Goal: Task Accomplishment & Management: Complete application form

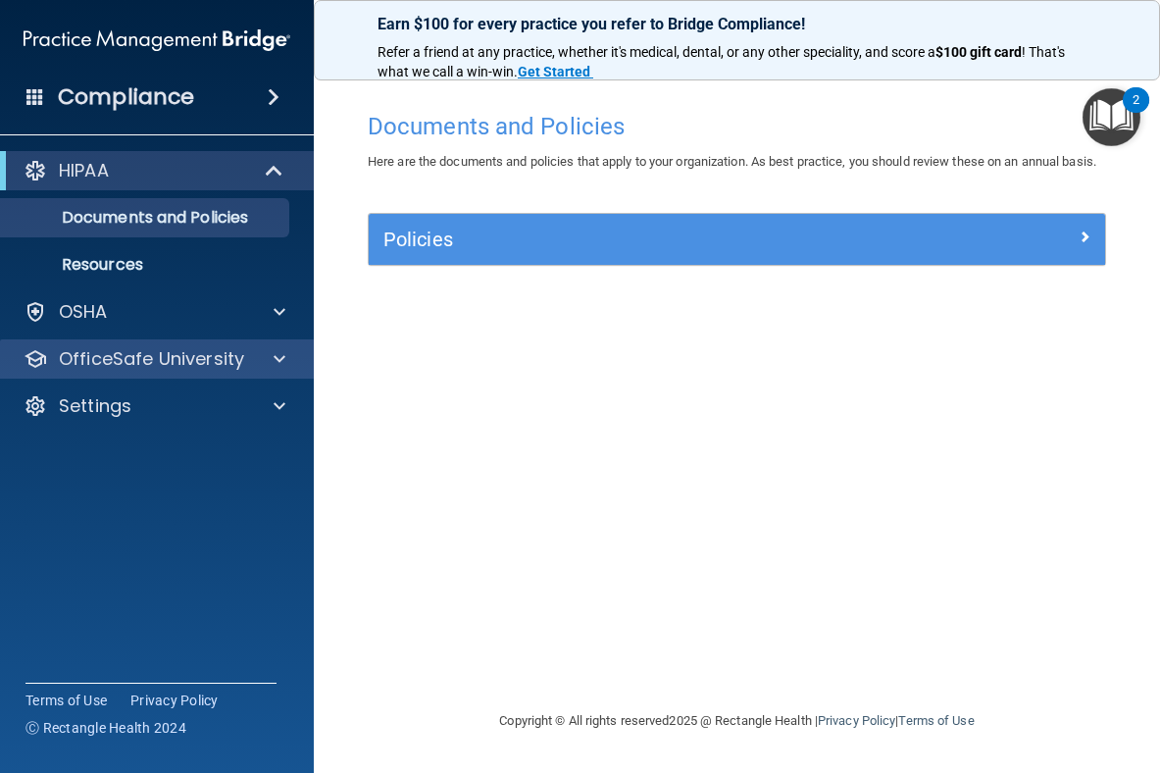
click at [211, 353] on p "OfficeSafe University" at bounding box center [151, 359] width 185 height 24
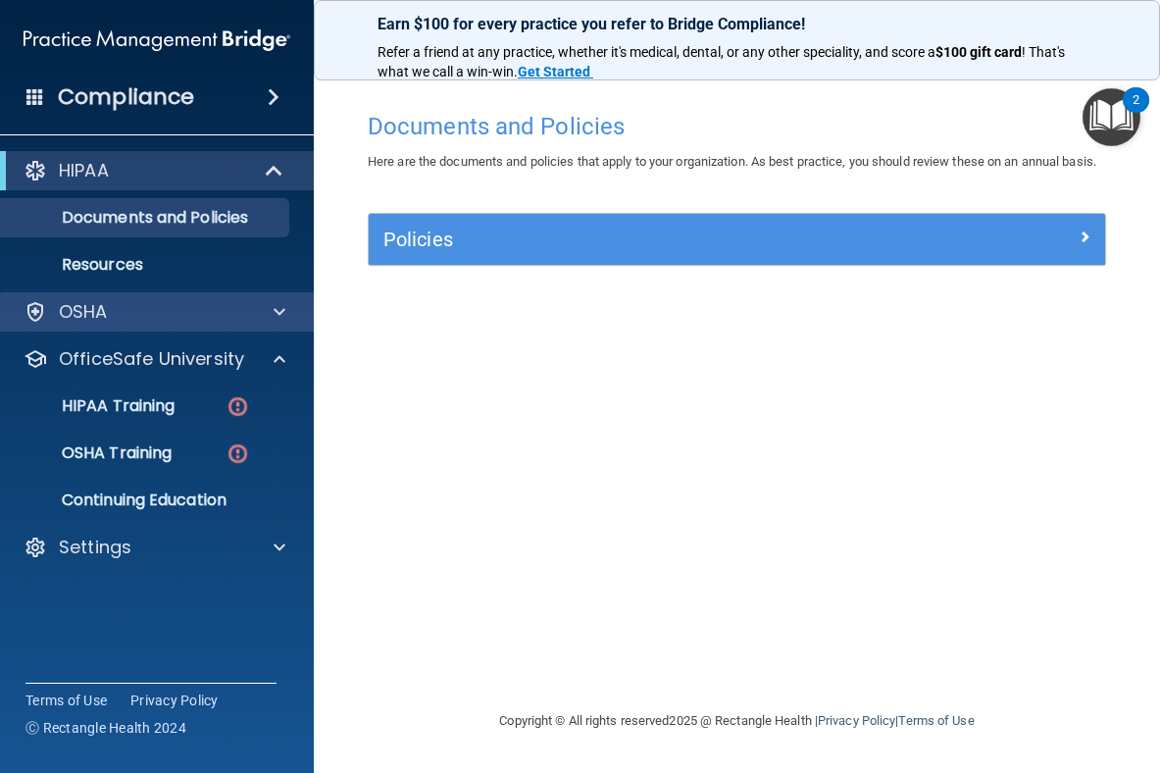
click at [223, 314] on div "OSHA" at bounding box center [130, 312] width 243 height 24
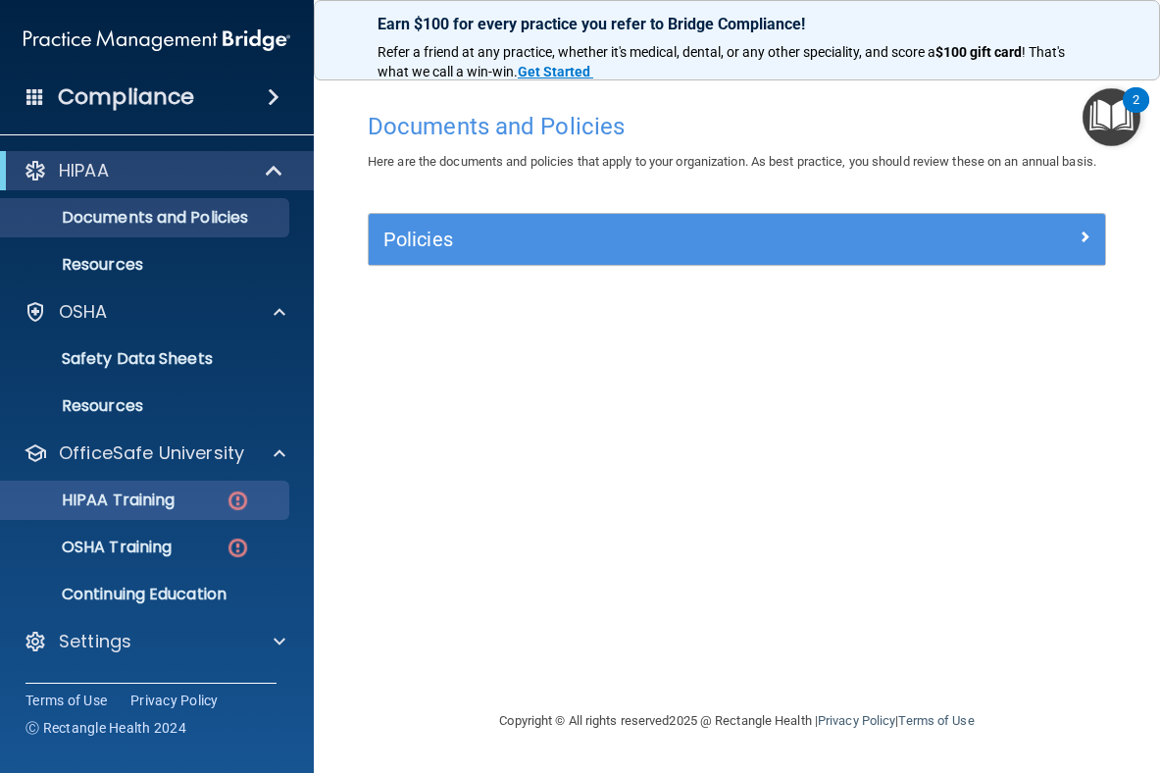
click at [144, 498] on p "HIPAA Training" at bounding box center [94, 500] width 162 height 20
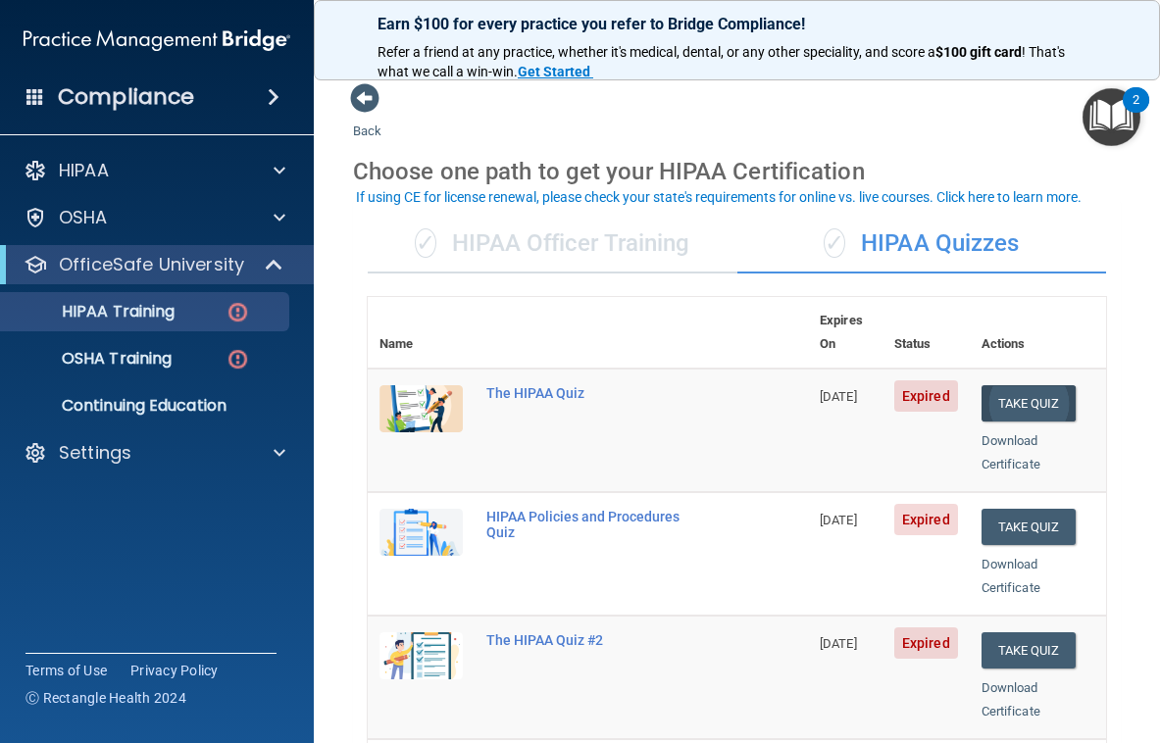
click at [1017, 385] on button "Take Quiz" at bounding box center [1028, 403] width 94 height 36
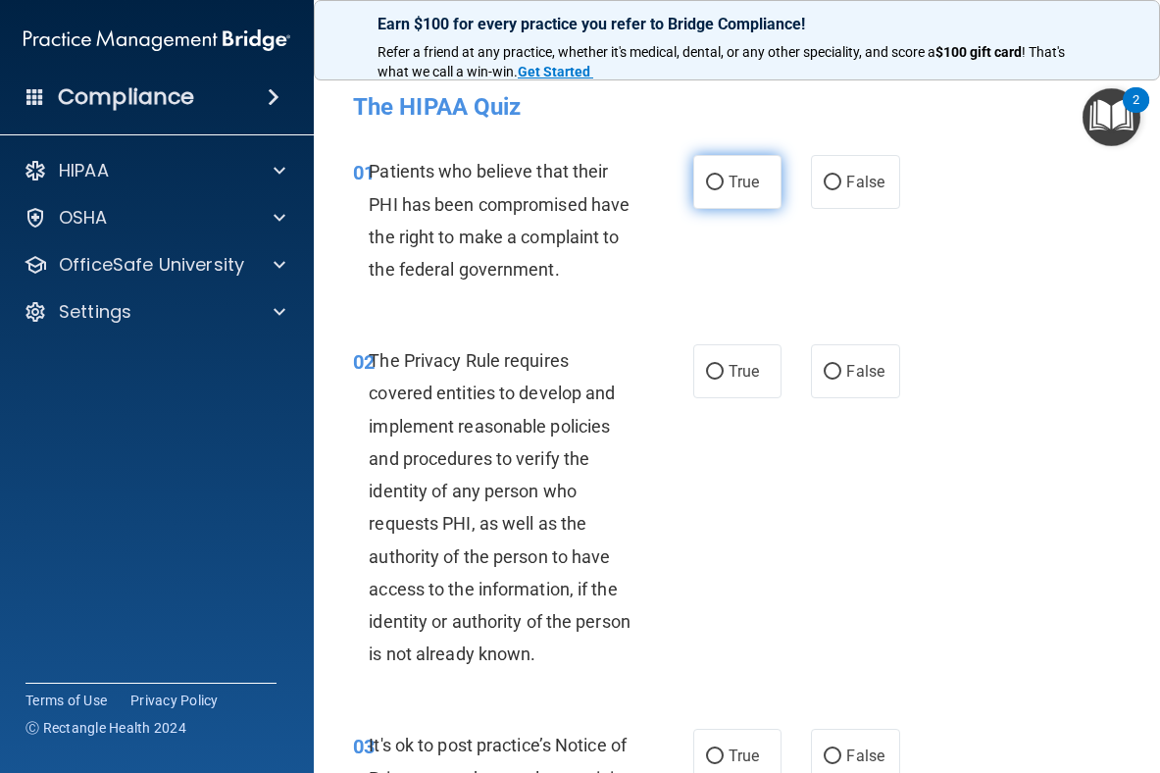
click at [762, 182] on label "True" at bounding box center [737, 182] width 89 height 54
click at [724, 182] on input "True" at bounding box center [715, 182] width 18 height 15
radio input "true"
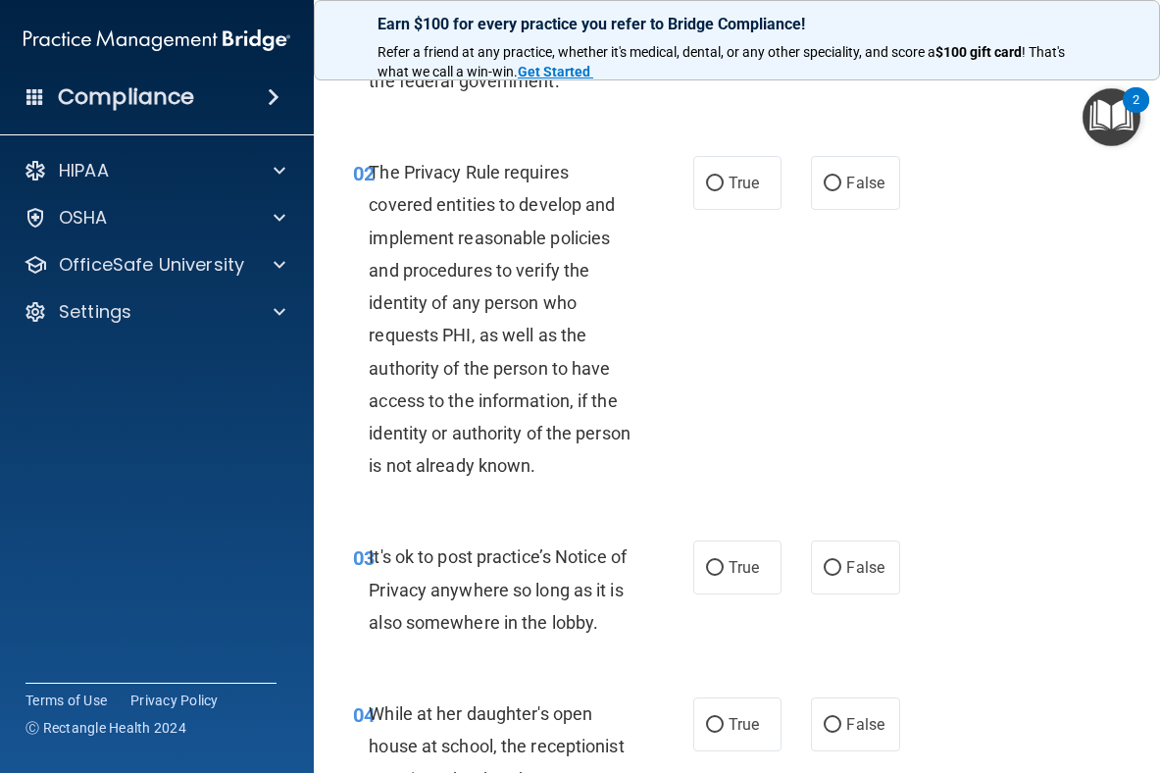
scroll to position [190, 0]
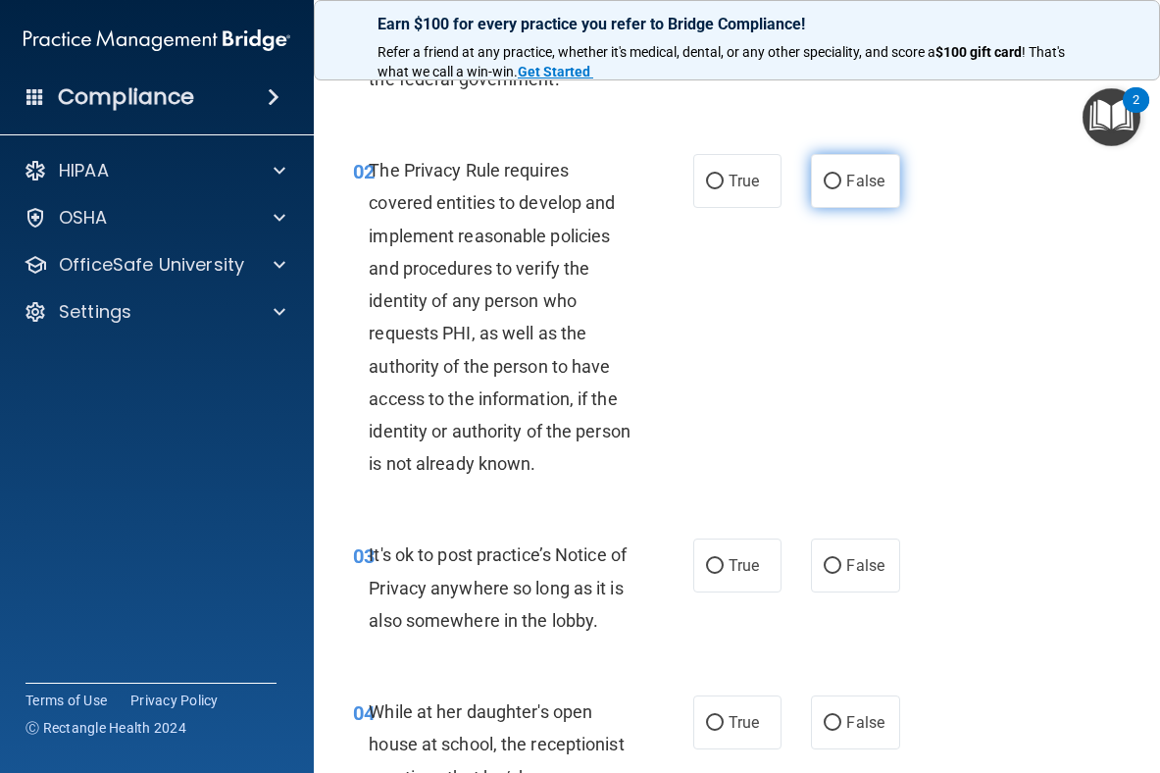
click at [837, 179] on input "False" at bounding box center [833, 182] width 18 height 15
radio input "true"
click at [722, 186] on input "True" at bounding box center [715, 182] width 18 height 15
radio input "true"
radio input "false"
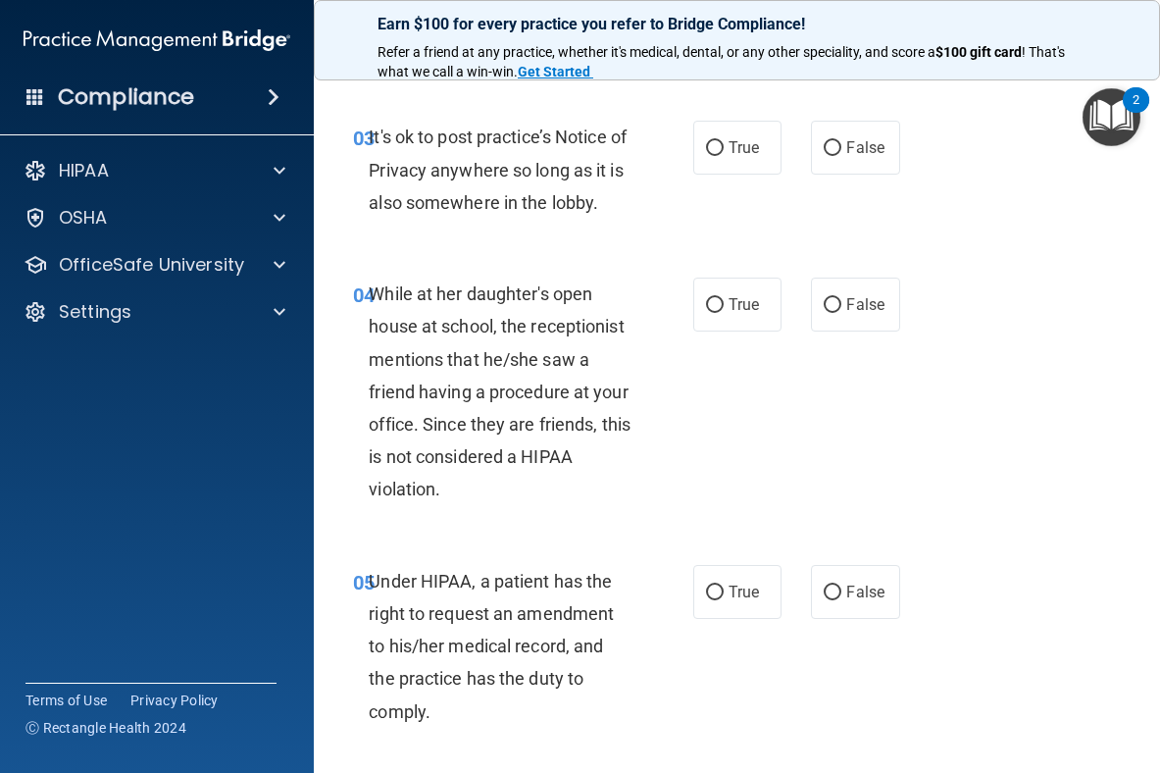
scroll to position [610, 0]
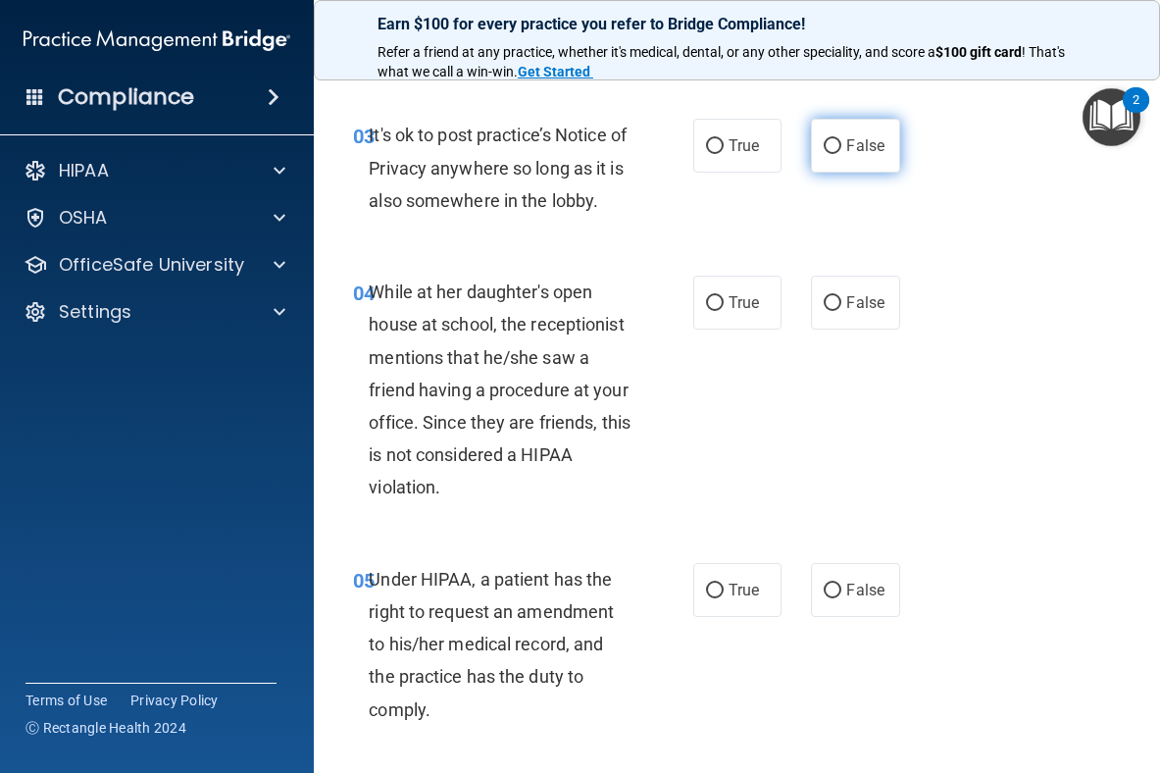
click at [833, 146] on input "False" at bounding box center [833, 146] width 18 height 15
radio input "true"
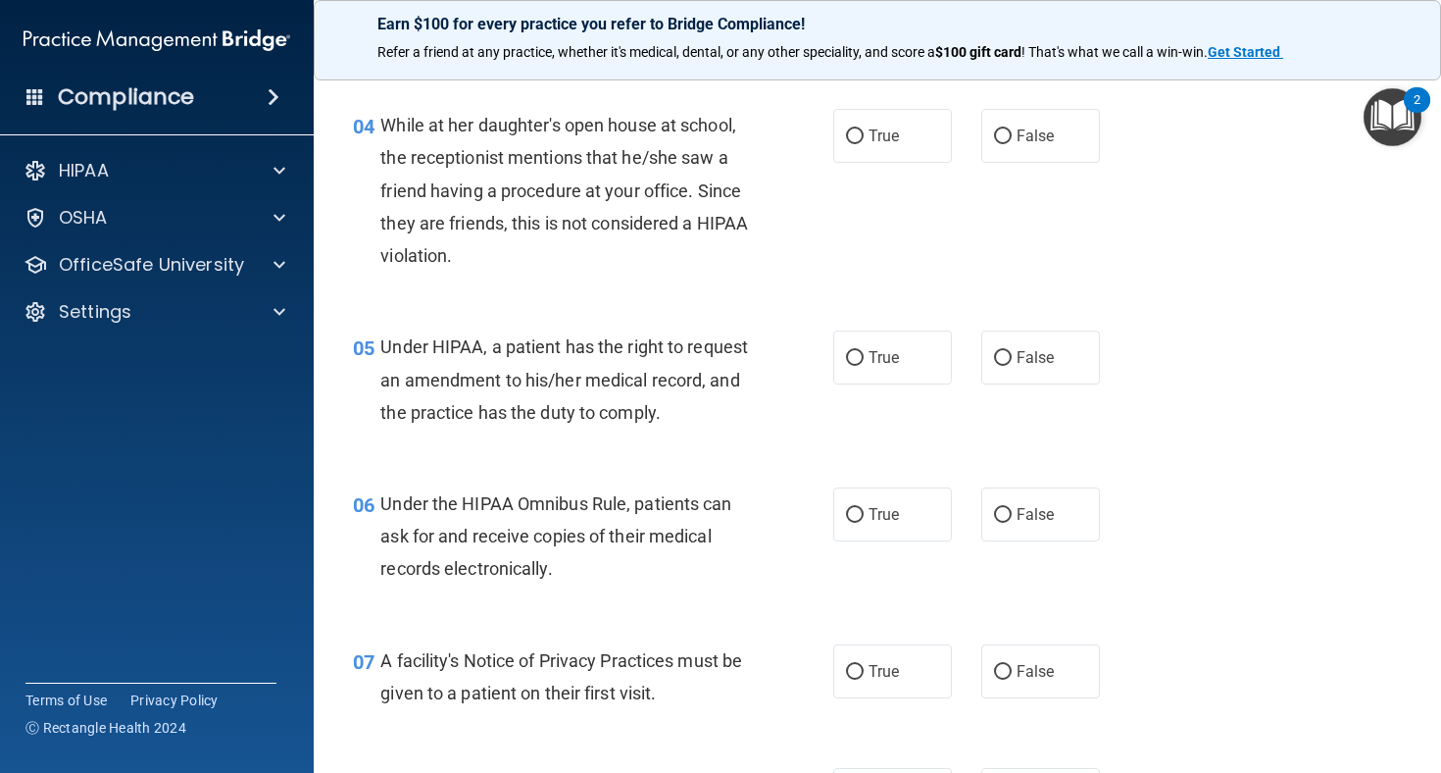
scroll to position [647, 0]
click at [1003, 128] on input "False" at bounding box center [1003, 135] width 18 height 15
radio input "true"
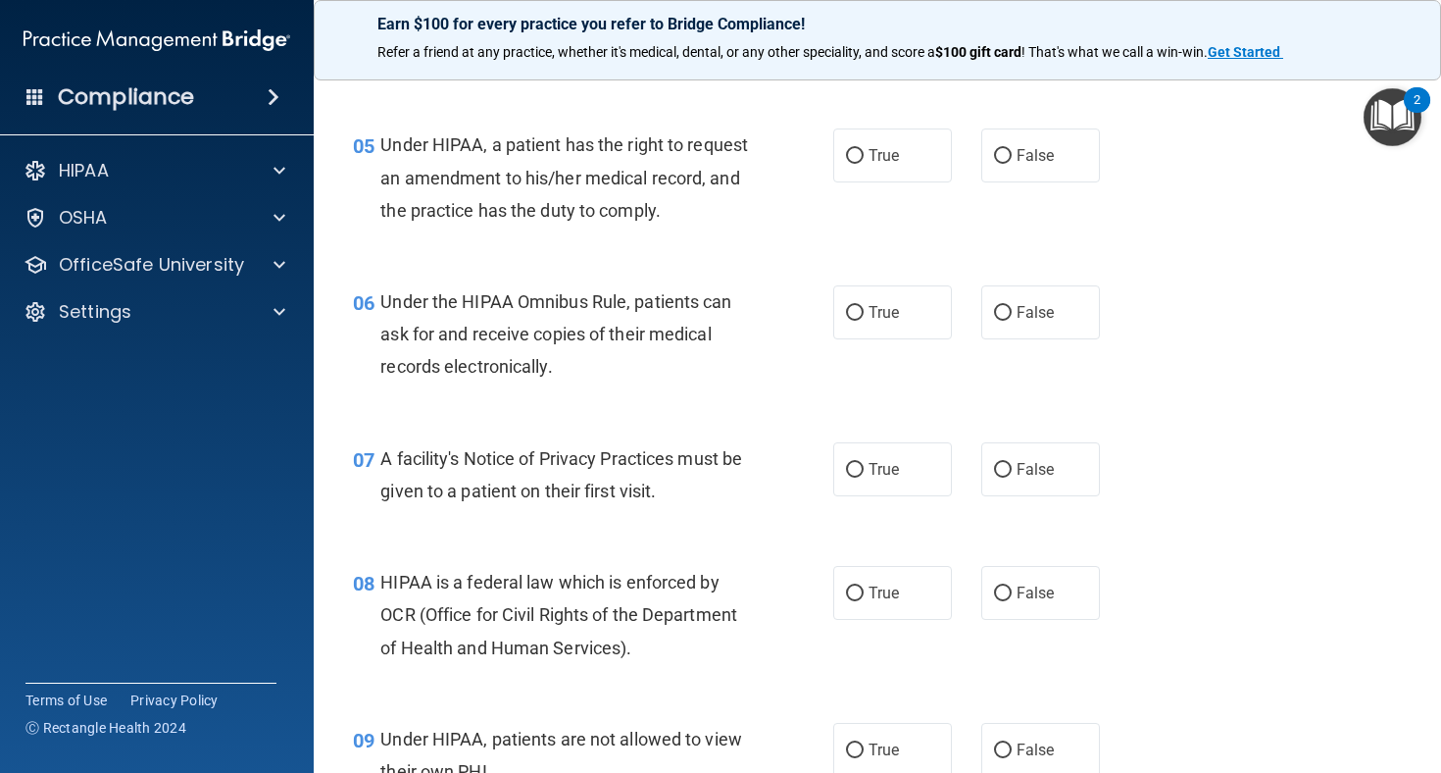
scroll to position [878, 0]
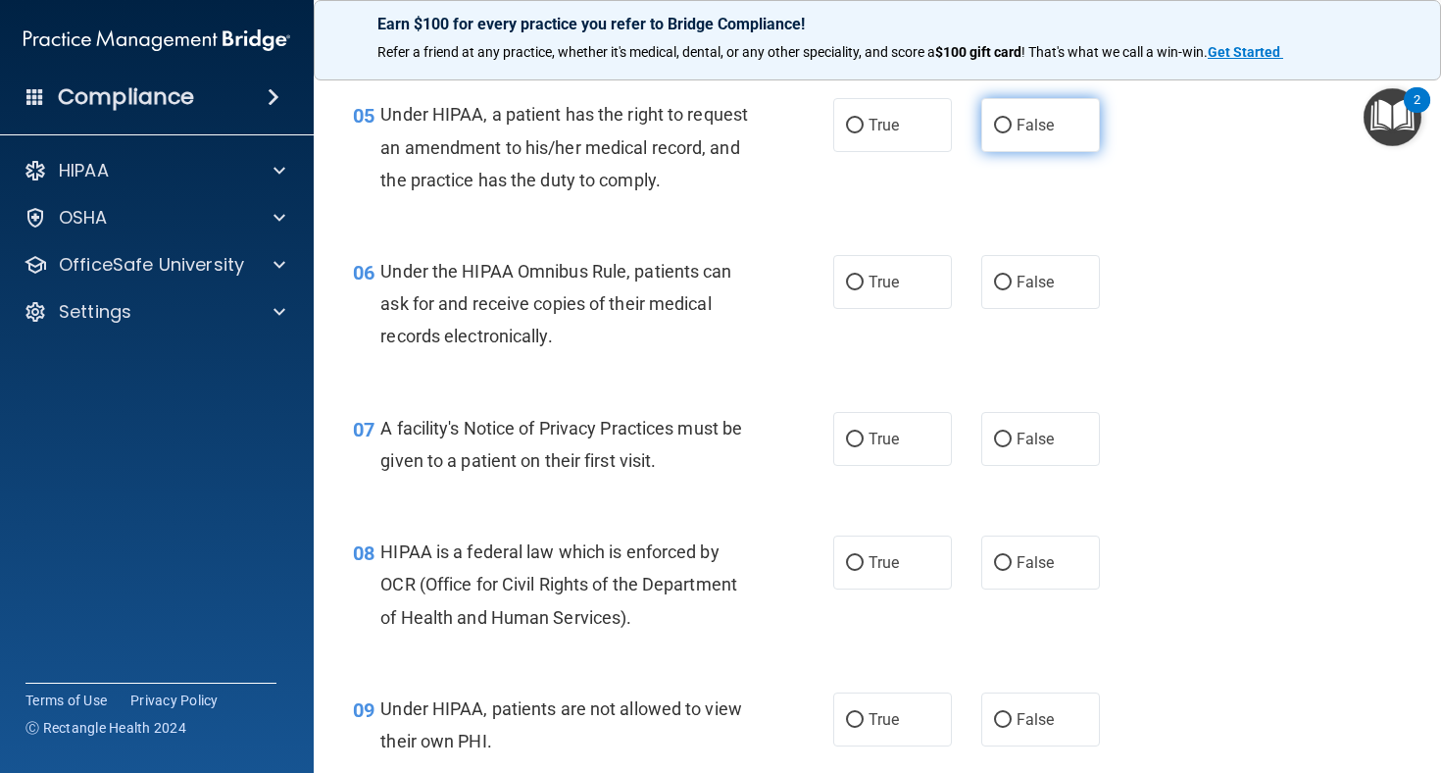
click at [1013, 113] on label "False" at bounding box center [1040, 125] width 119 height 54
click at [1012, 119] on input "False" at bounding box center [1003, 126] width 18 height 15
radio input "true"
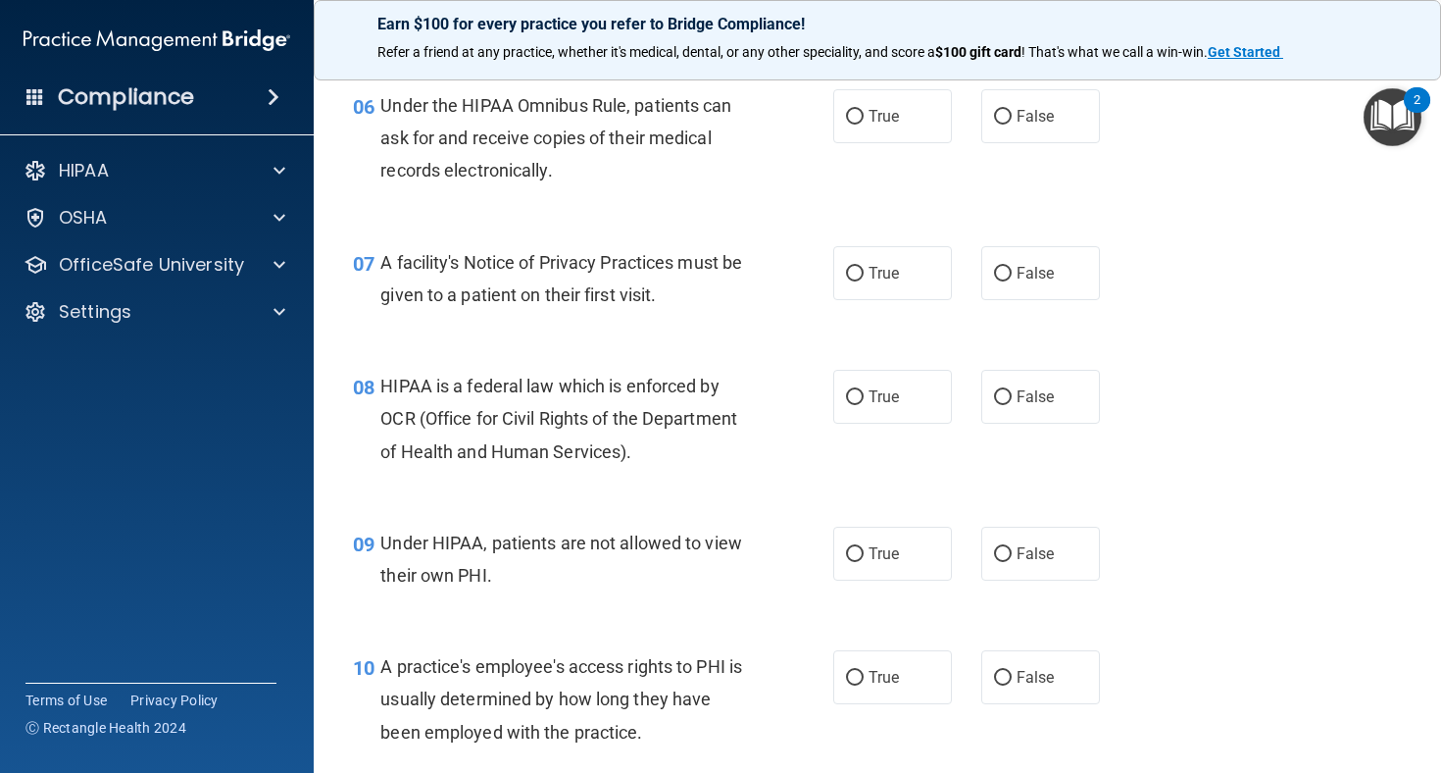
scroll to position [1054, 0]
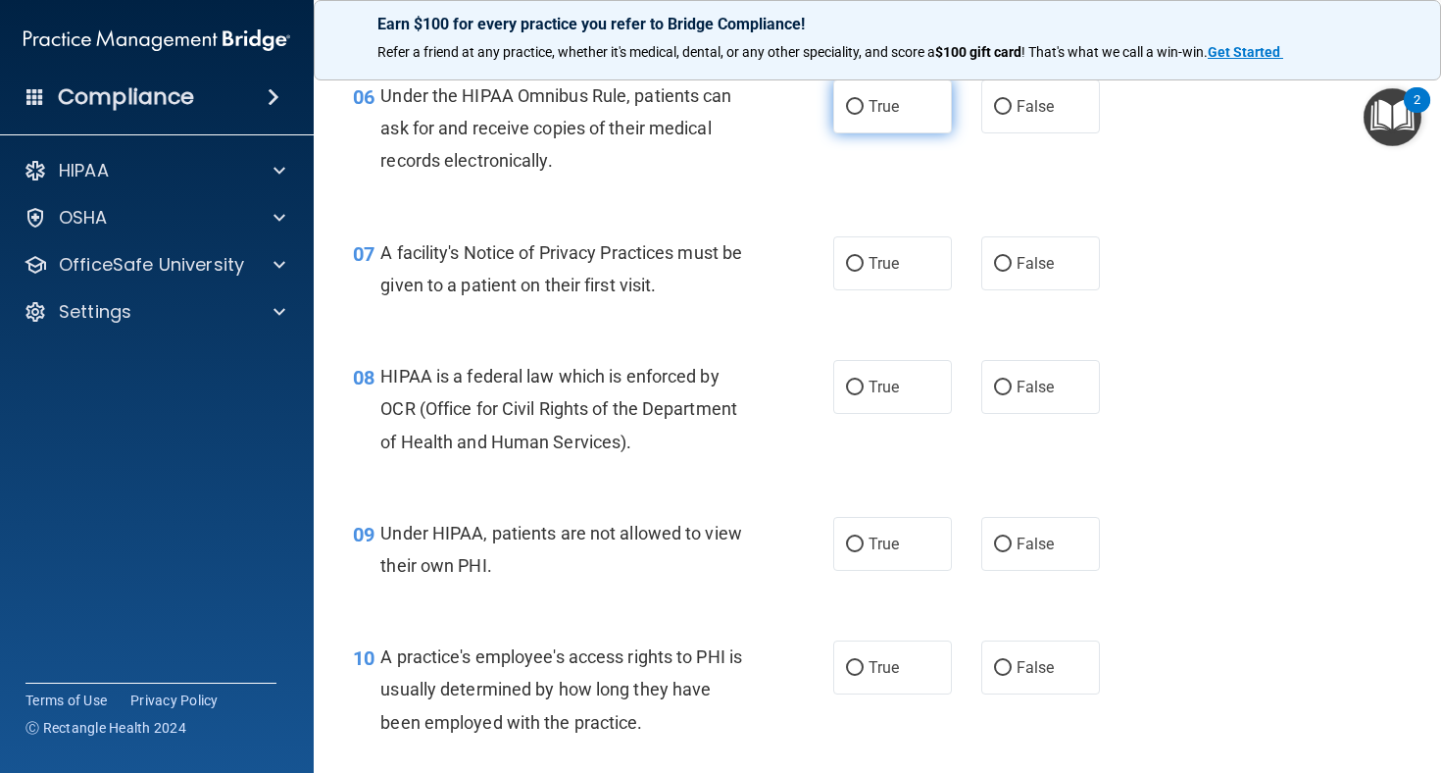
click at [896, 133] on label "True" at bounding box center [892, 106] width 119 height 54
click at [864, 115] on input "True" at bounding box center [855, 107] width 18 height 15
radio input "true"
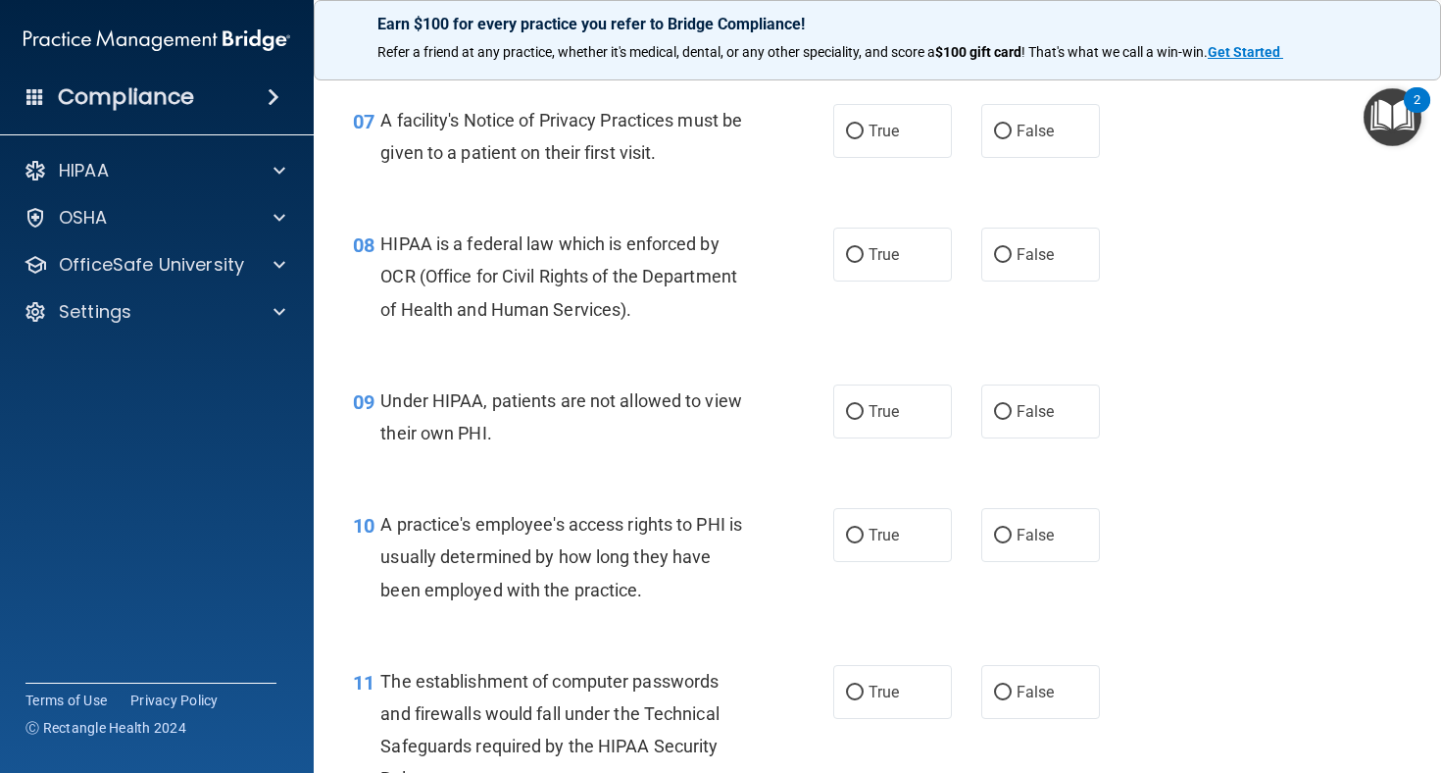
scroll to position [1211, 0]
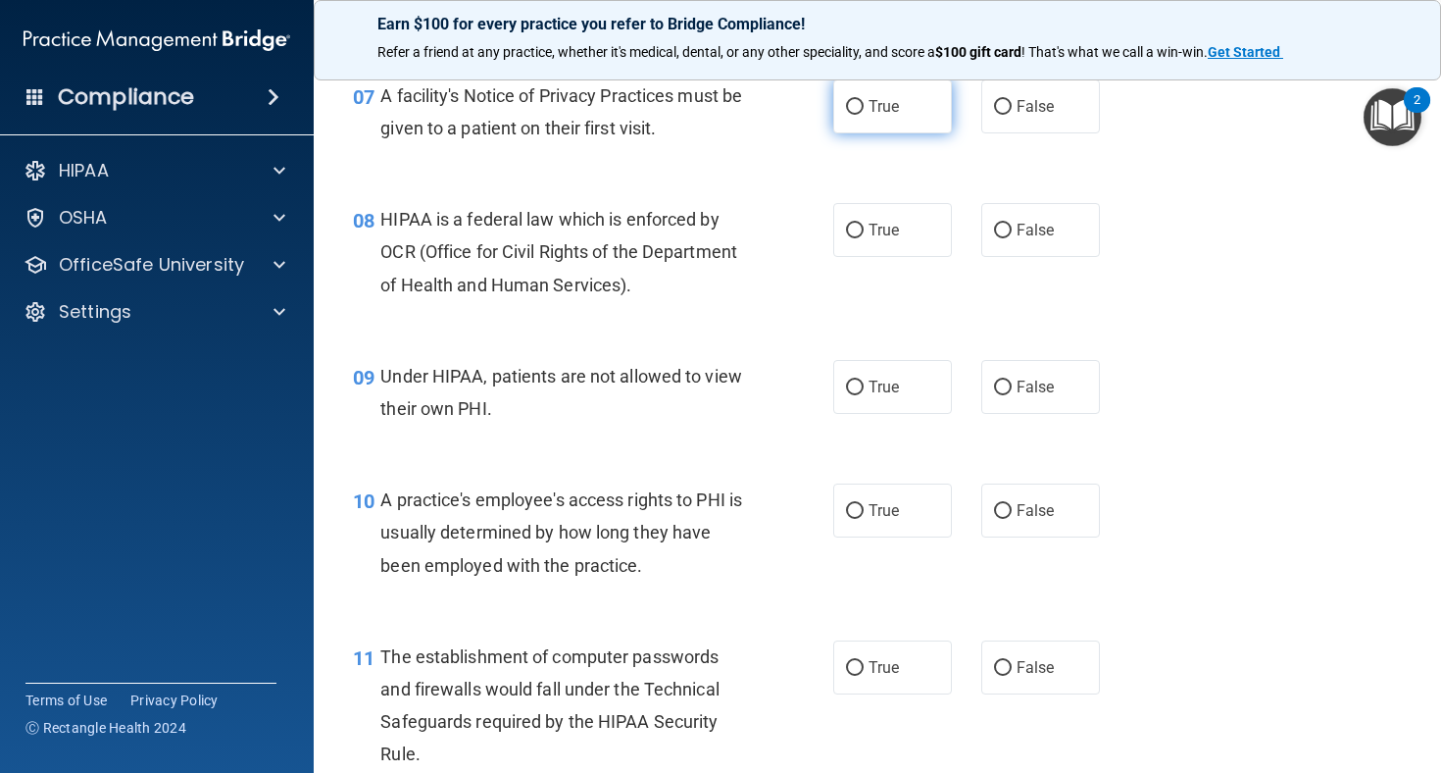
click at [884, 116] on span "True" at bounding box center [884, 106] width 30 height 19
click at [864, 115] on input "True" at bounding box center [855, 107] width 18 height 15
radio input "true"
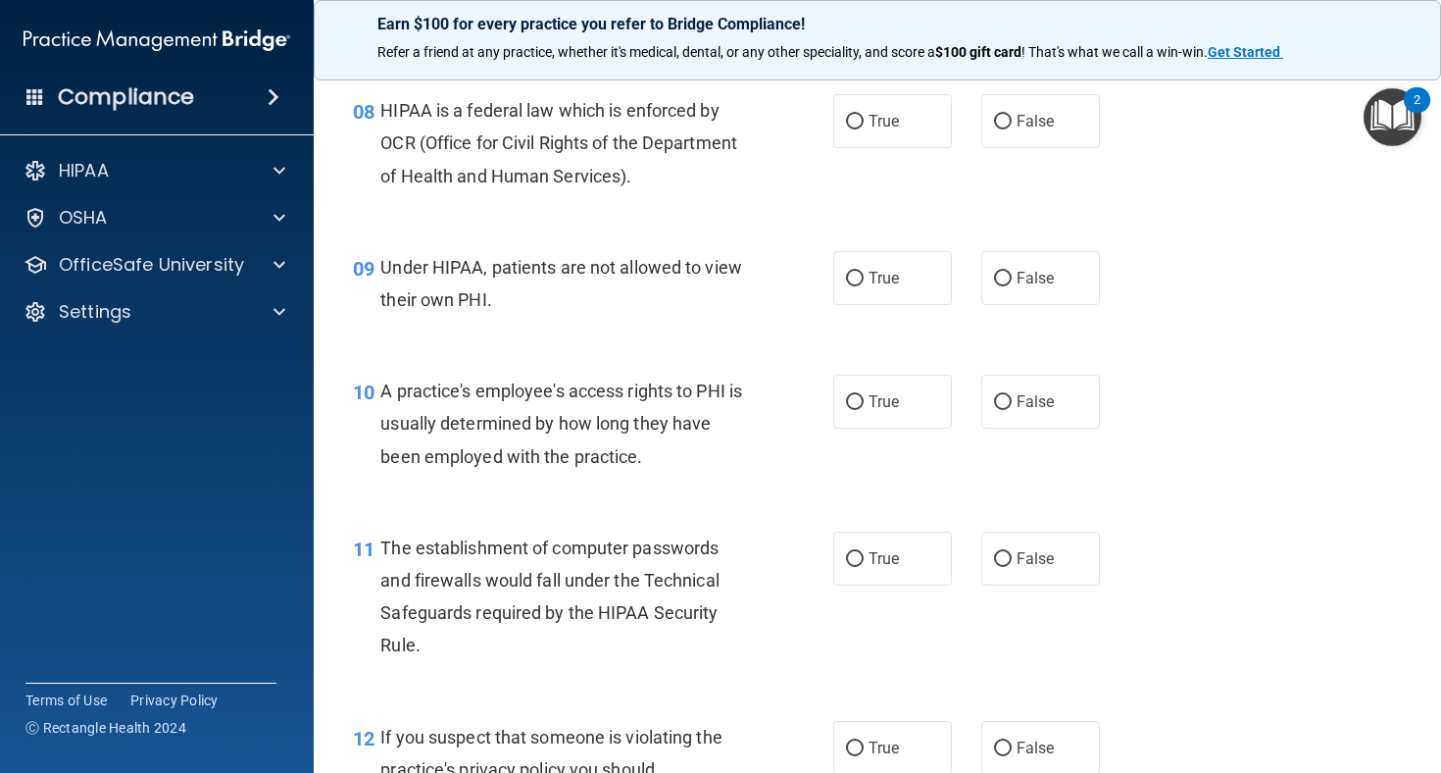
scroll to position [1333, 0]
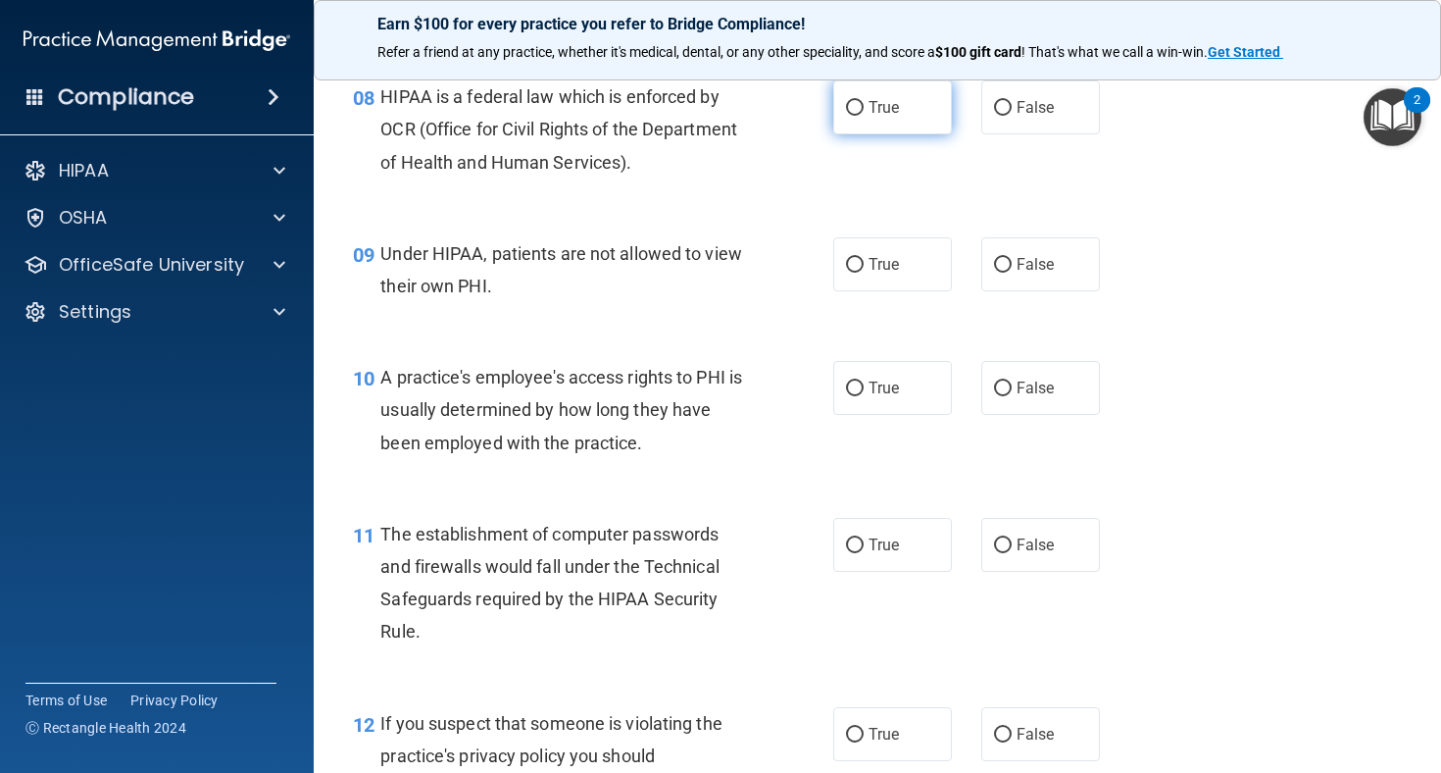
click at [925, 134] on label "True" at bounding box center [892, 107] width 119 height 54
click at [864, 116] on input "True" at bounding box center [855, 108] width 18 height 15
radio input "true"
click at [1007, 116] on input "False" at bounding box center [1003, 108] width 18 height 15
radio input "true"
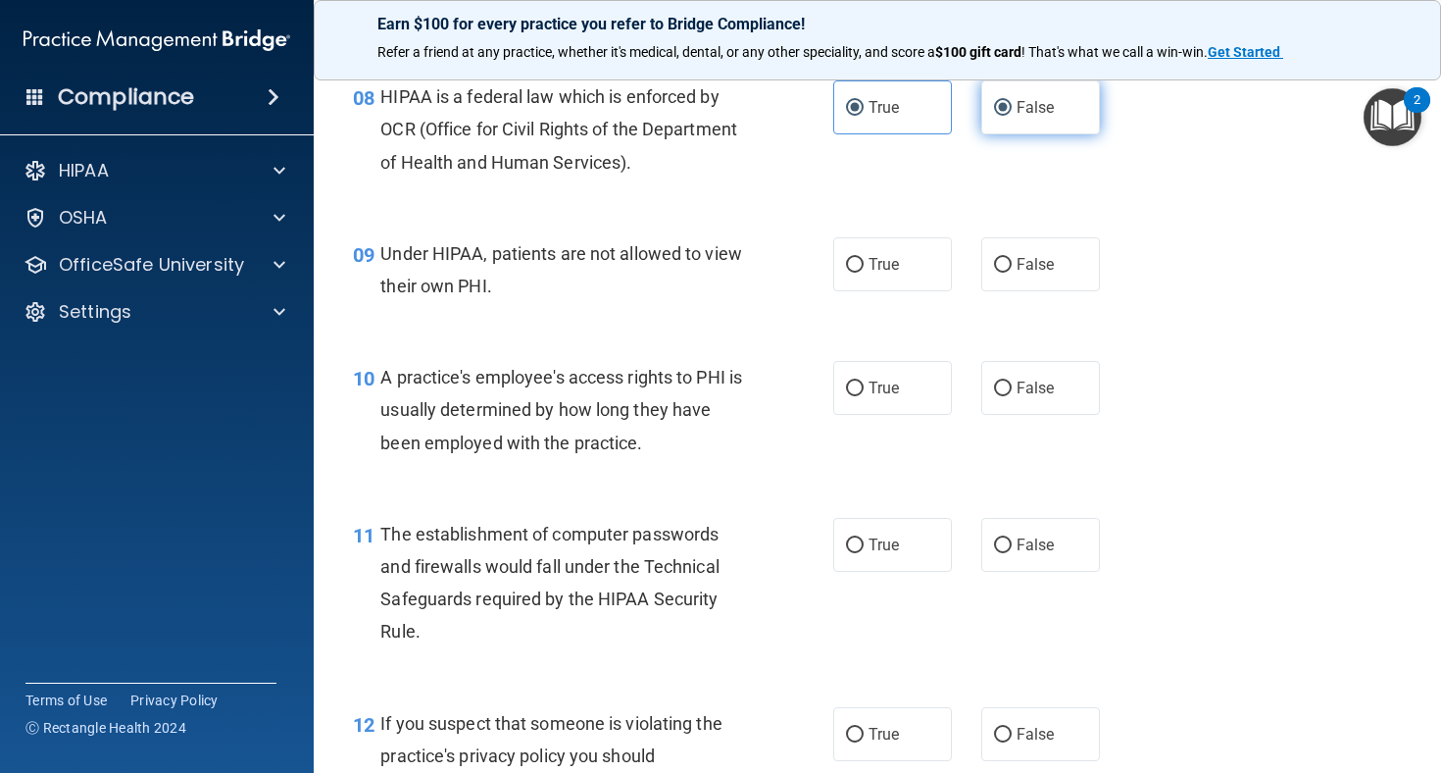
radio input "false"
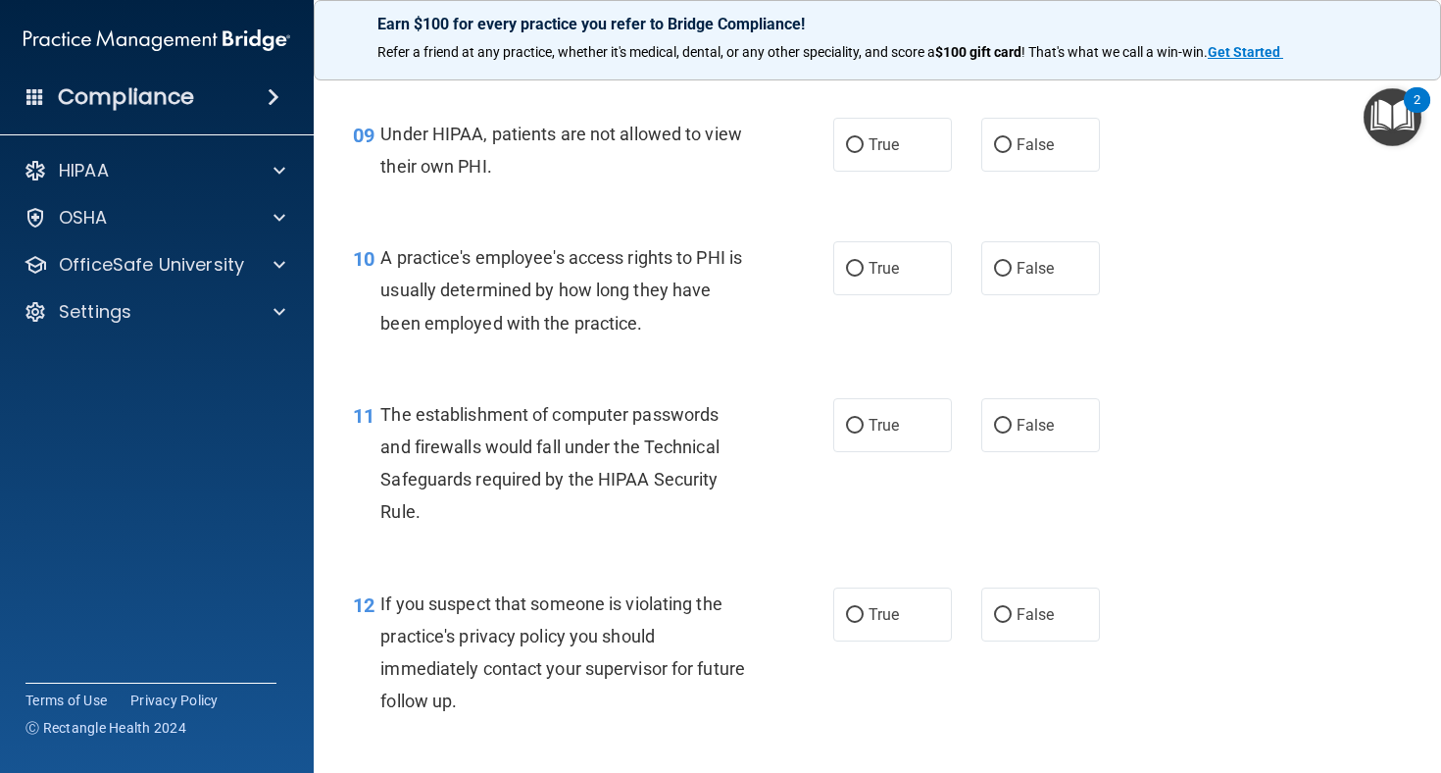
scroll to position [1475, 0]
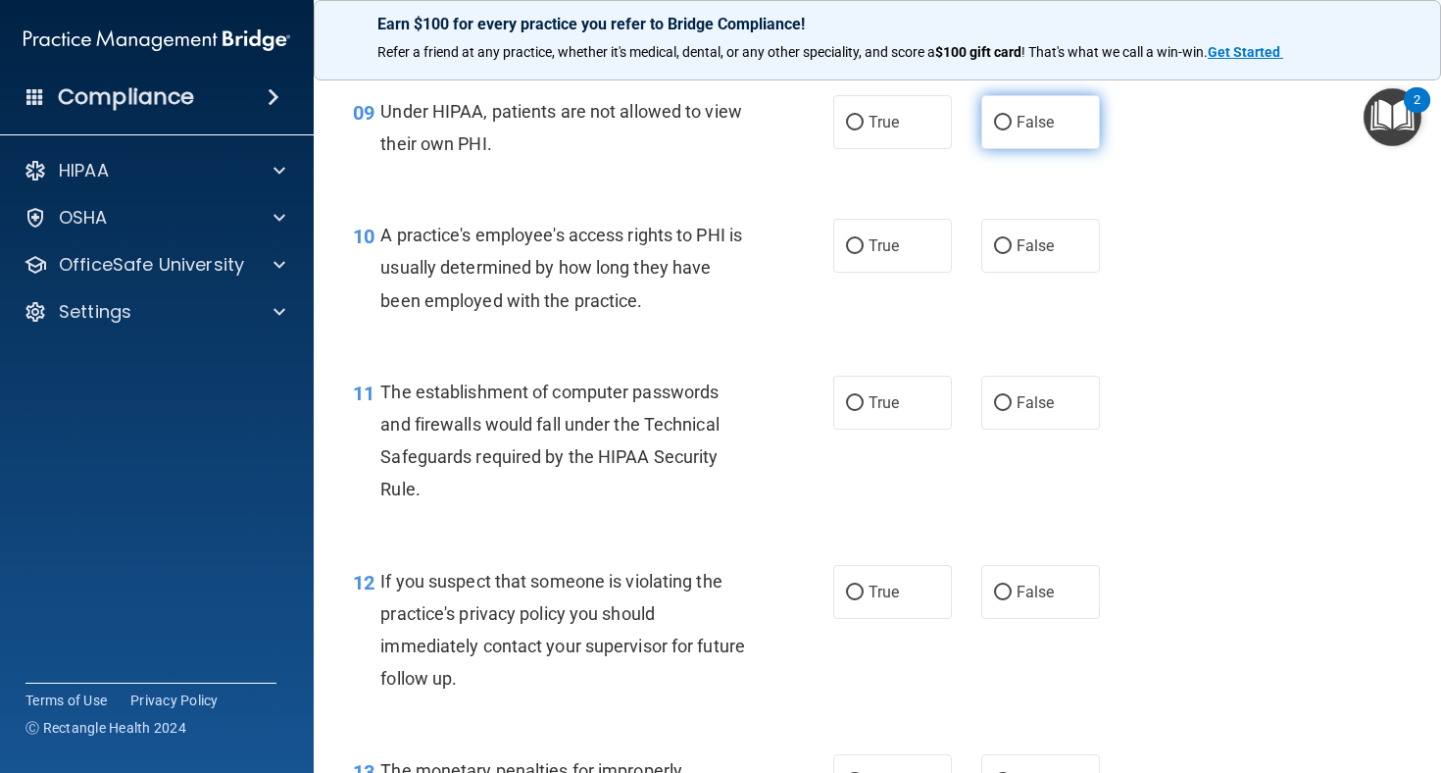
click at [1027, 131] on span "False" at bounding box center [1036, 122] width 38 height 19
click at [1012, 130] on input "False" at bounding box center [1003, 123] width 18 height 15
radio input "true"
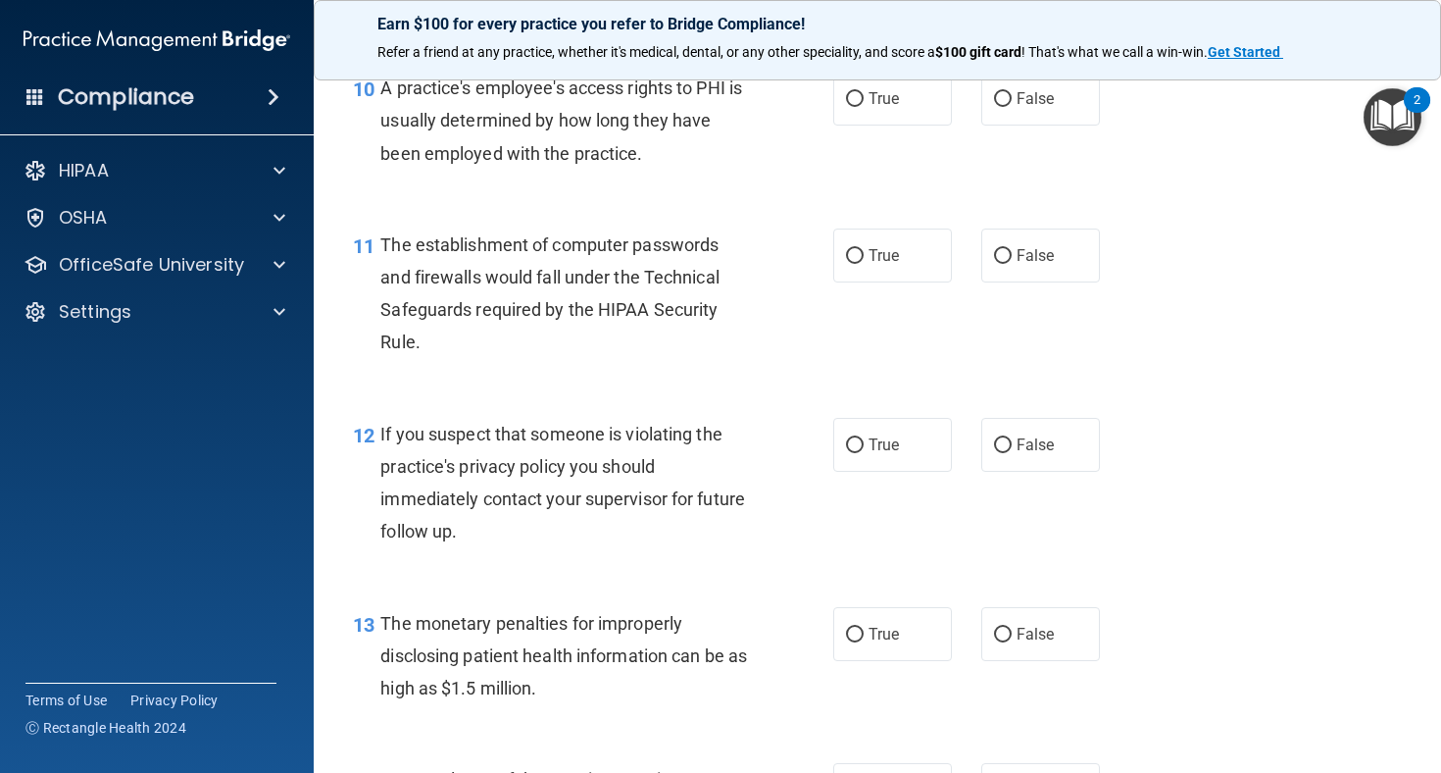
scroll to position [1628, 0]
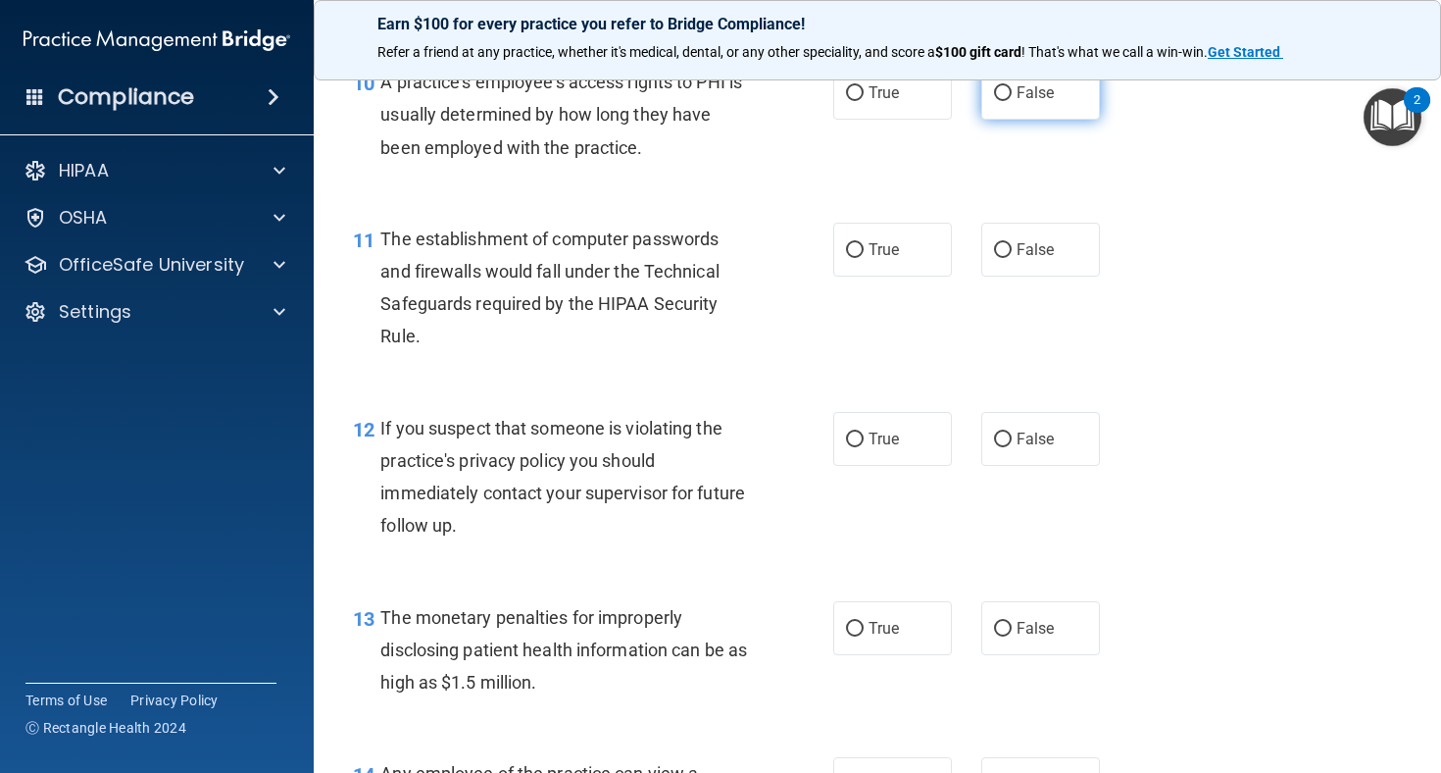
click at [1000, 106] on label "False" at bounding box center [1040, 93] width 119 height 54
click at [1000, 101] on input "False" at bounding box center [1003, 93] width 18 height 15
radio input "true"
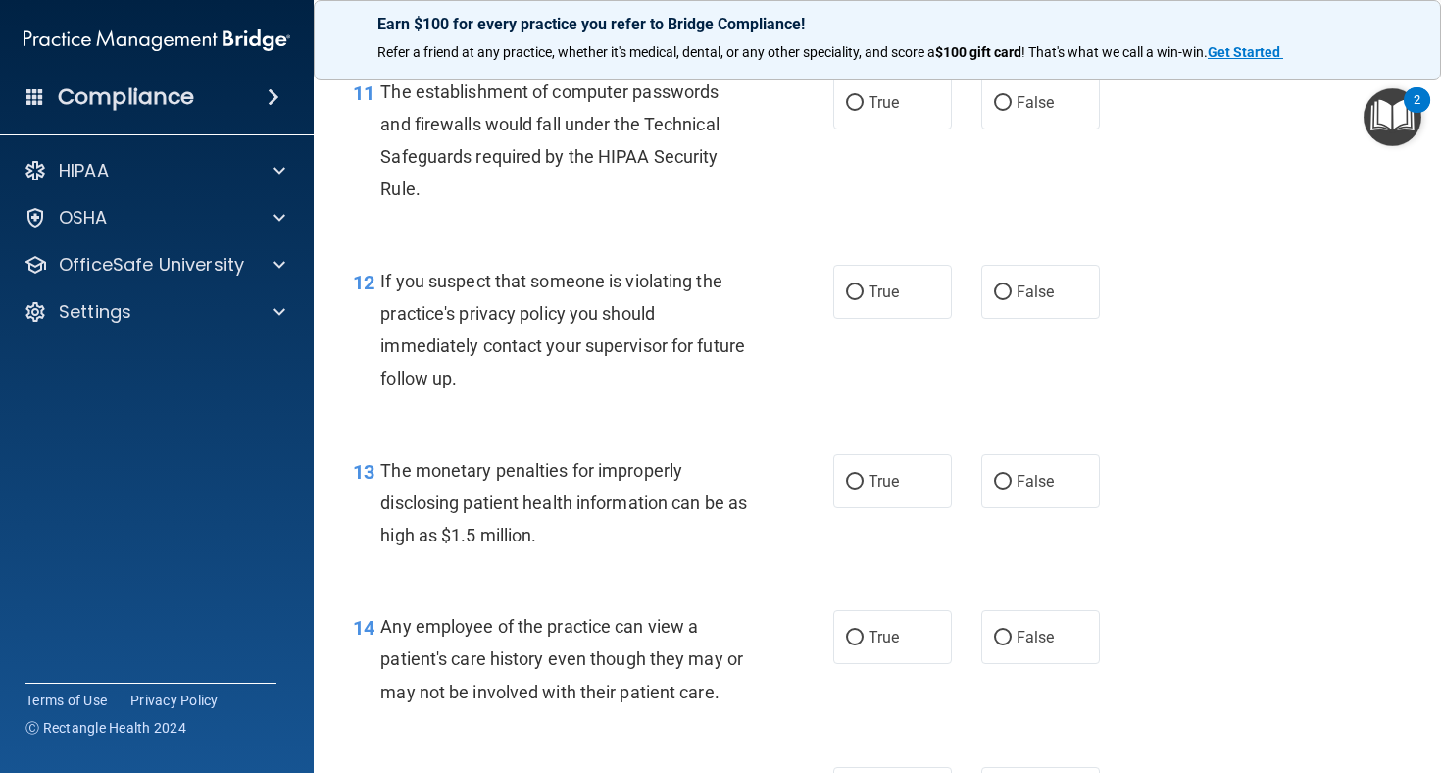
scroll to position [1790, 0]
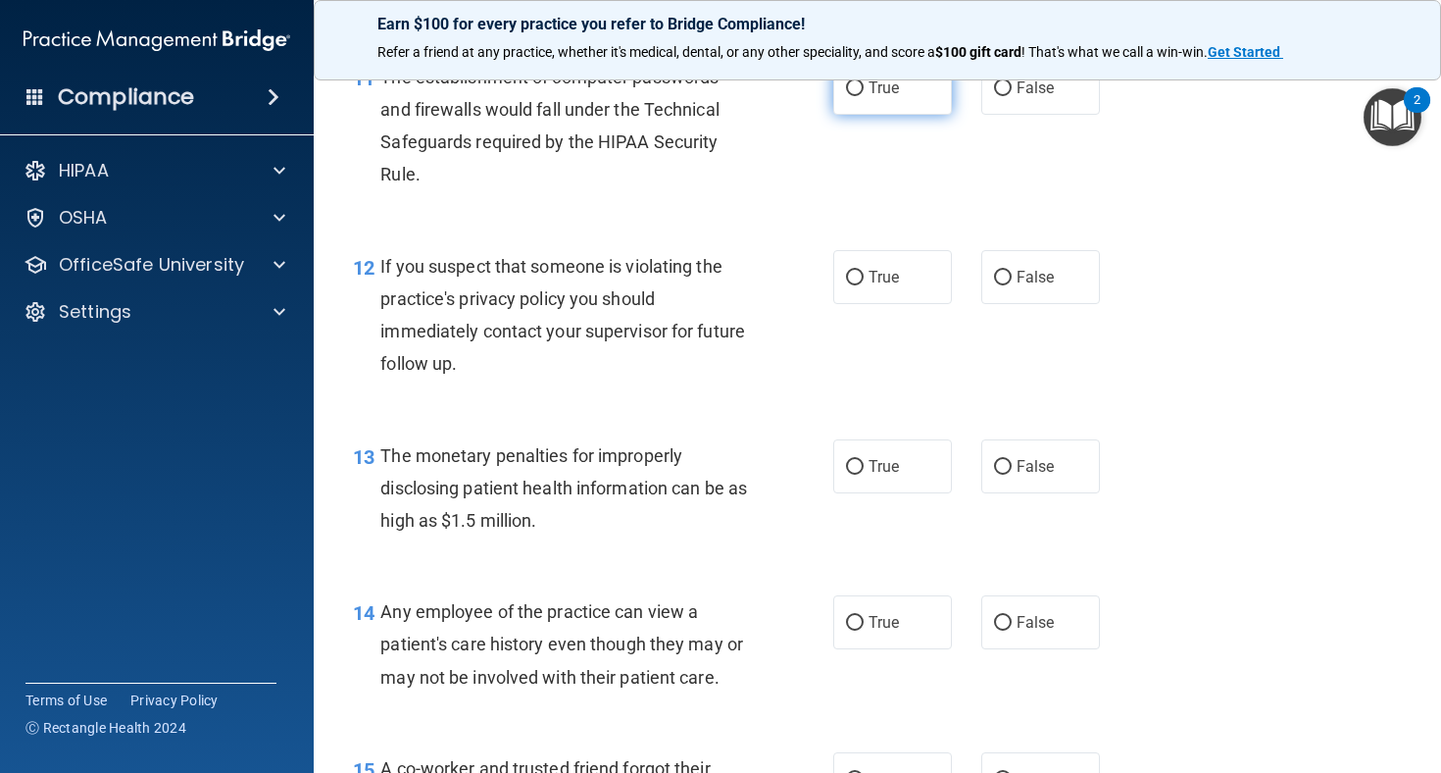
click at [876, 97] on span "True" at bounding box center [884, 87] width 30 height 19
click at [864, 96] on input "True" at bounding box center [855, 88] width 18 height 15
radio input "true"
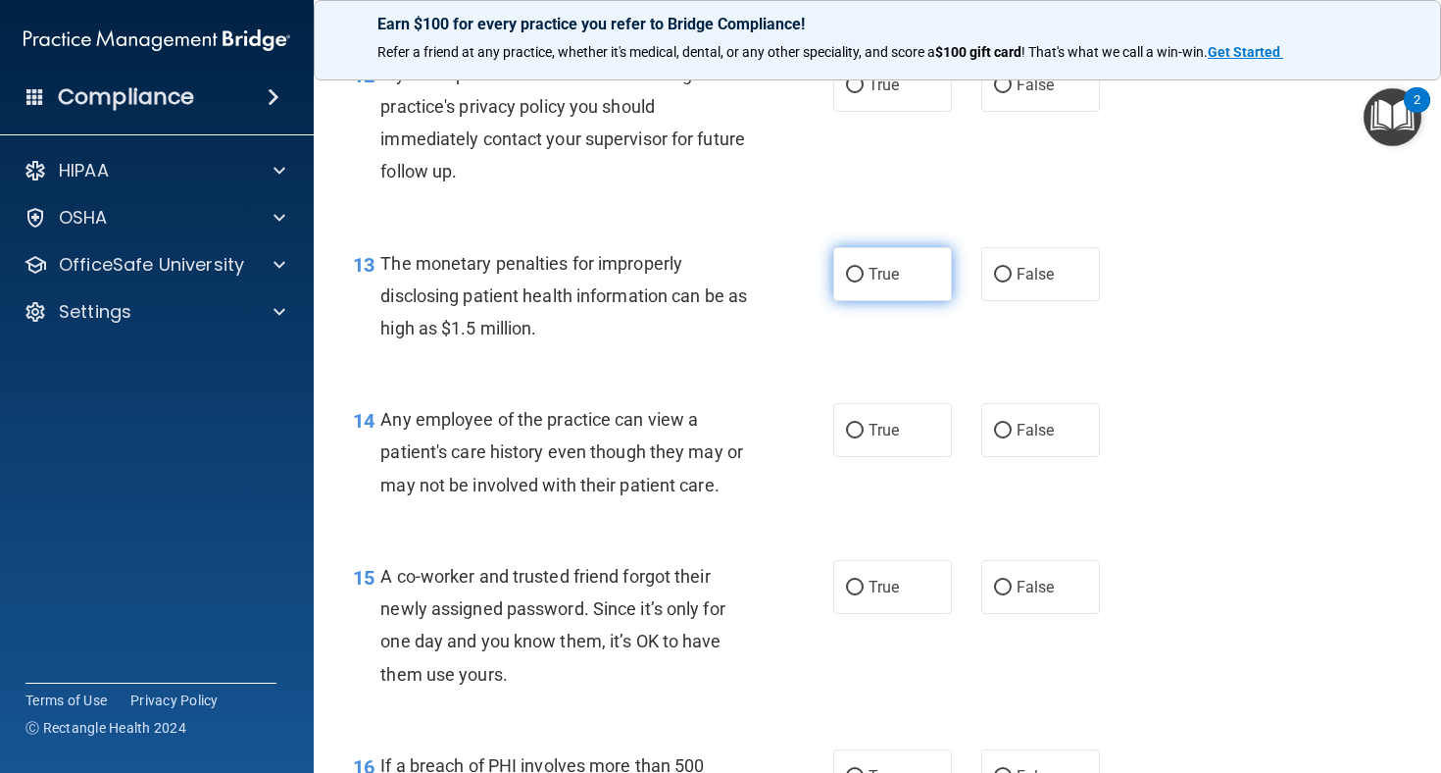
scroll to position [1984, 0]
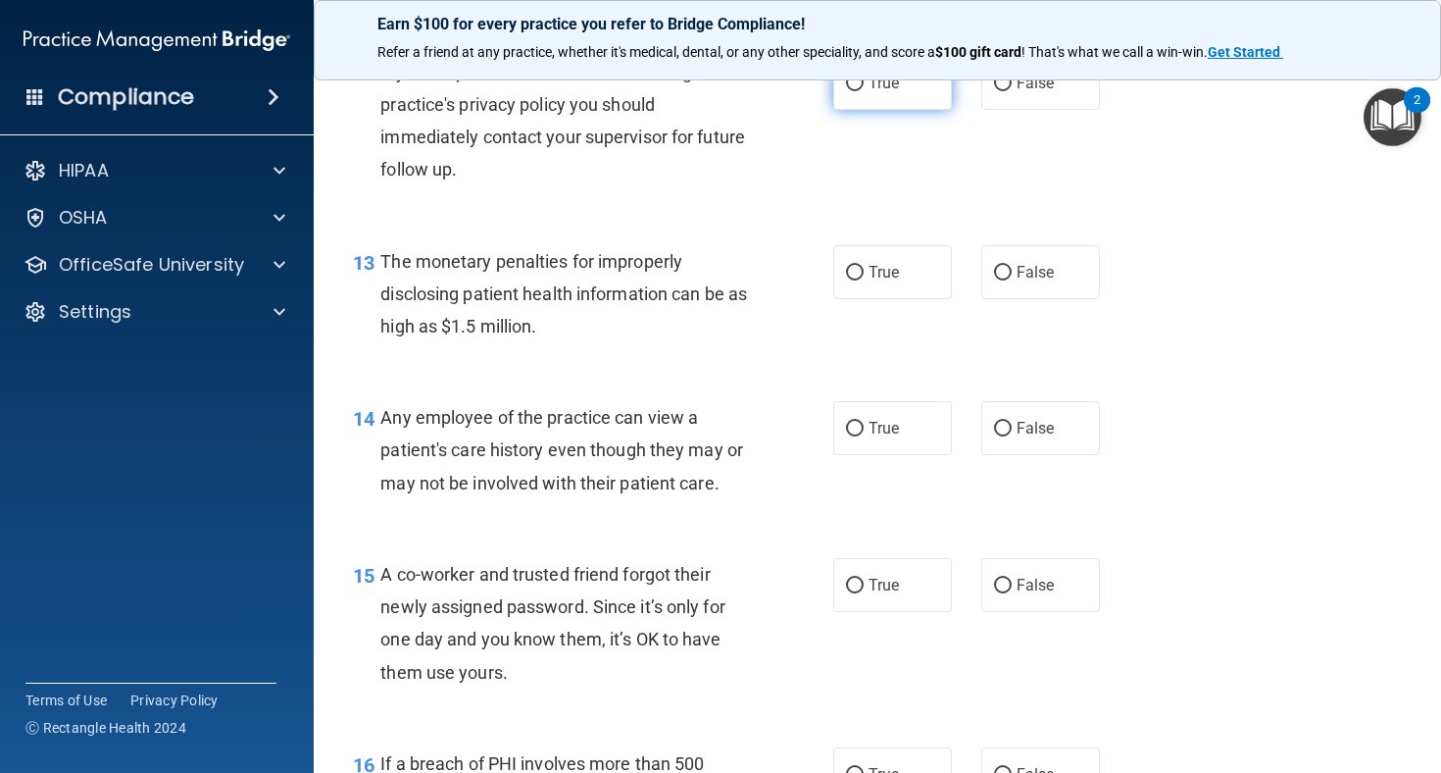
click at [911, 110] on label "True" at bounding box center [892, 83] width 119 height 54
click at [864, 91] on input "True" at bounding box center [855, 83] width 18 height 15
radio input "true"
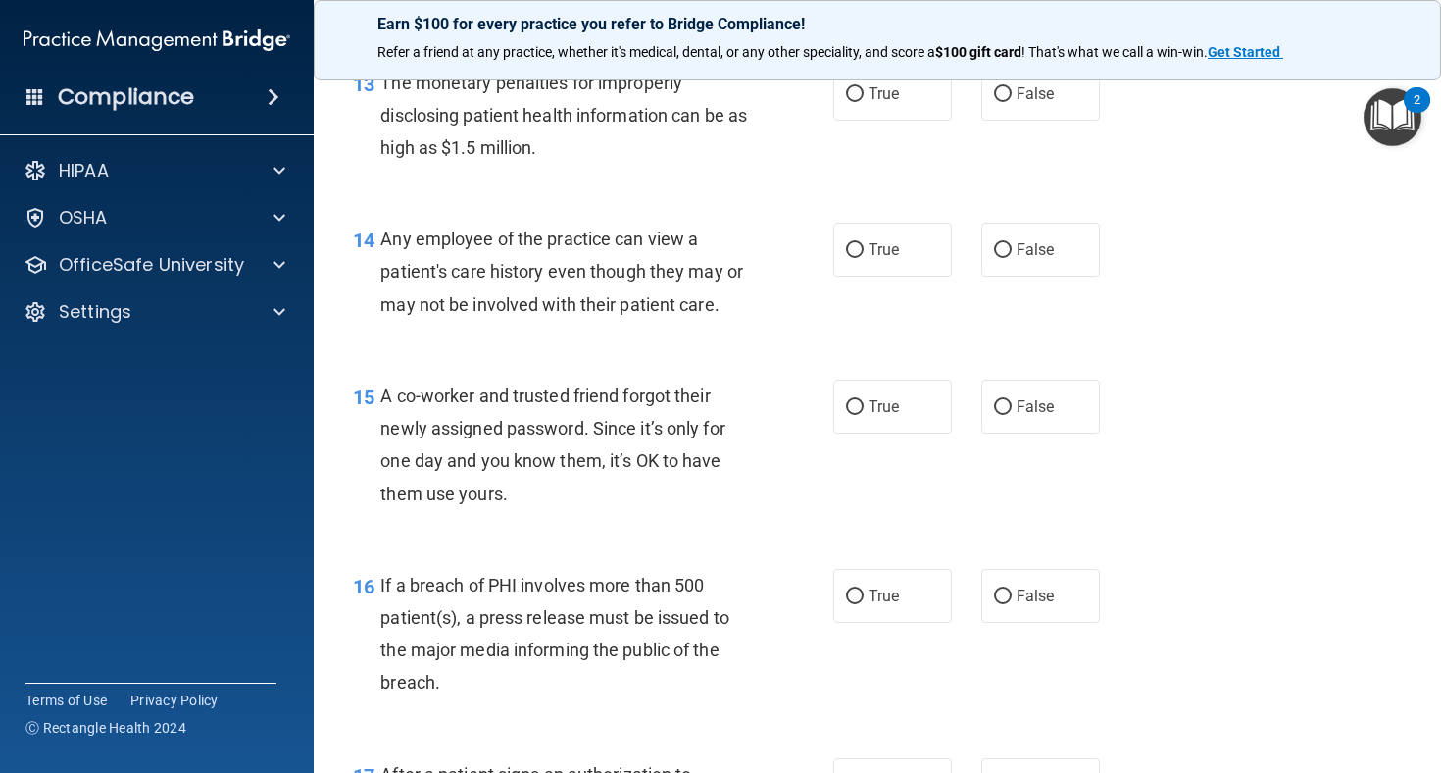
scroll to position [2165, 0]
click at [892, 119] on label "True" at bounding box center [892, 92] width 119 height 54
click at [864, 100] on input "True" at bounding box center [855, 92] width 18 height 15
radio input "true"
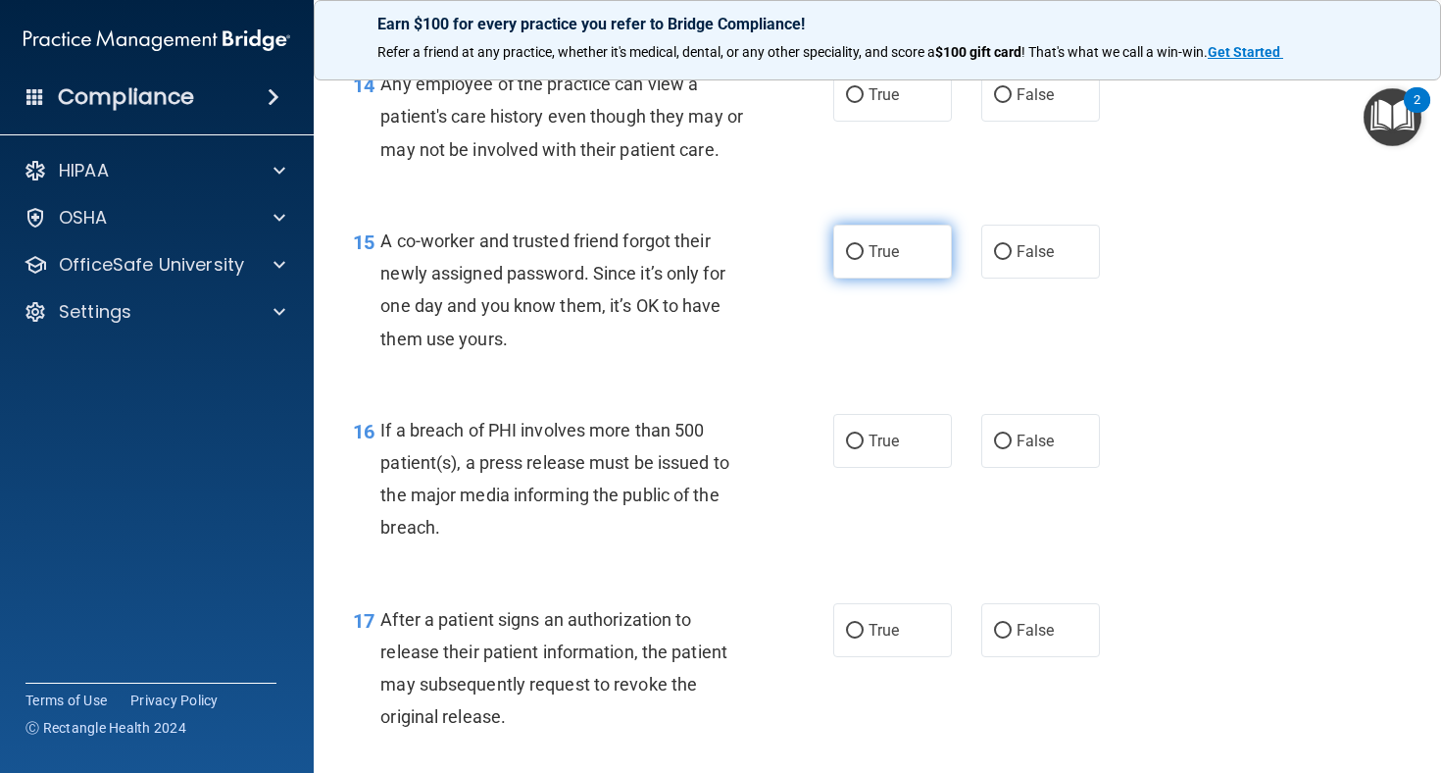
scroll to position [2319, 0]
click at [1023, 121] on label "False" at bounding box center [1040, 94] width 119 height 54
click at [1012, 102] on input "False" at bounding box center [1003, 94] width 18 height 15
radio input "true"
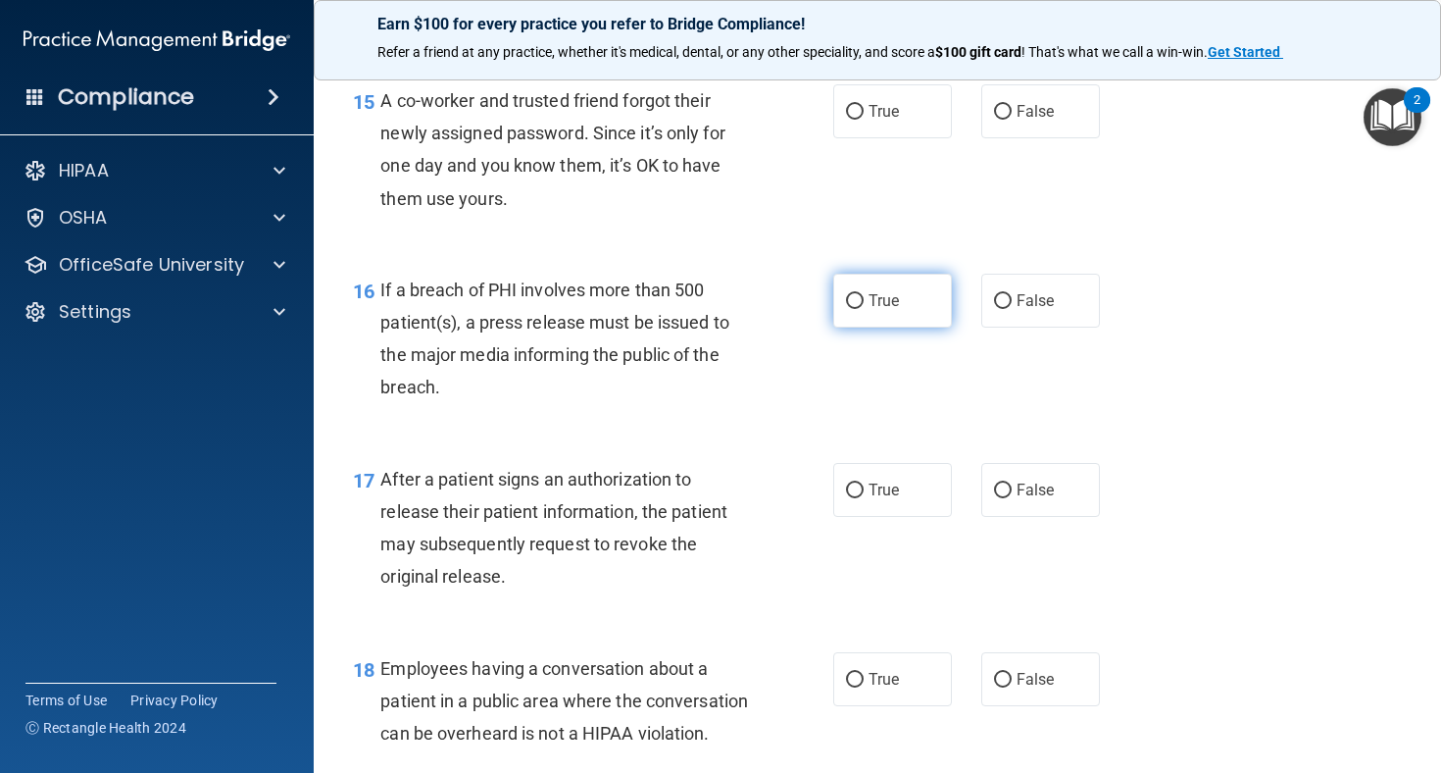
scroll to position [2466, 0]
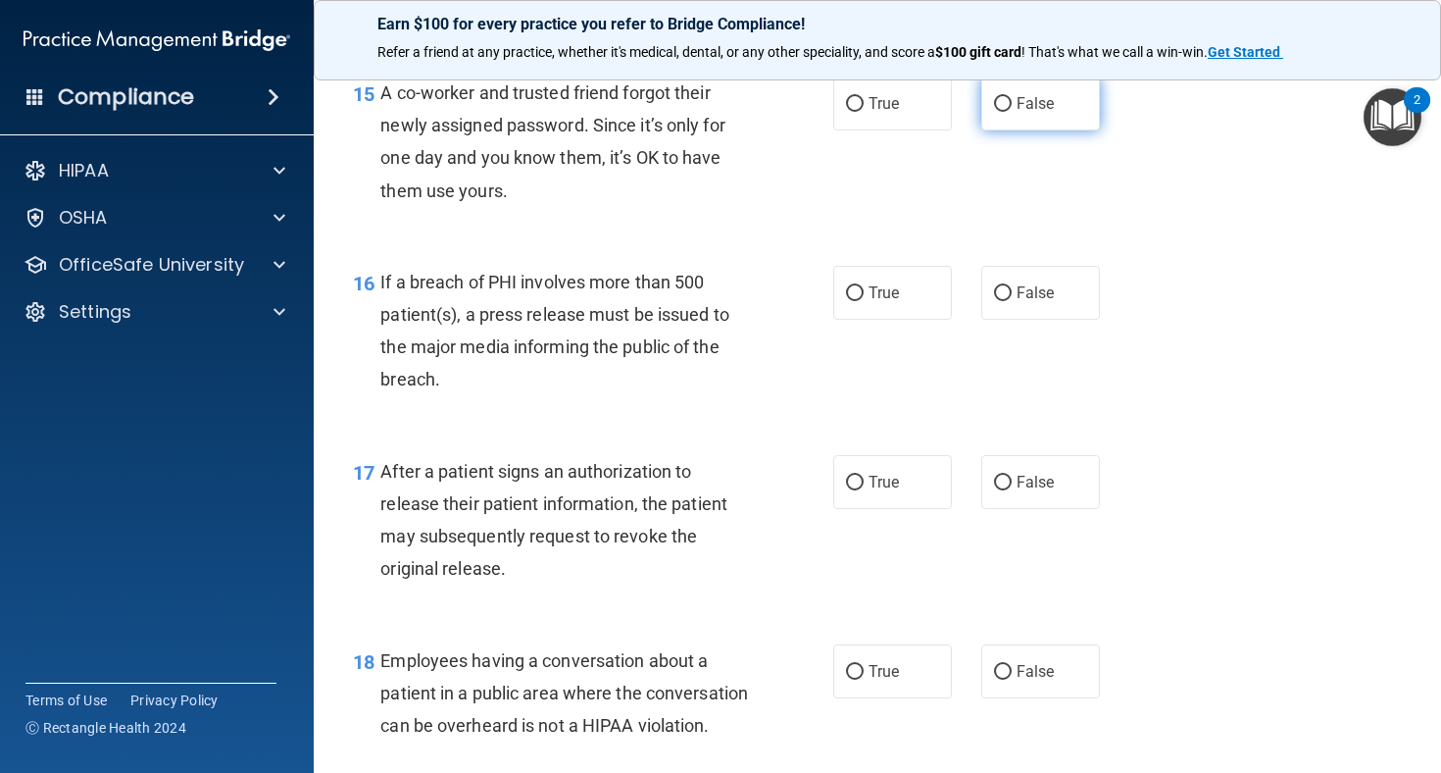
click at [1040, 113] on span "False" at bounding box center [1036, 103] width 38 height 19
click at [1012, 112] on input "False" at bounding box center [1003, 104] width 18 height 15
radio input "true"
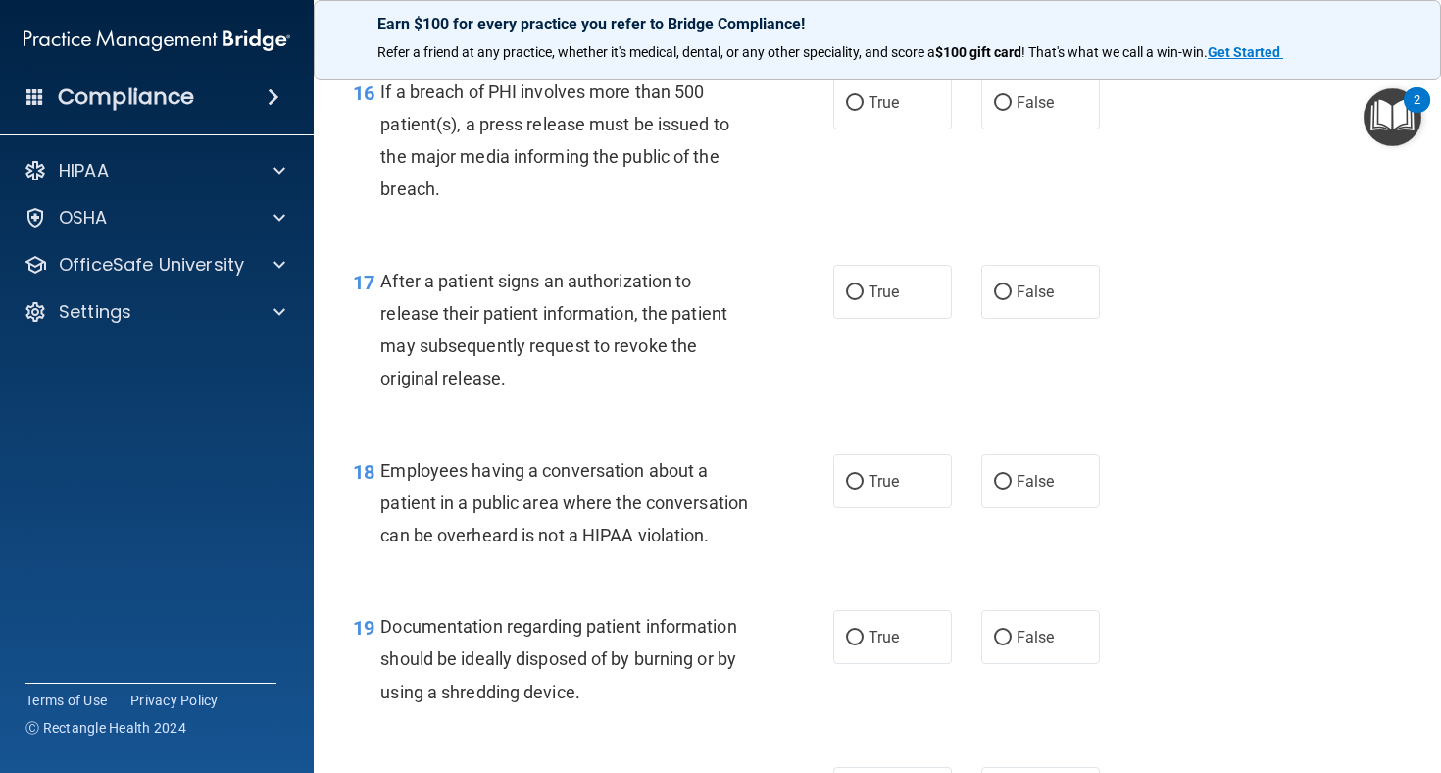
scroll to position [2657, 0]
click at [929, 120] on label "True" at bounding box center [892, 102] width 119 height 54
click at [864, 110] on input "True" at bounding box center [855, 102] width 18 height 15
radio input "true"
click at [1023, 111] on span "False" at bounding box center [1036, 101] width 38 height 19
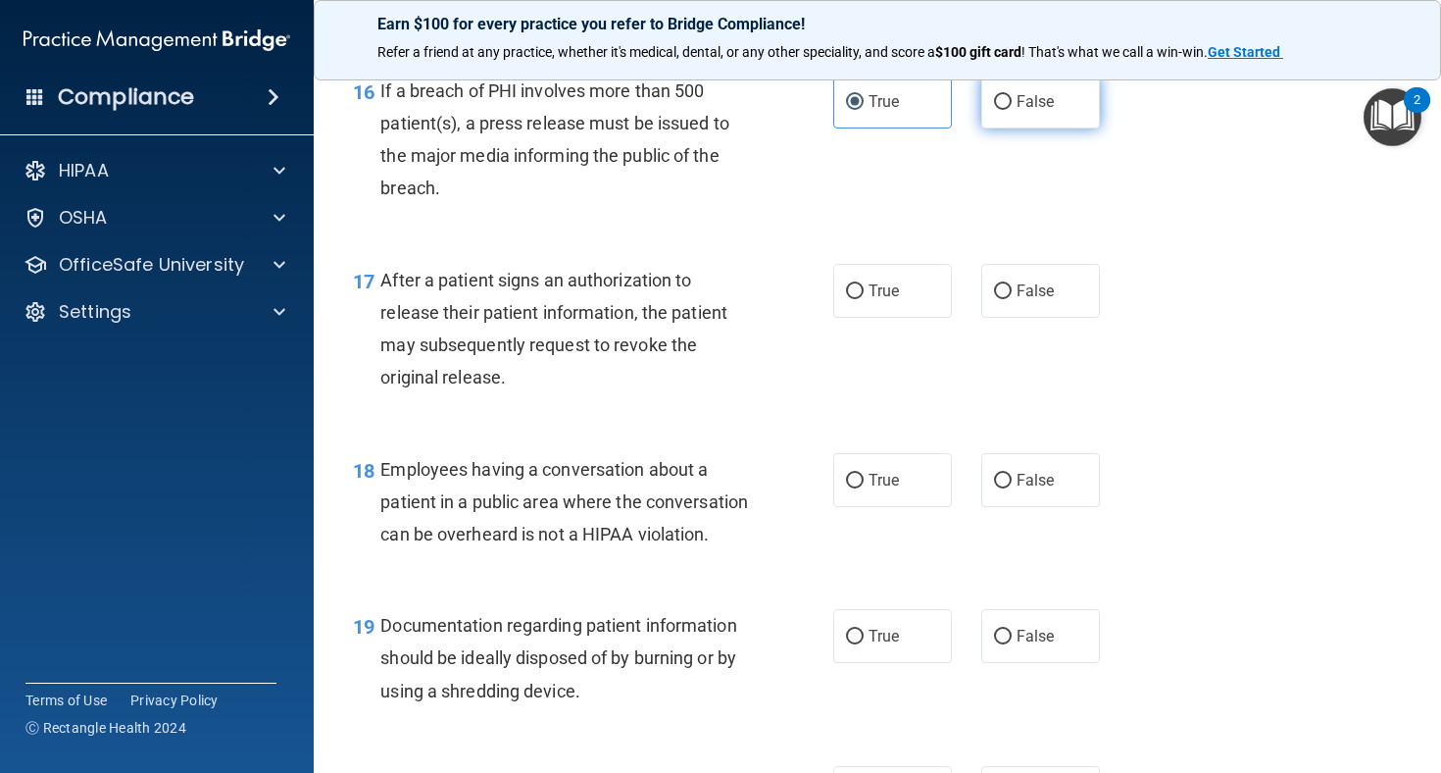
click at [1012, 110] on input "False" at bounding box center [1003, 102] width 18 height 15
radio input "true"
radio input "false"
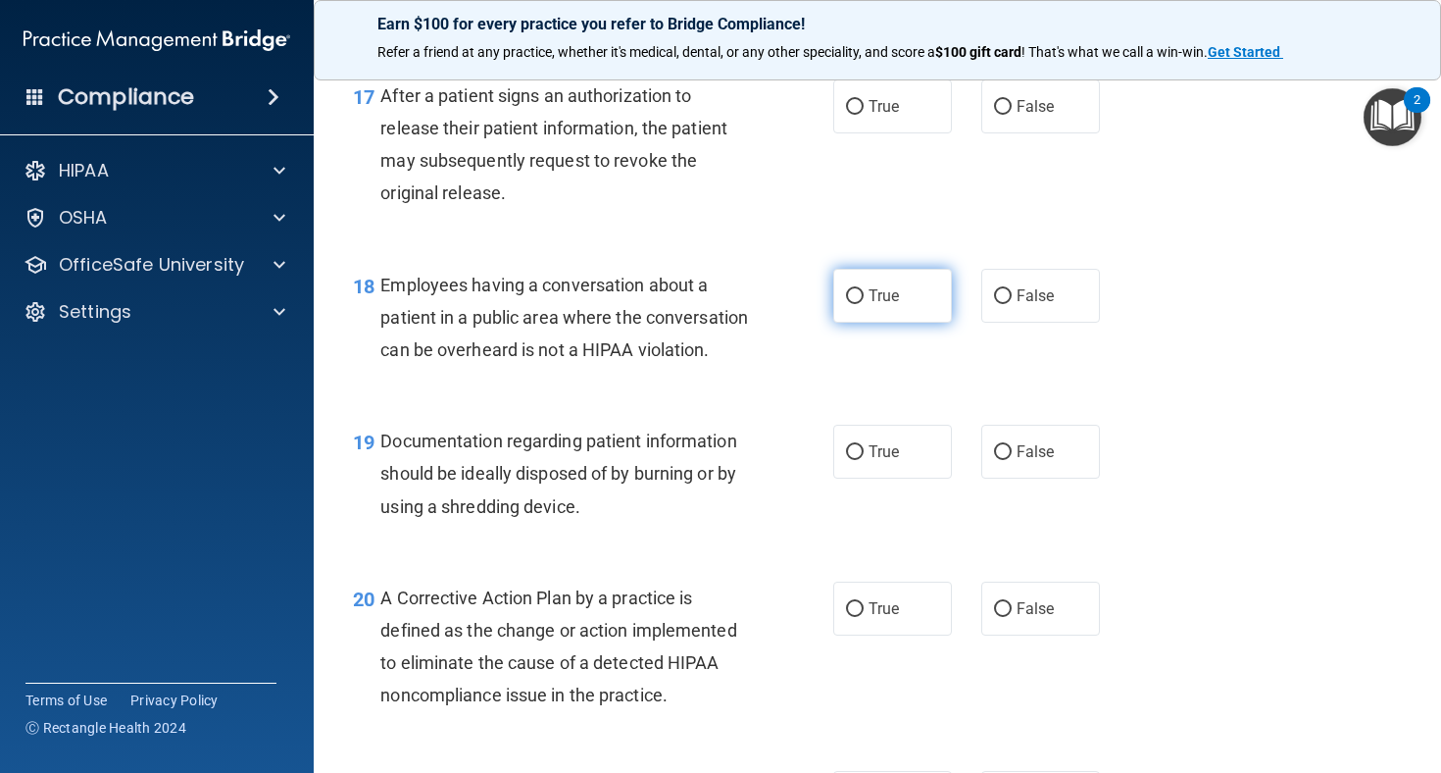
scroll to position [2846, 0]
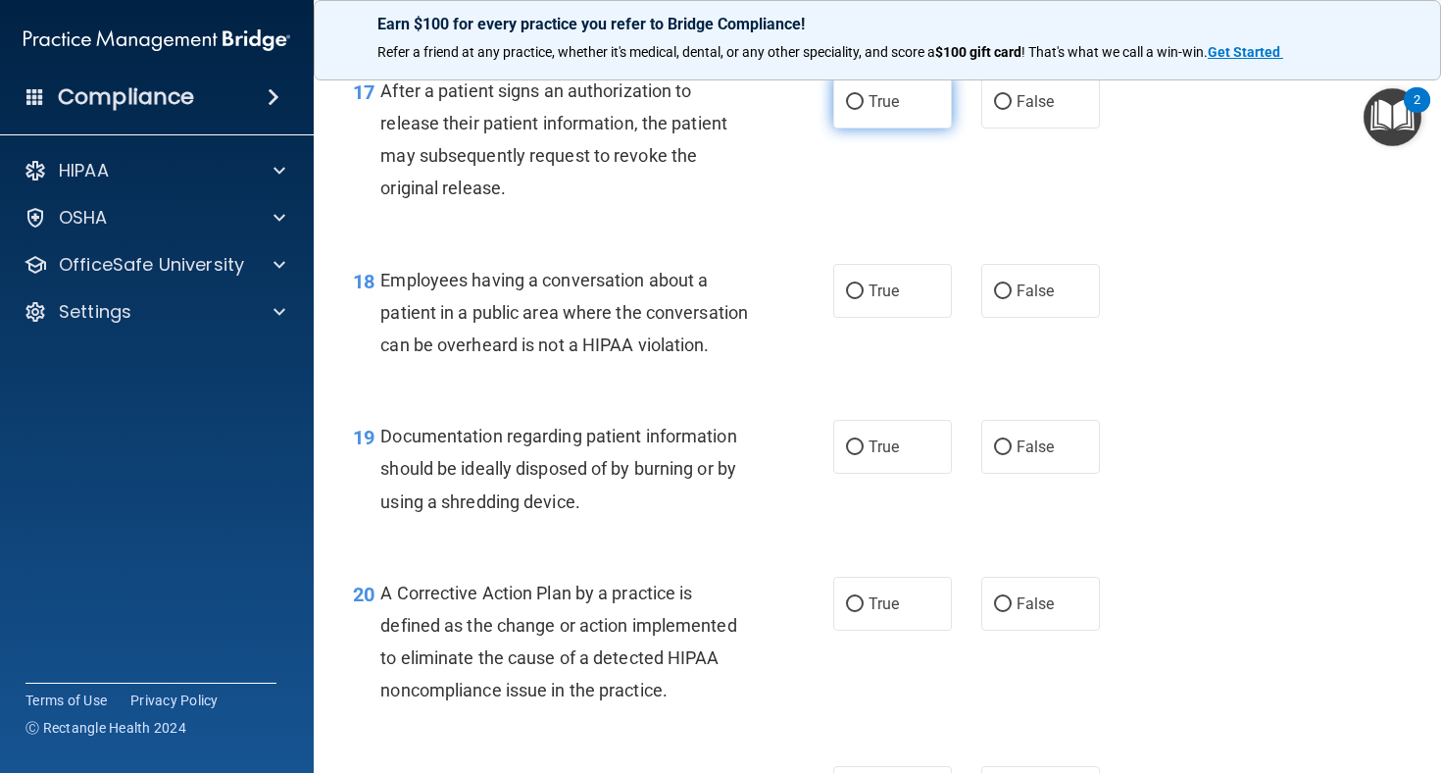
click at [918, 128] on label "True" at bounding box center [892, 102] width 119 height 54
click at [864, 110] on input "True" at bounding box center [855, 102] width 18 height 15
radio input "true"
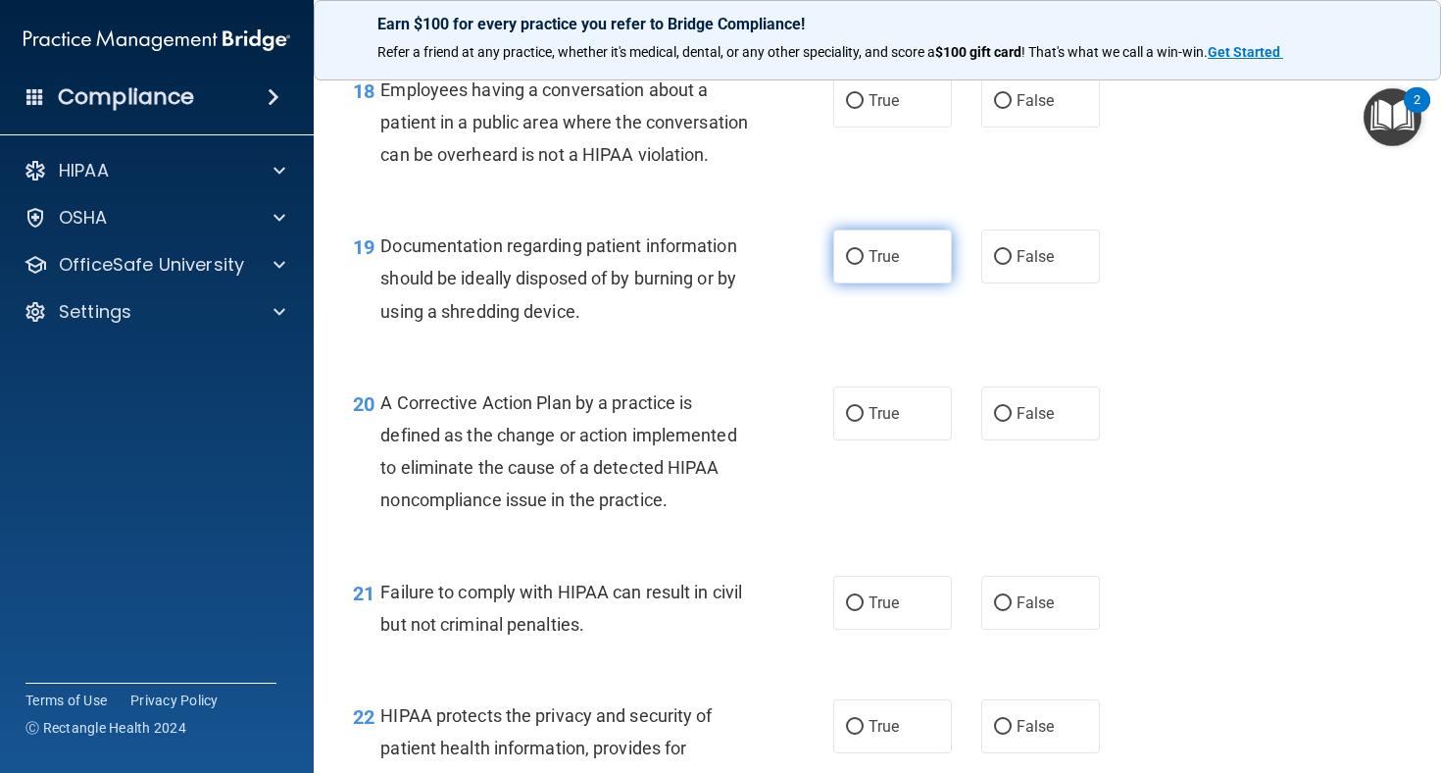
scroll to position [3048, 0]
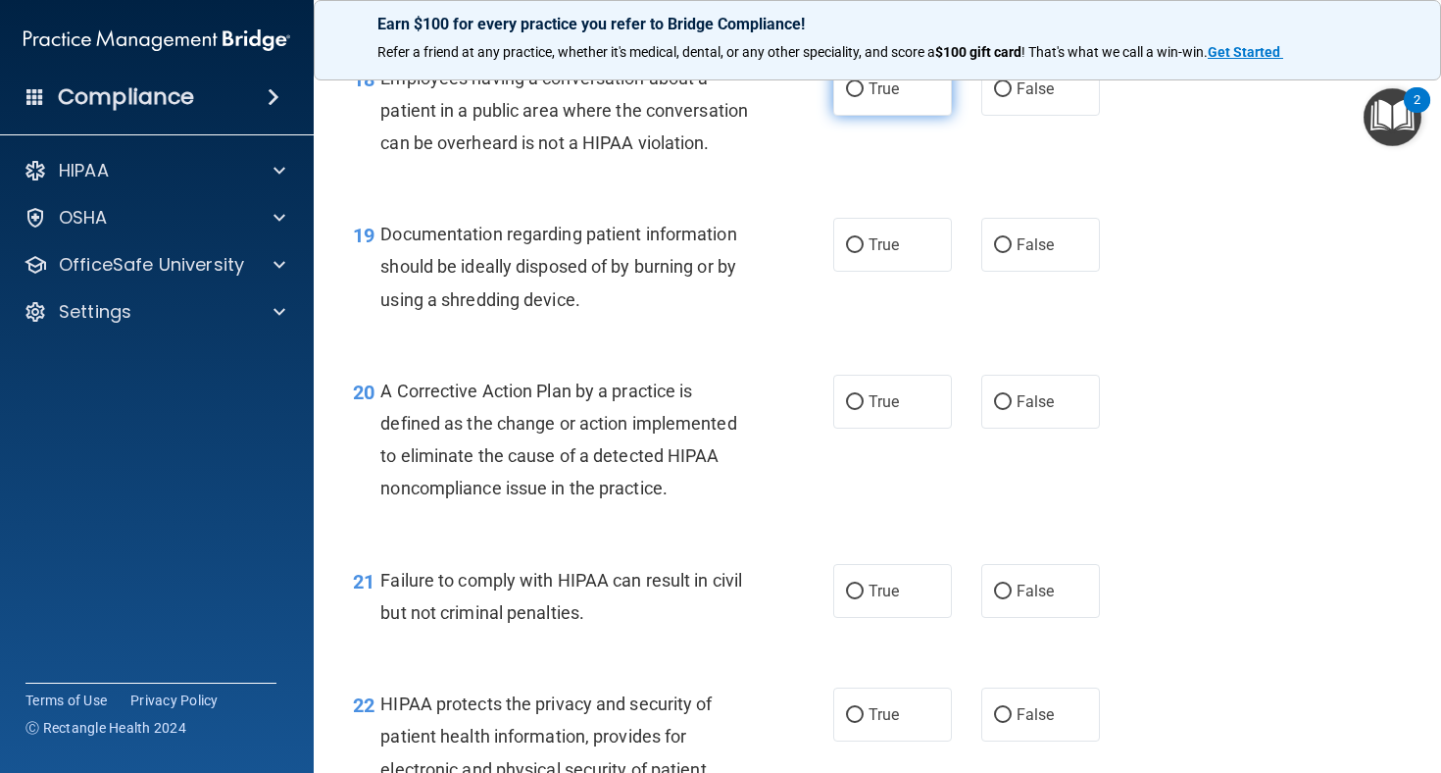
click at [932, 116] on label "True" at bounding box center [892, 89] width 119 height 54
click at [864, 97] on input "True" at bounding box center [855, 89] width 18 height 15
radio input "true"
click at [1011, 97] on input "False" at bounding box center [1003, 89] width 18 height 15
radio input "true"
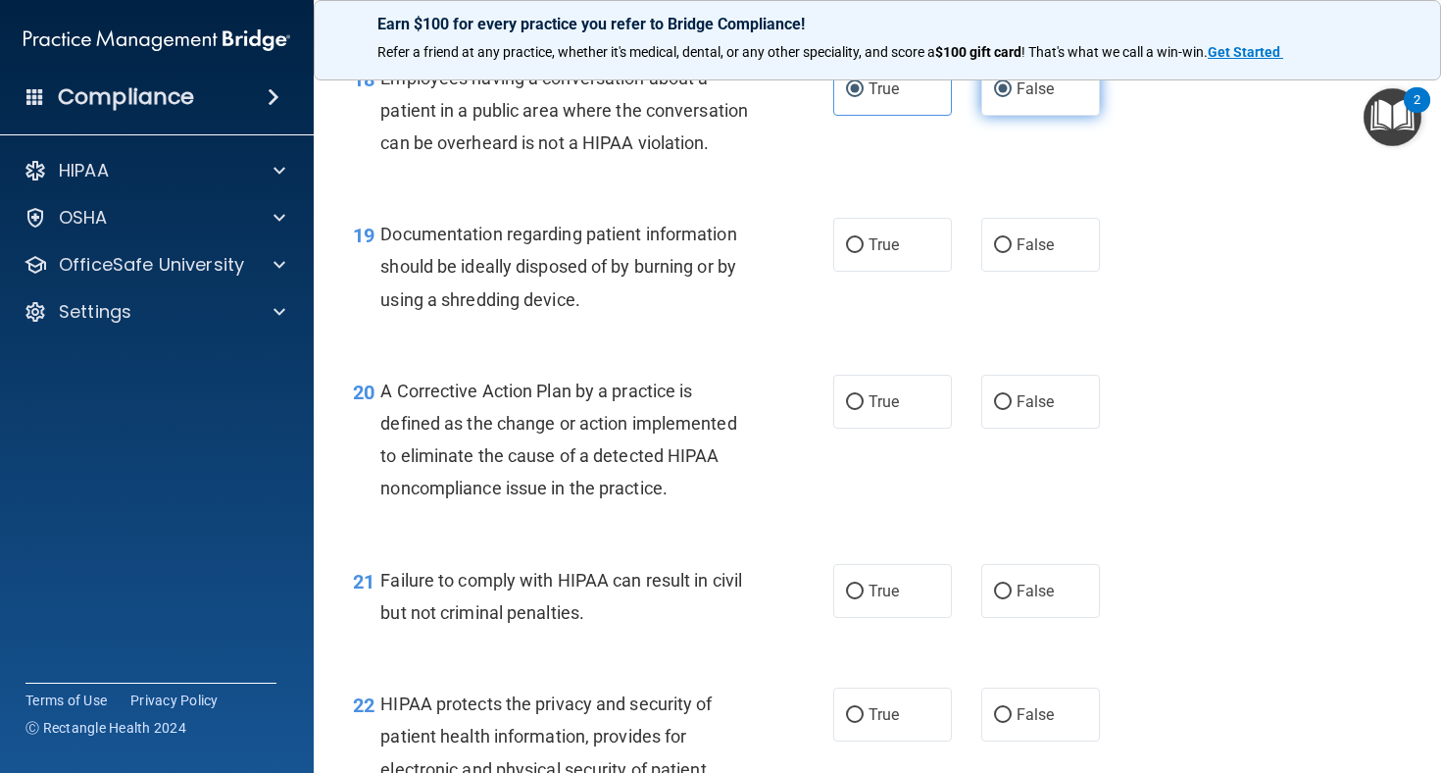
radio input "false"
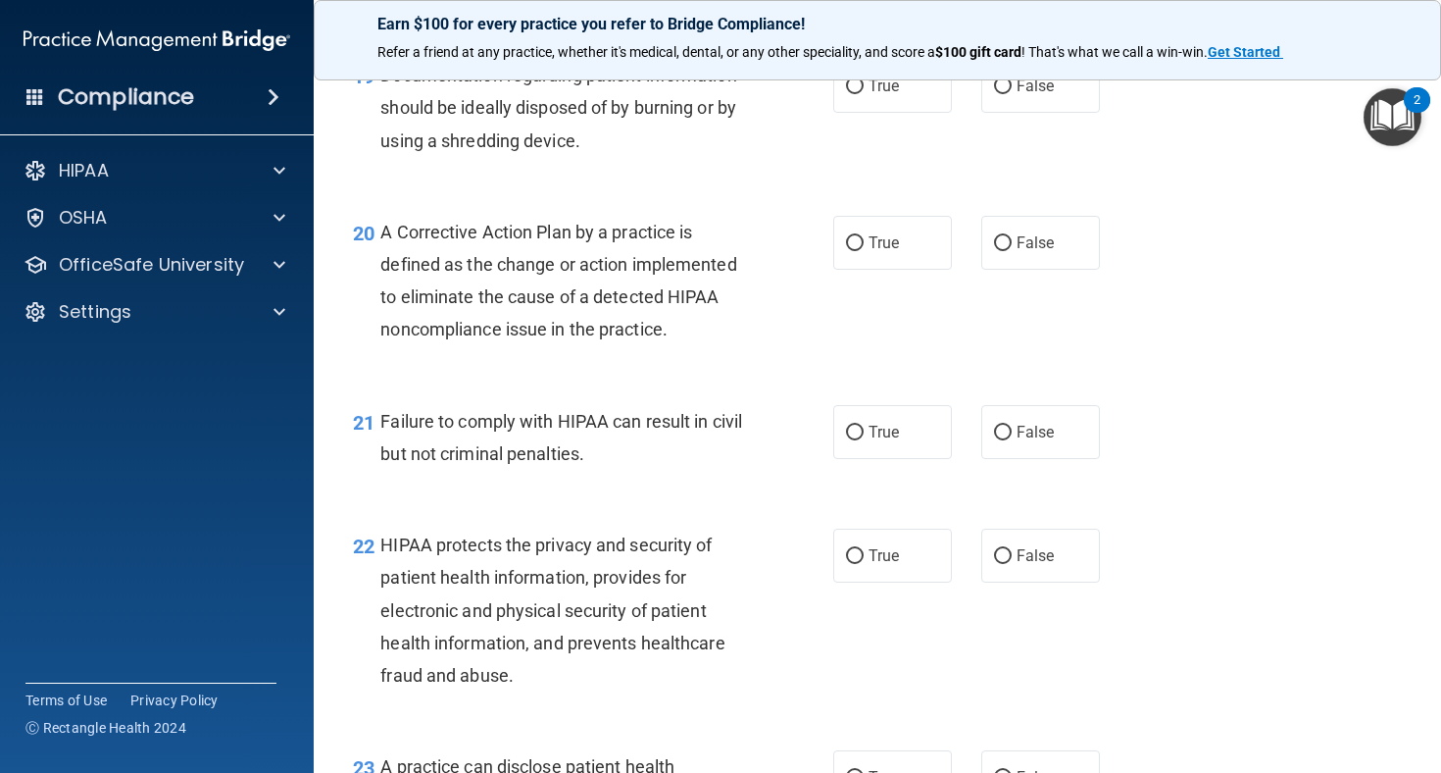
scroll to position [3228, 0]
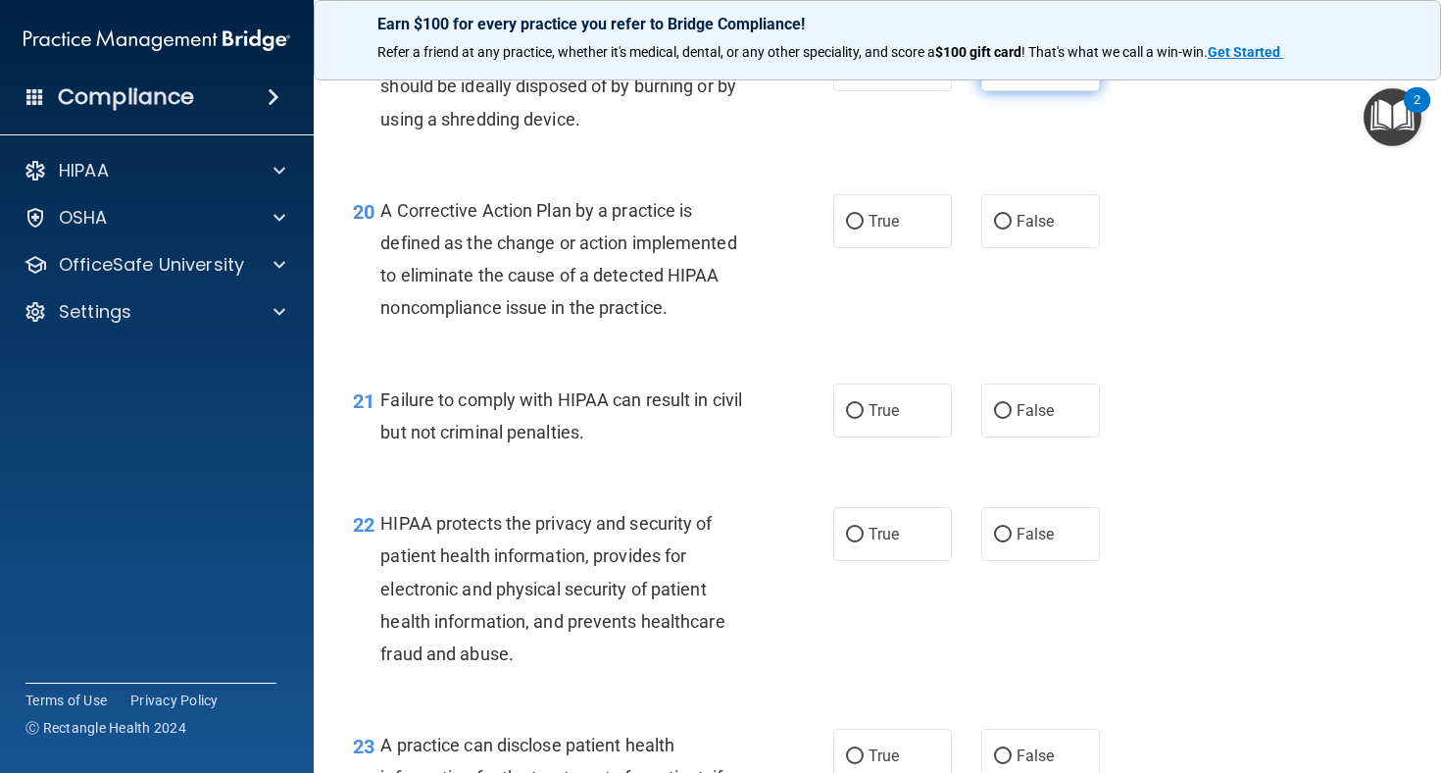
click at [1019, 74] on span "False" at bounding box center [1036, 64] width 38 height 19
click at [1012, 73] on input "False" at bounding box center [1003, 65] width 18 height 15
radio input "true"
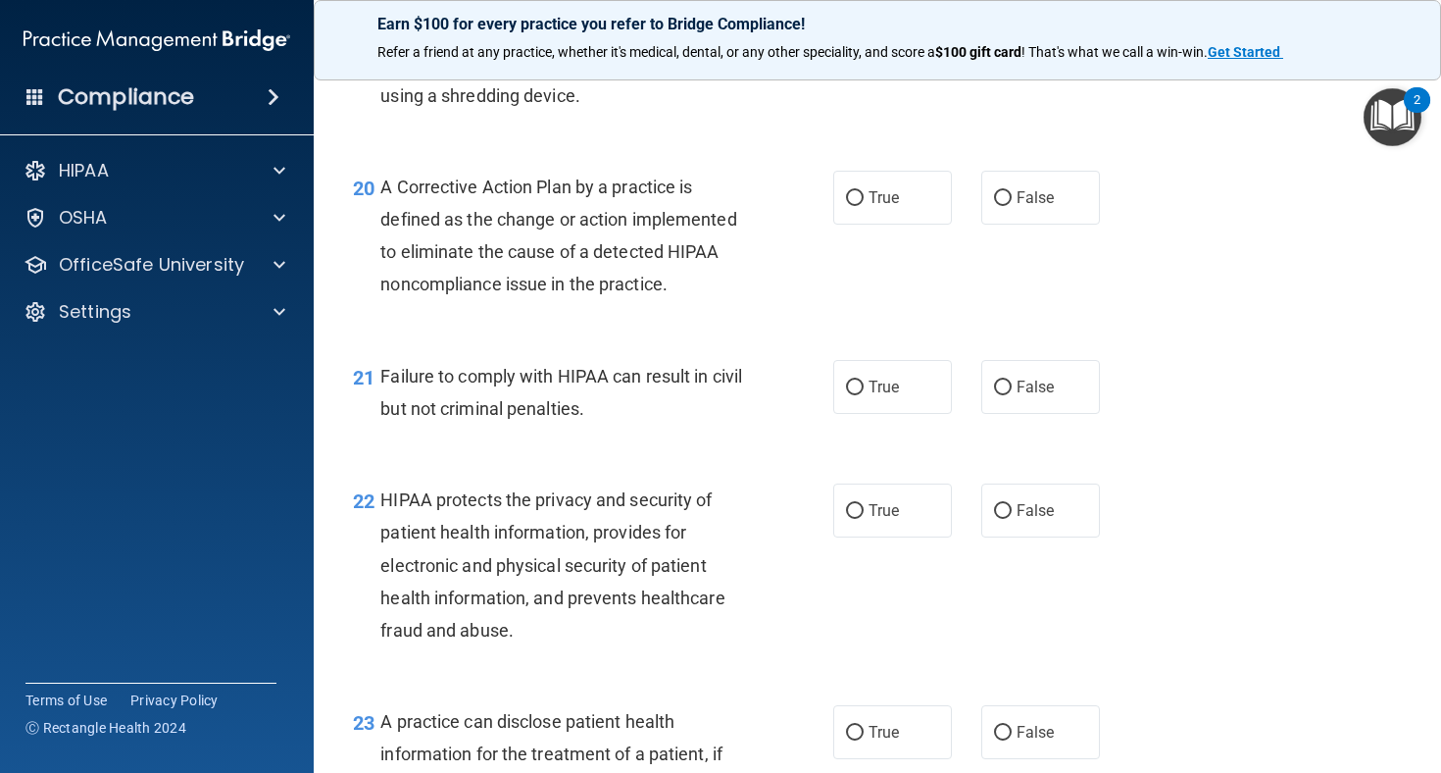
scroll to position [3250, 0]
click at [894, 70] on label "True" at bounding box center [892, 43] width 119 height 54
click at [864, 51] on input "True" at bounding box center [855, 43] width 18 height 15
radio input "true"
click at [1015, 70] on label "False" at bounding box center [1040, 43] width 119 height 54
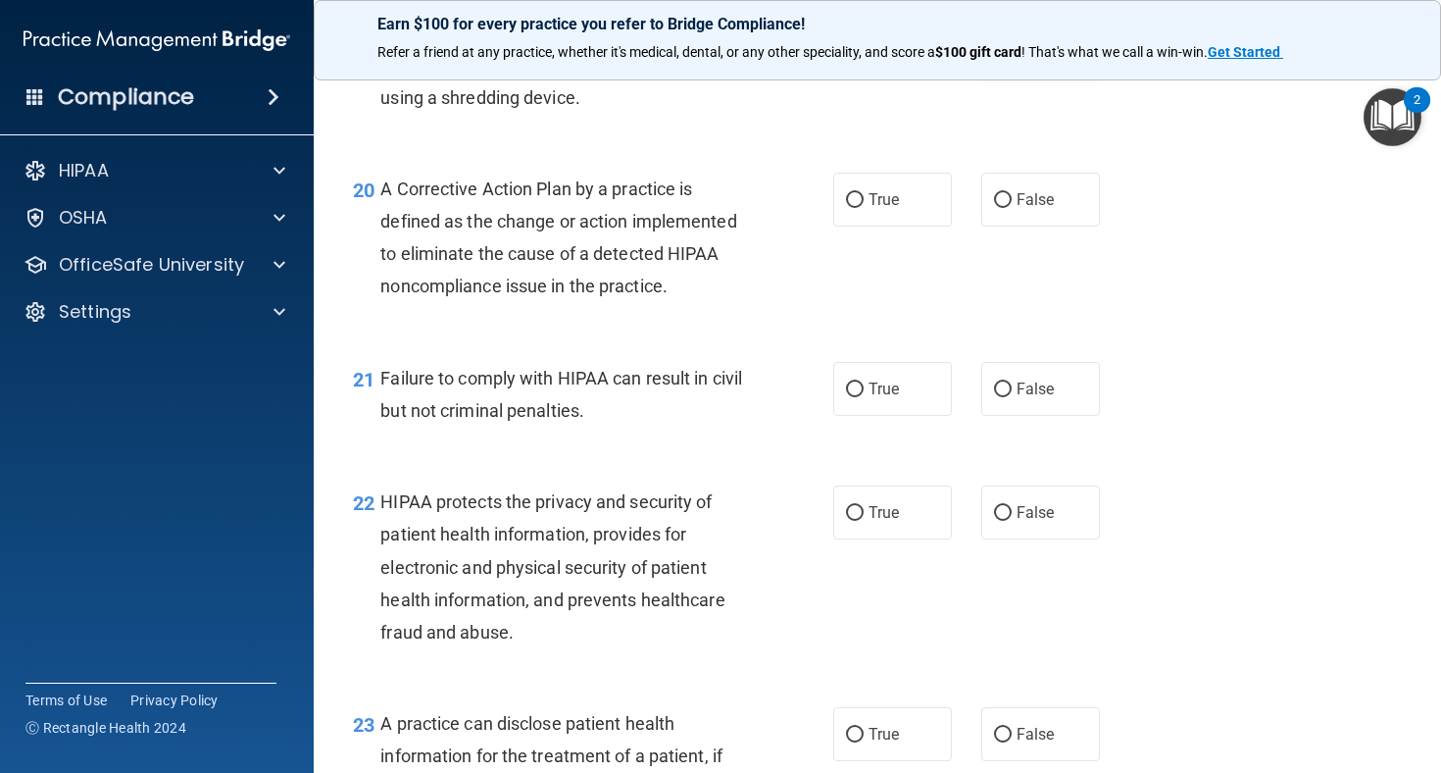
click at [1012, 51] on input "False" at bounding box center [1003, 43] width 18 height 15
radio input "true"
radio input "false"
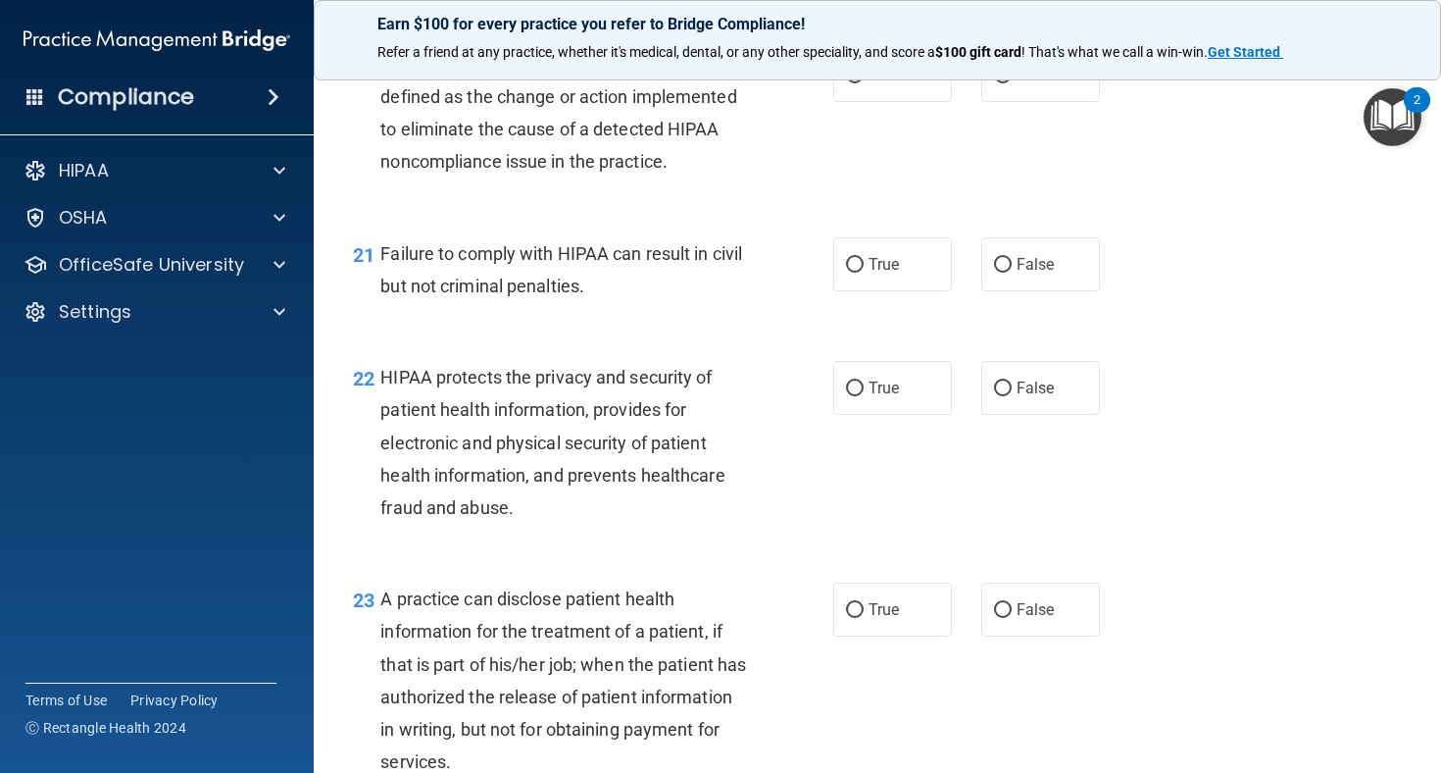
scroll to position [3382, 0]
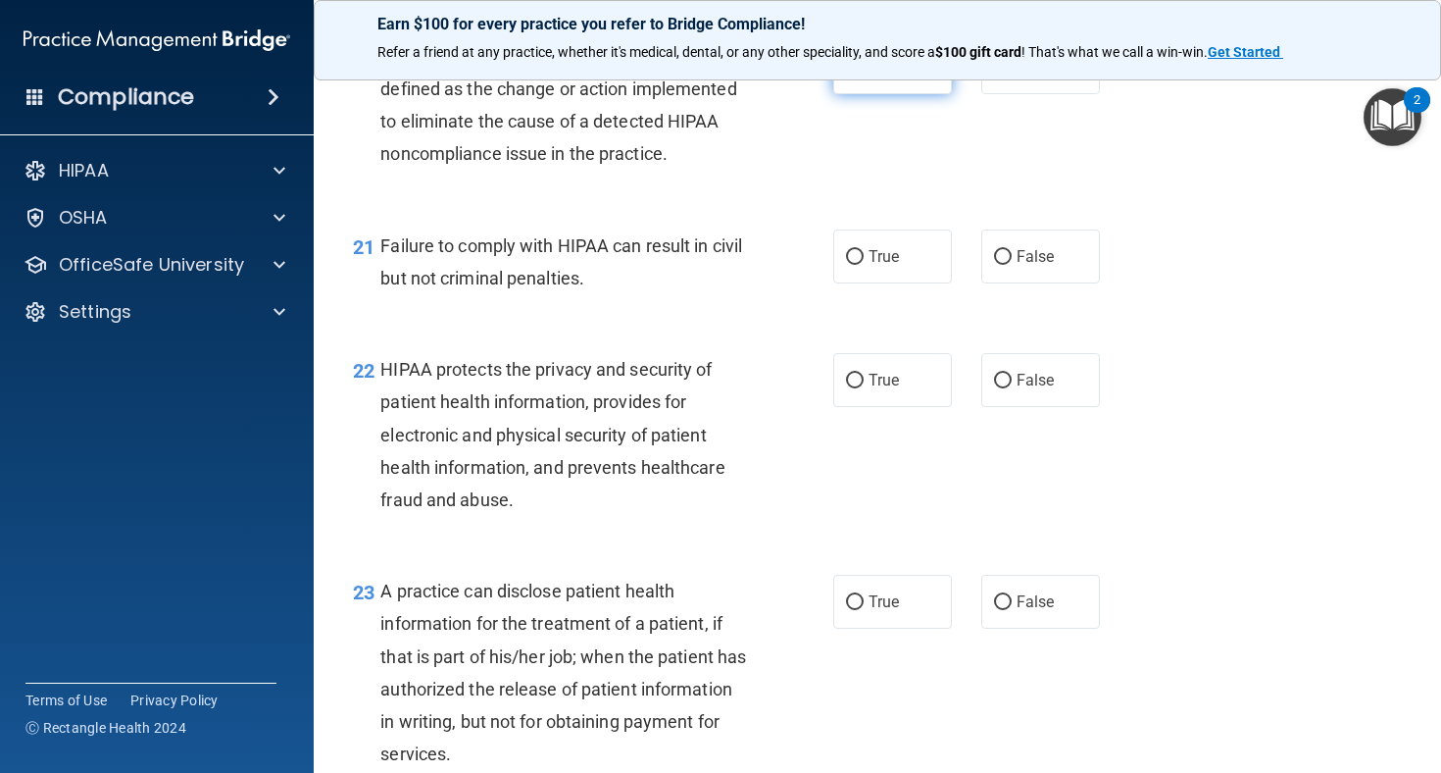
click at [932, 94] on label "True" at bounding box center [892, 67] width 119 height 54
click at [864, 75] on input "True" at bounding box center [855, 68] width 18 height 15
radio input "true"
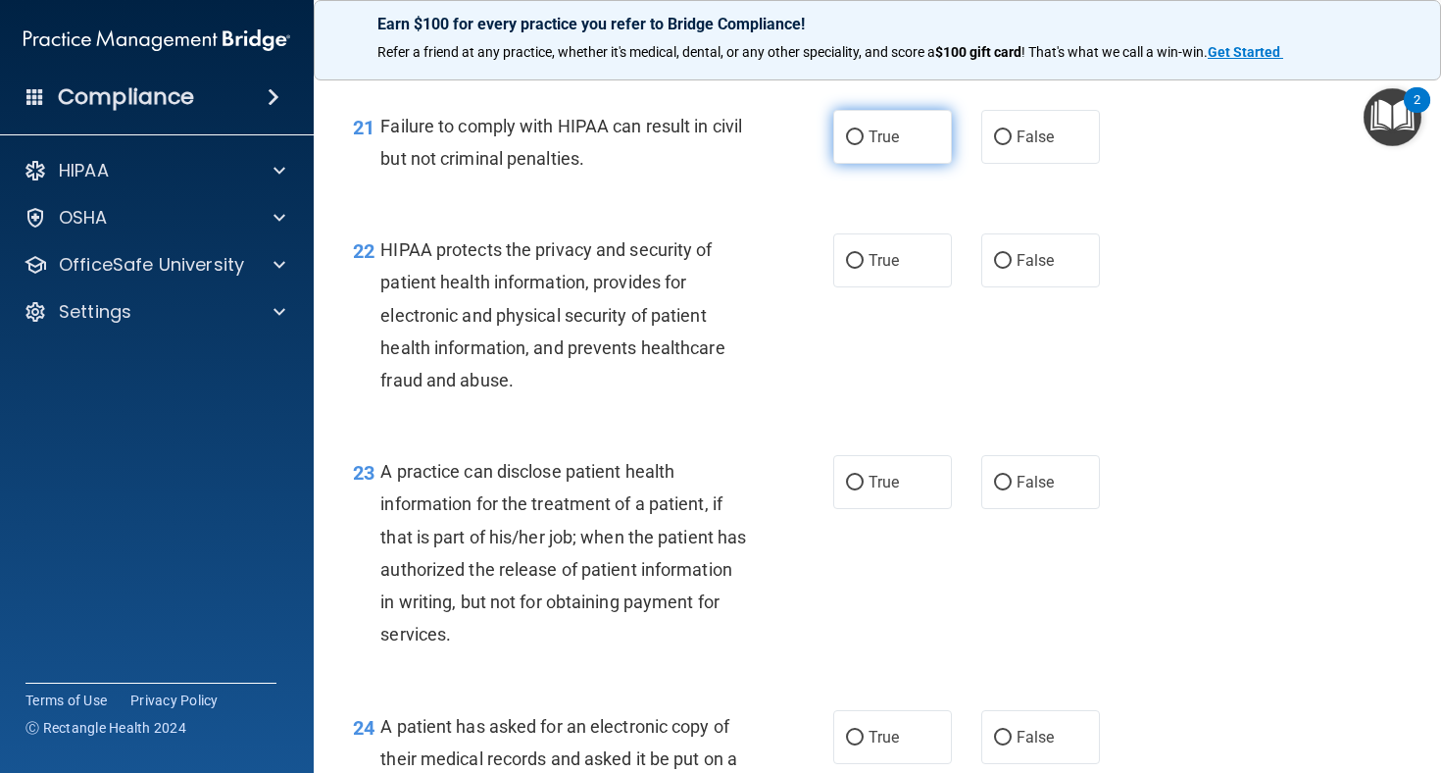
scroll to position [3536, 0]
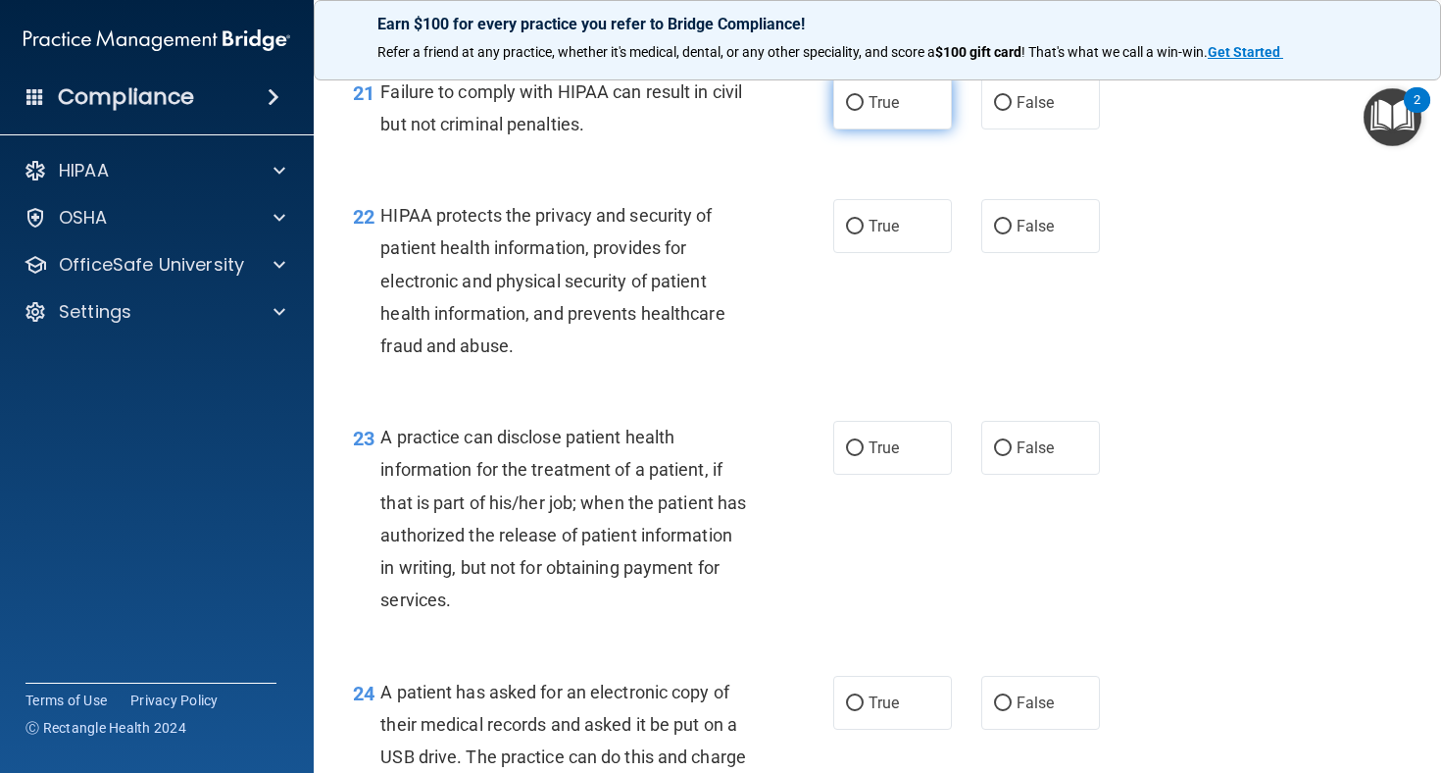
click at [885, 129] on label "True" at bounding box center [892, 102] width 119 height 54
click at [864, 111] on input "True" at bounding box center [855, 103] width 18 height 15
radio input "true"
click at [984, 129] on label "False" at bounding box center [1040, 102] width 119 height 54
click at [994, 111] on input "False" at bounding box center [1003, 103] width 18 height 15
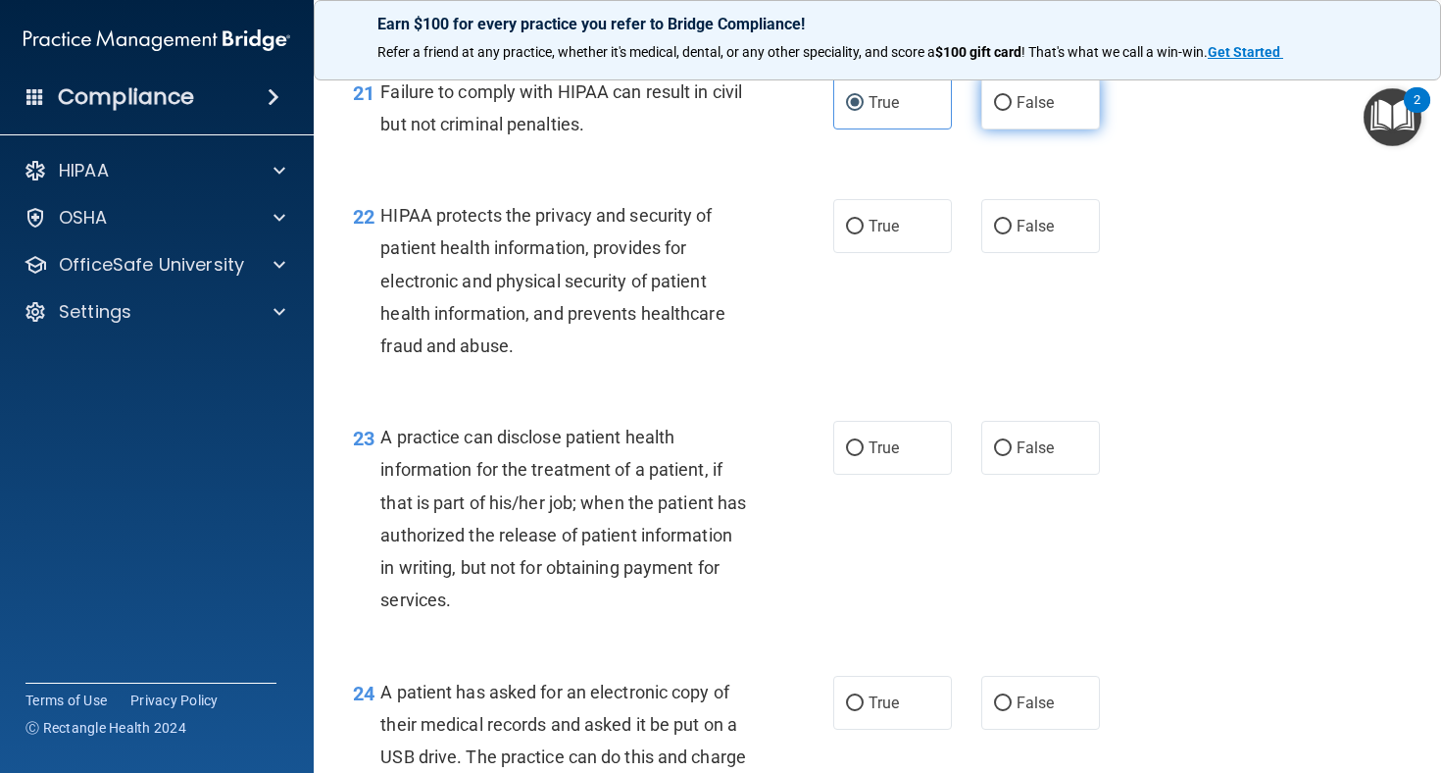
radio input "true"
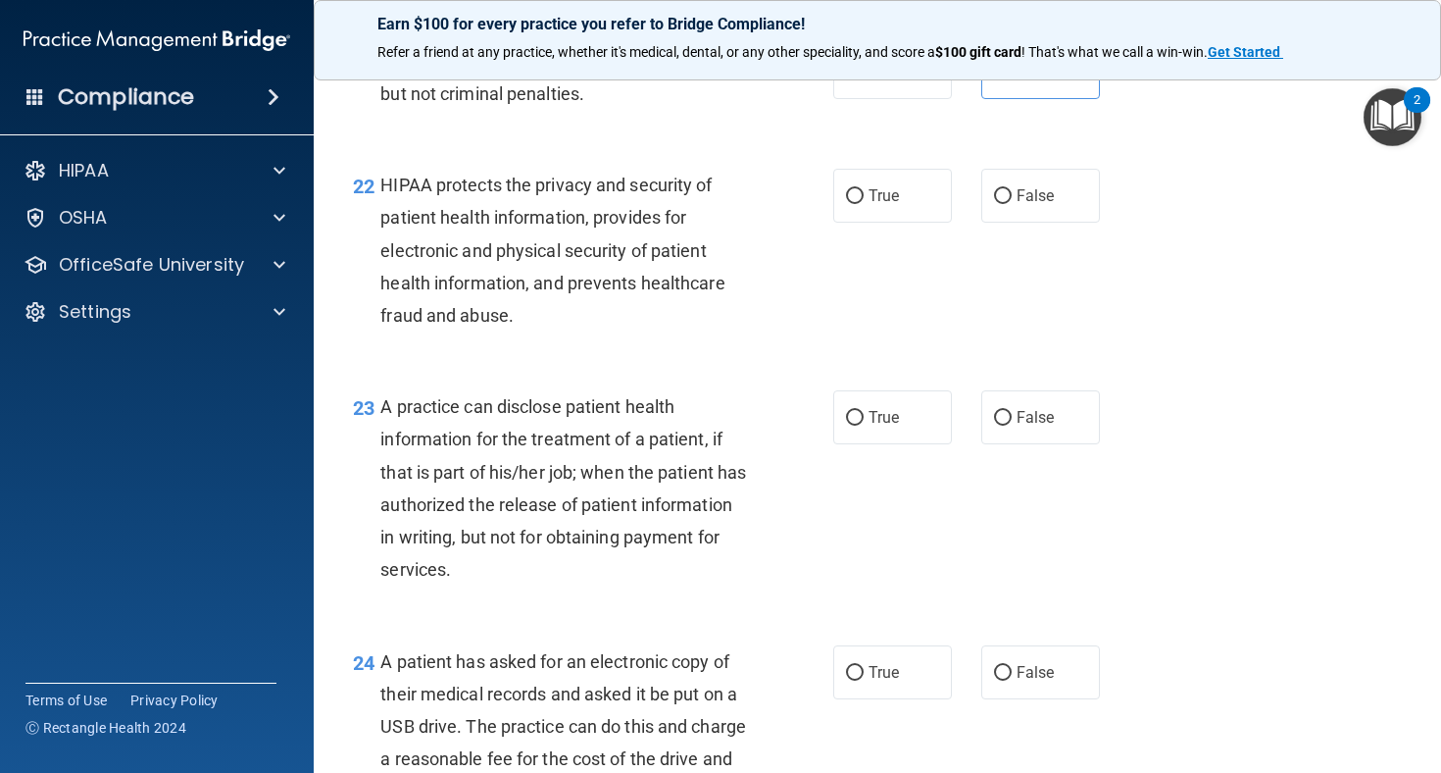
scroll to position [3554, 0]
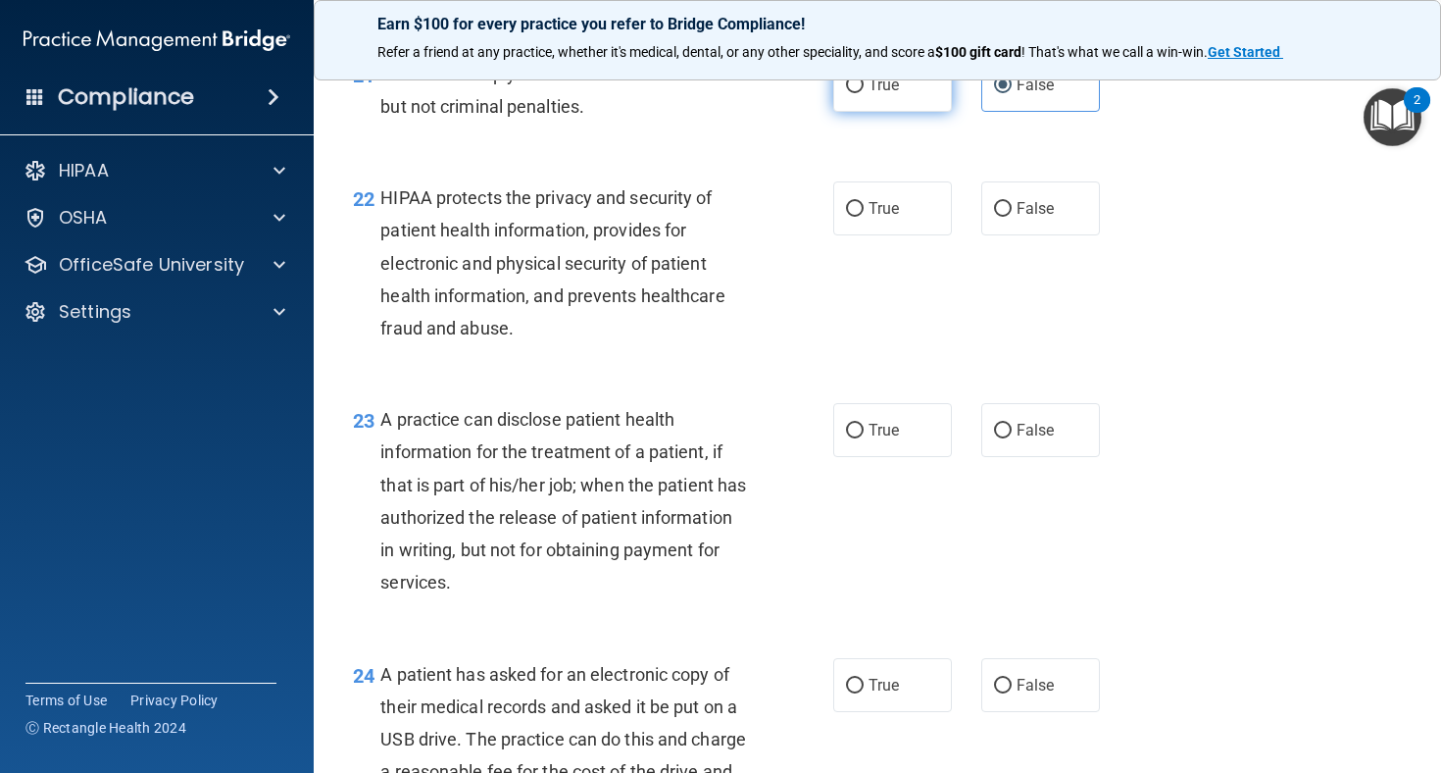
click at [883, 112] on label "True" at bounding box center [892, 85] width 119 height 54
click at [864, 93] on input "True" at bounding box center [855, 85] width 18 height 15
radio input "true"
radio input "false"
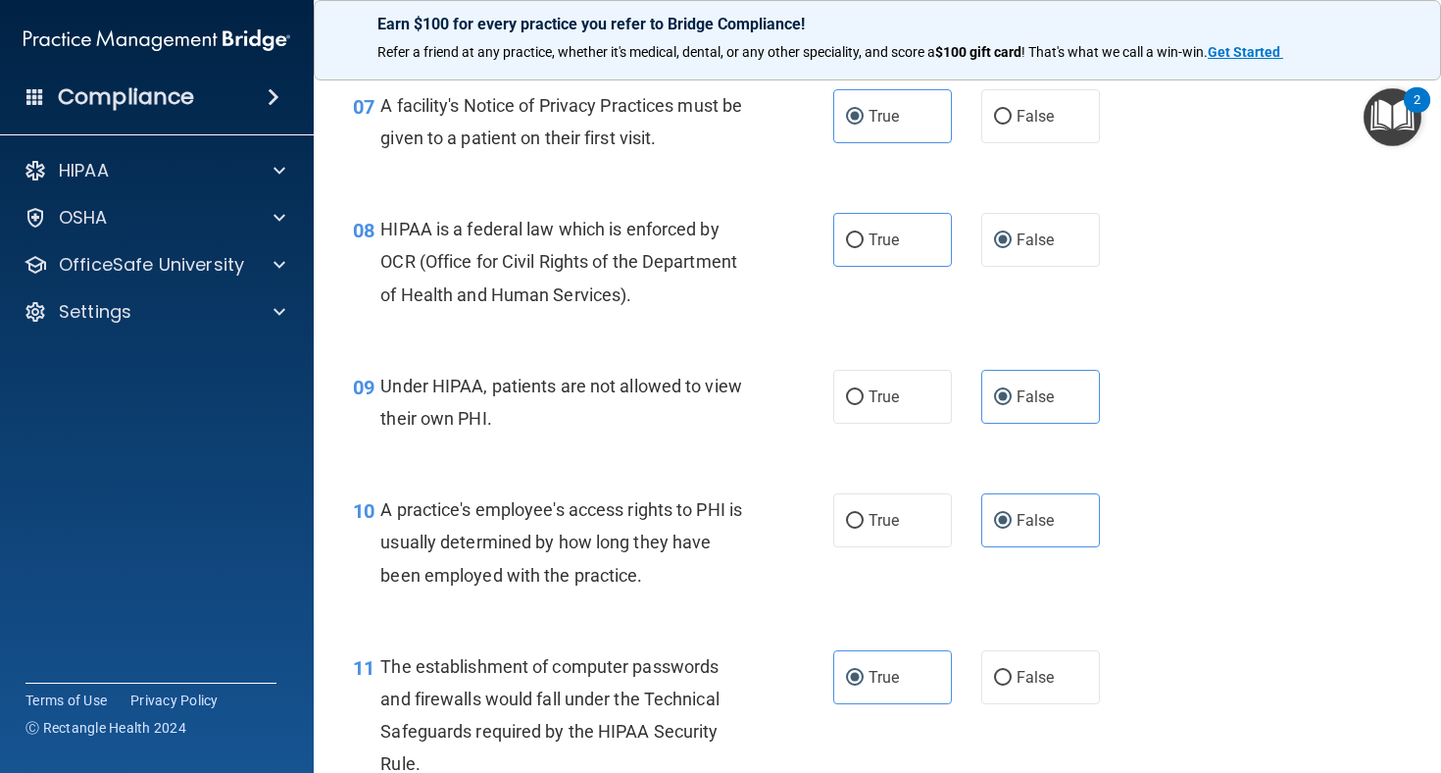
scroll to position [1193, 0]
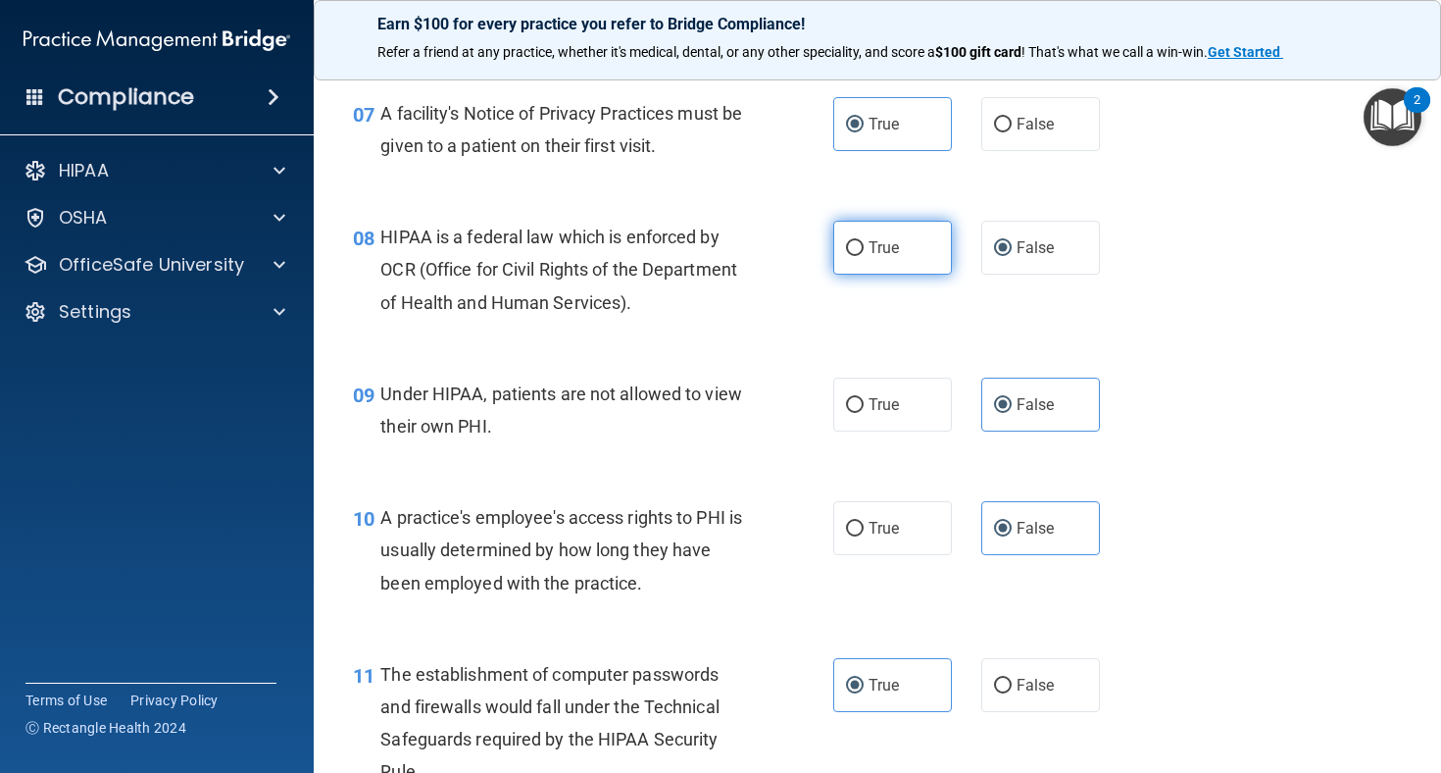
click at [874, 275] on label "True" at bounding box center [892, 248] width 119 height 54
click at [864, 256] on input "True" at bounding box center [855, 248] width 18 height 15
radio input "true"
radio input "false"
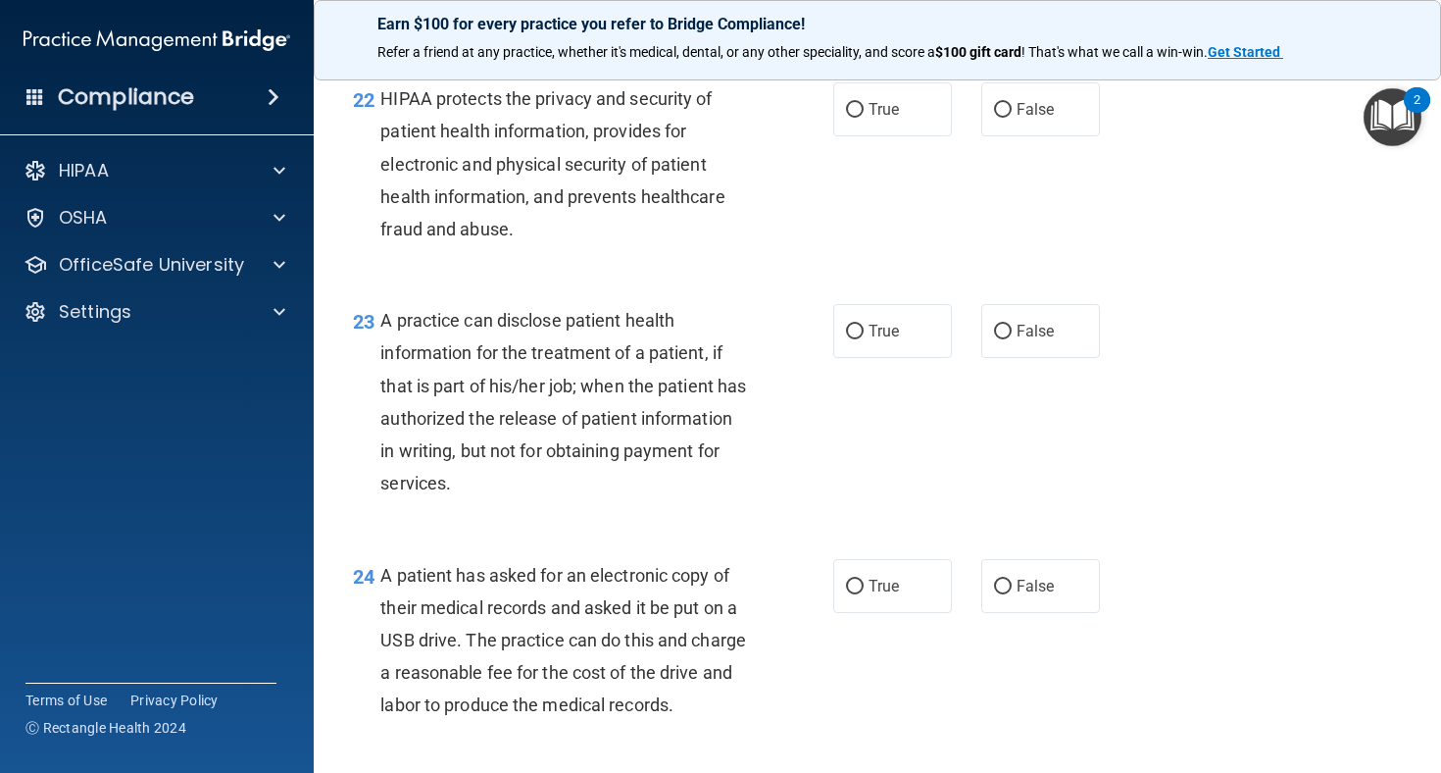
scroll to position [3665, 0]
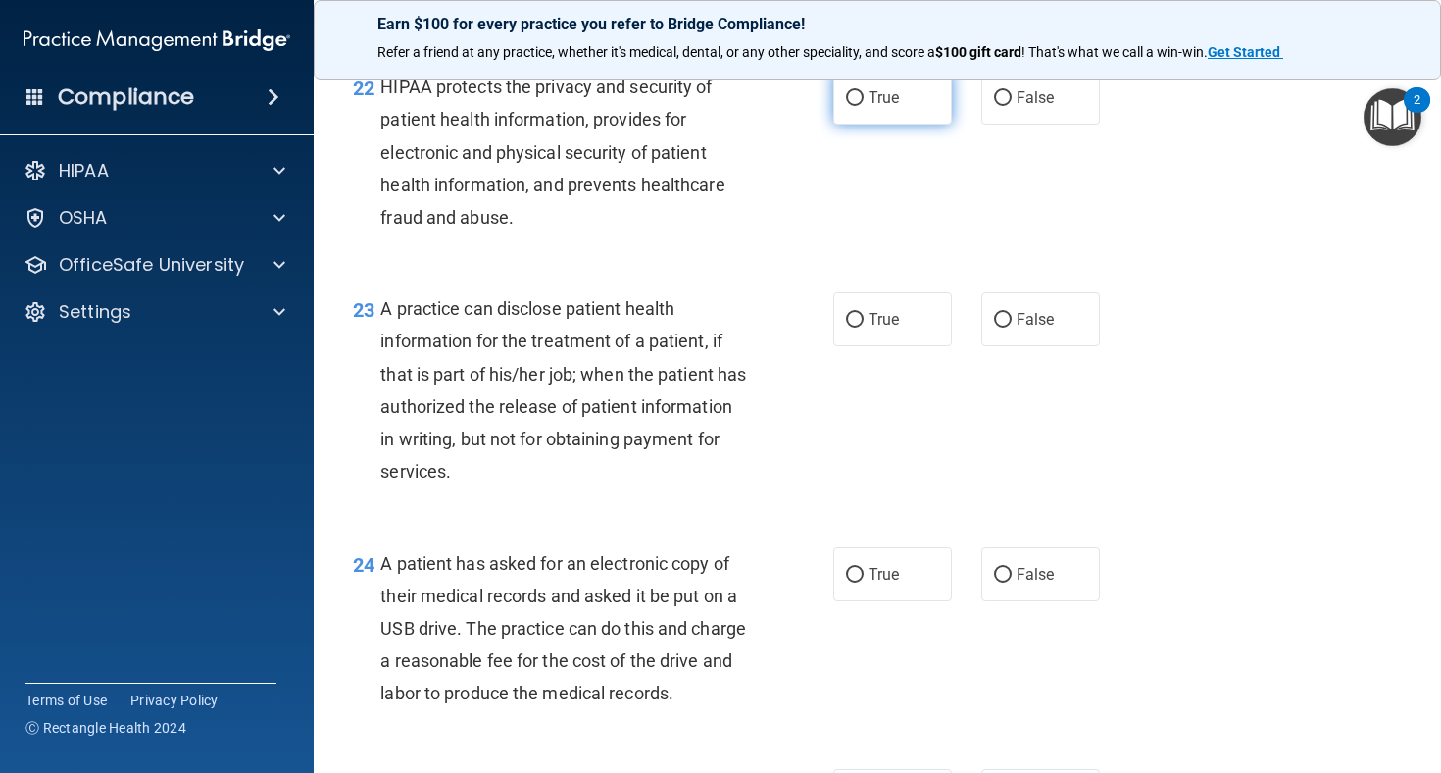
click at [873, 107] on span "True" at bounding box center [884, 97] width 30 height 19
click at [864, 106] on input "True" at bounding box center [855, 98] width 18 height 15
radio input "true"
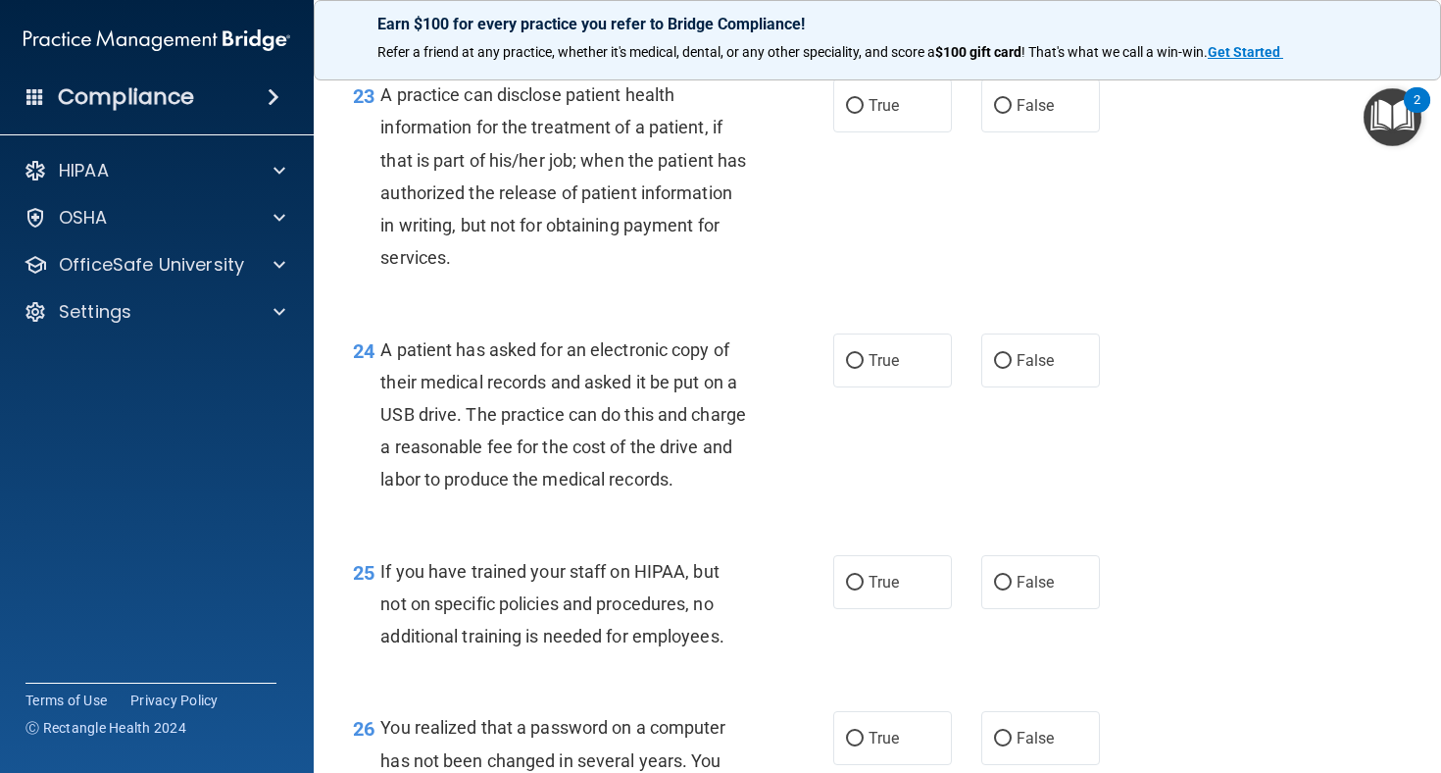
scroll to position [3876, 0]
click at [877, 117] on span "True" at bounding box center [884, 107] width 30 height 19
click at [864, 116] on input "True" at bounding box center [855, 108] width 18 height 15
radio input "true"
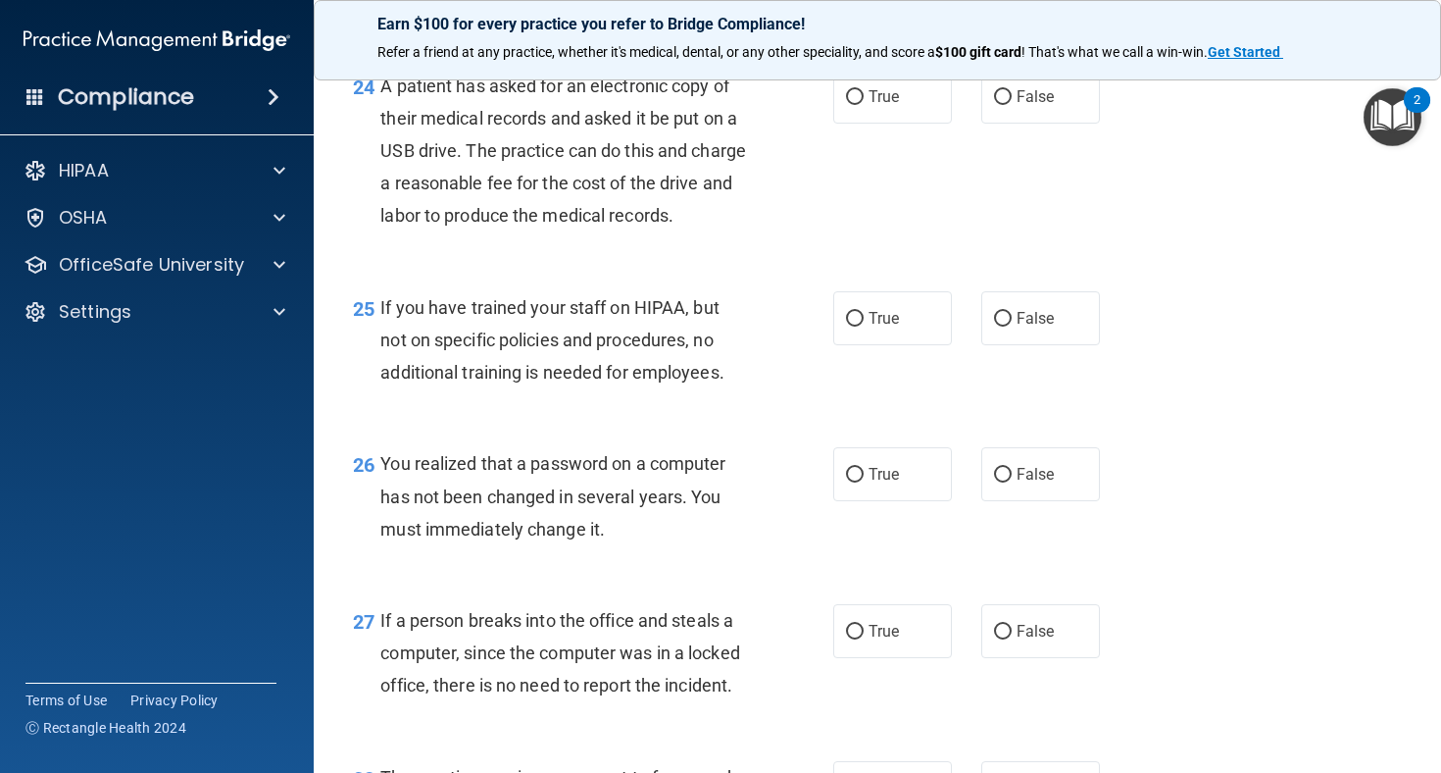
scroll to position [4147, 0]
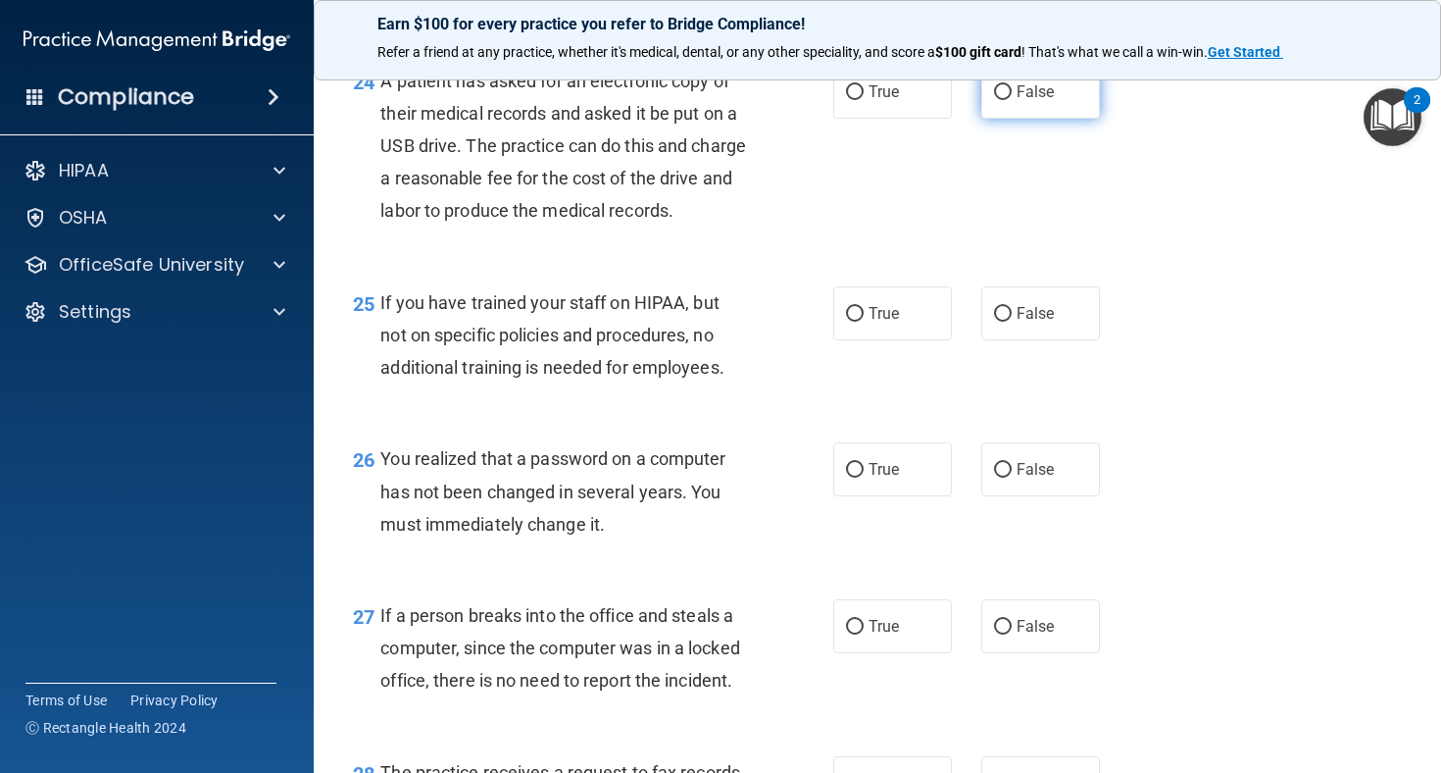
click at [1000, 100] on input "False" at bounding box center [1003, 92] width 18 height 15
radio input "true"
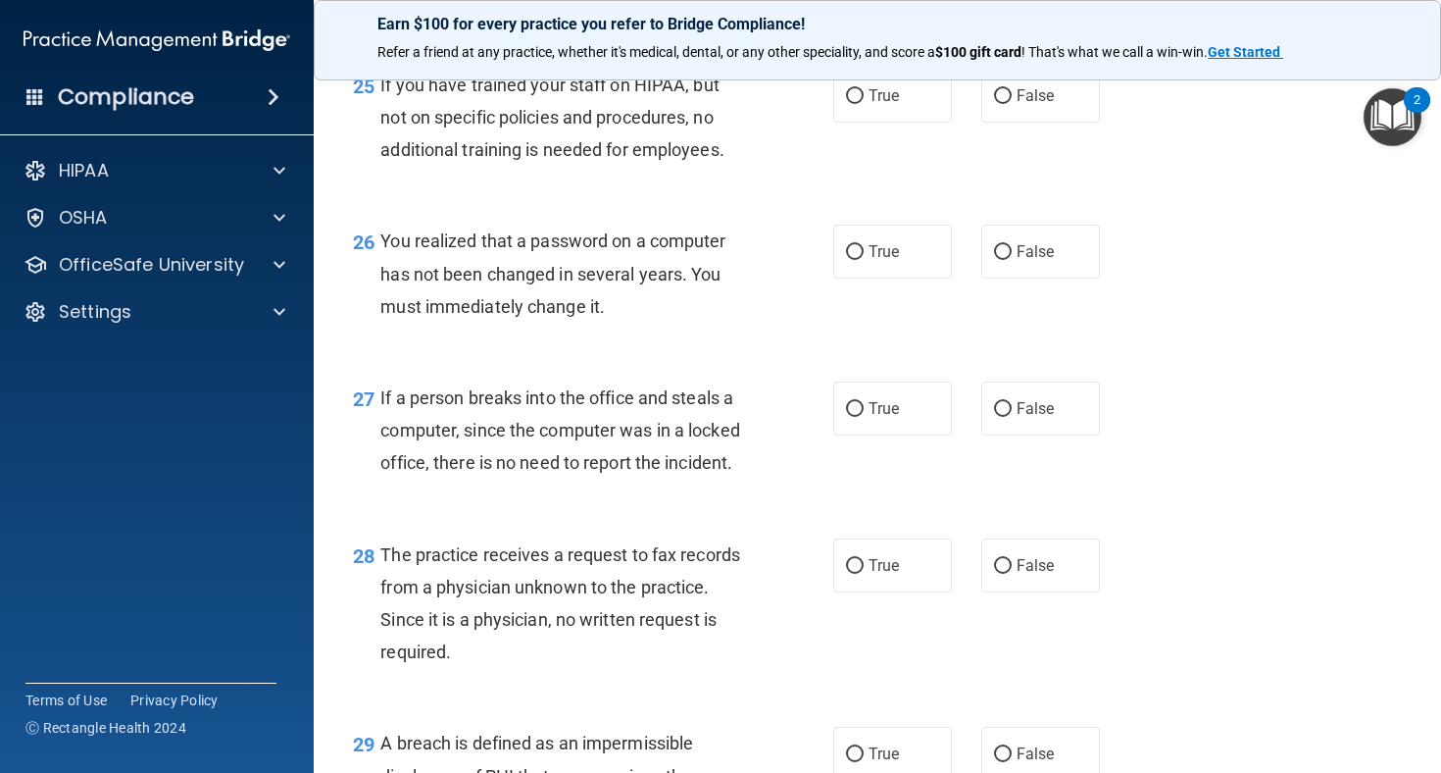
scroll to position [4390, 0]
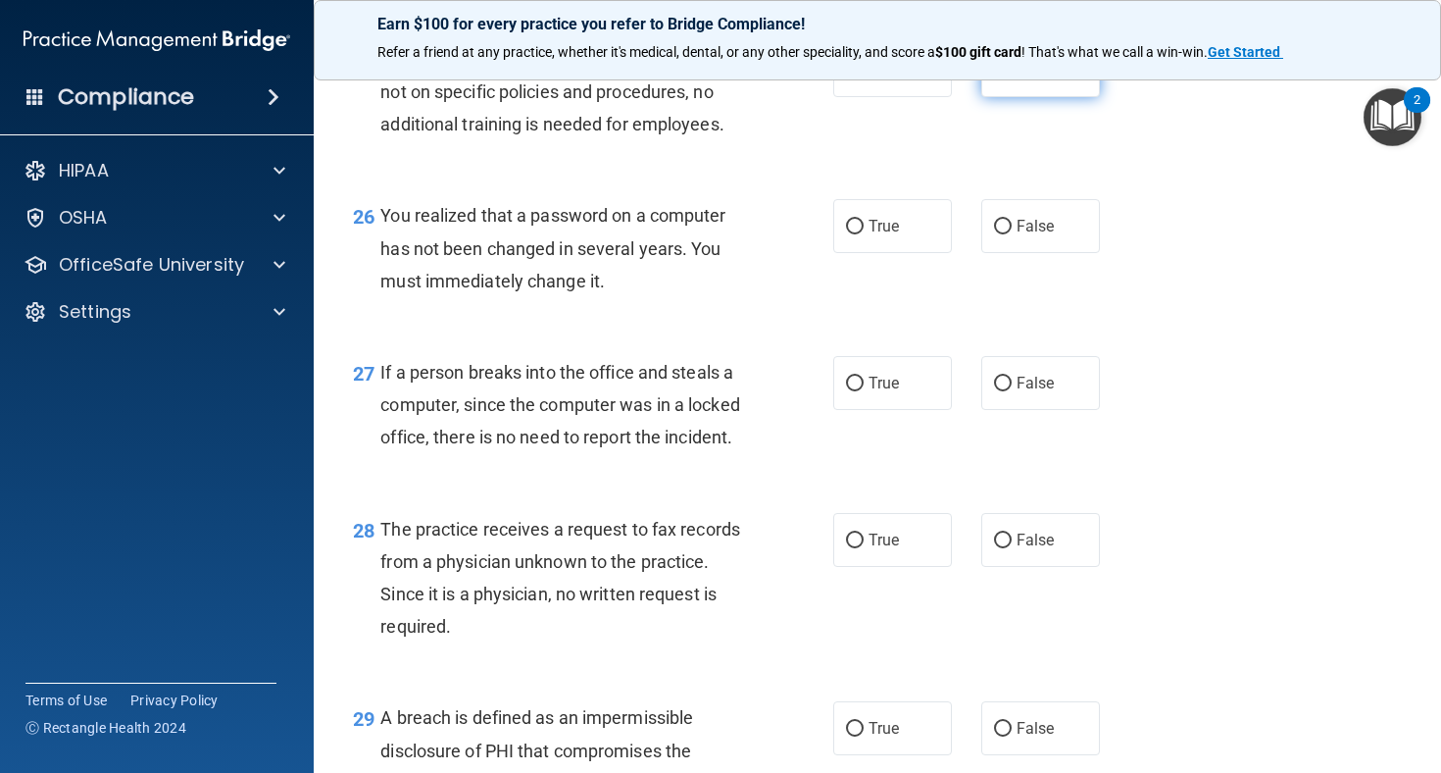
click at [1003, 78] on input "False" at bounding box center [1003, 71] width 18 height 15
radio input "true"
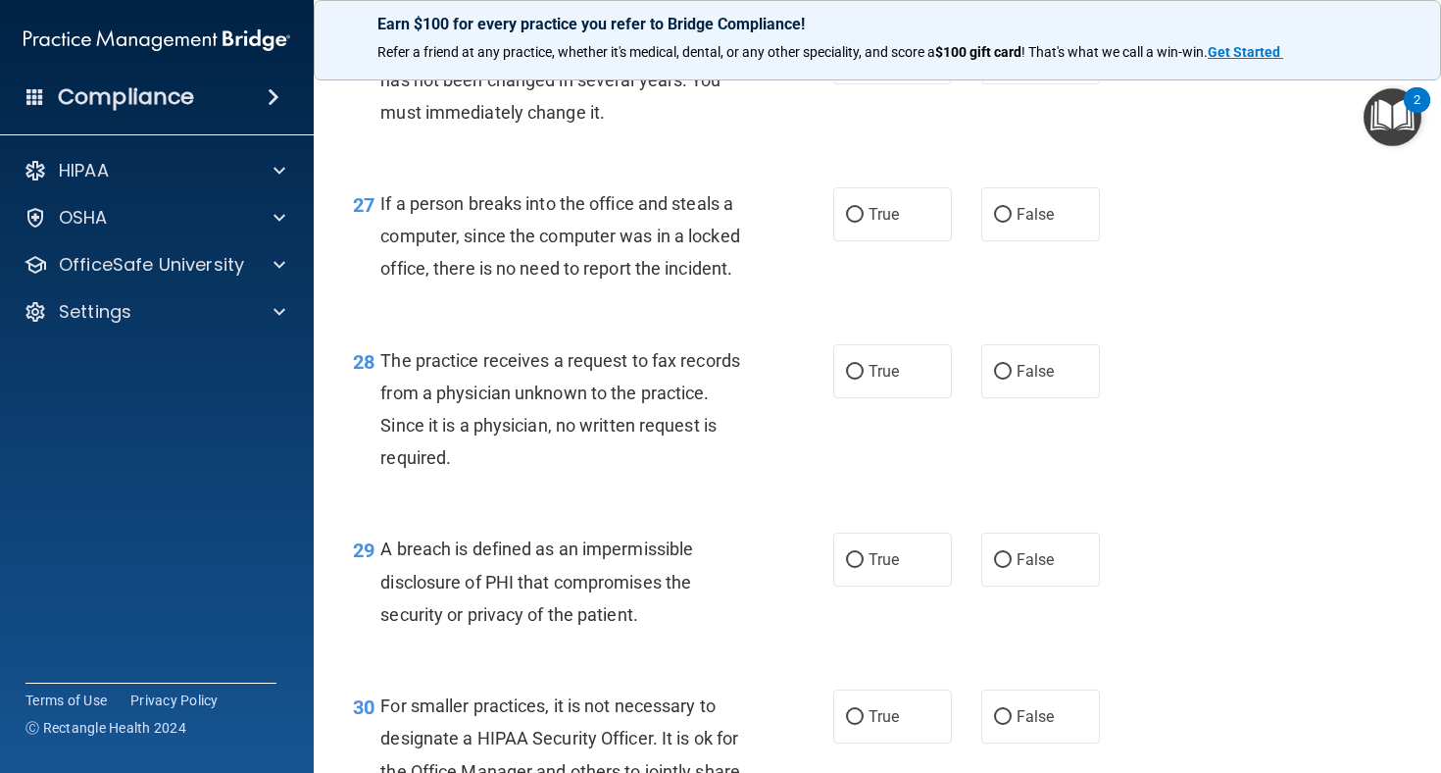
scroll to position [4563, 0]
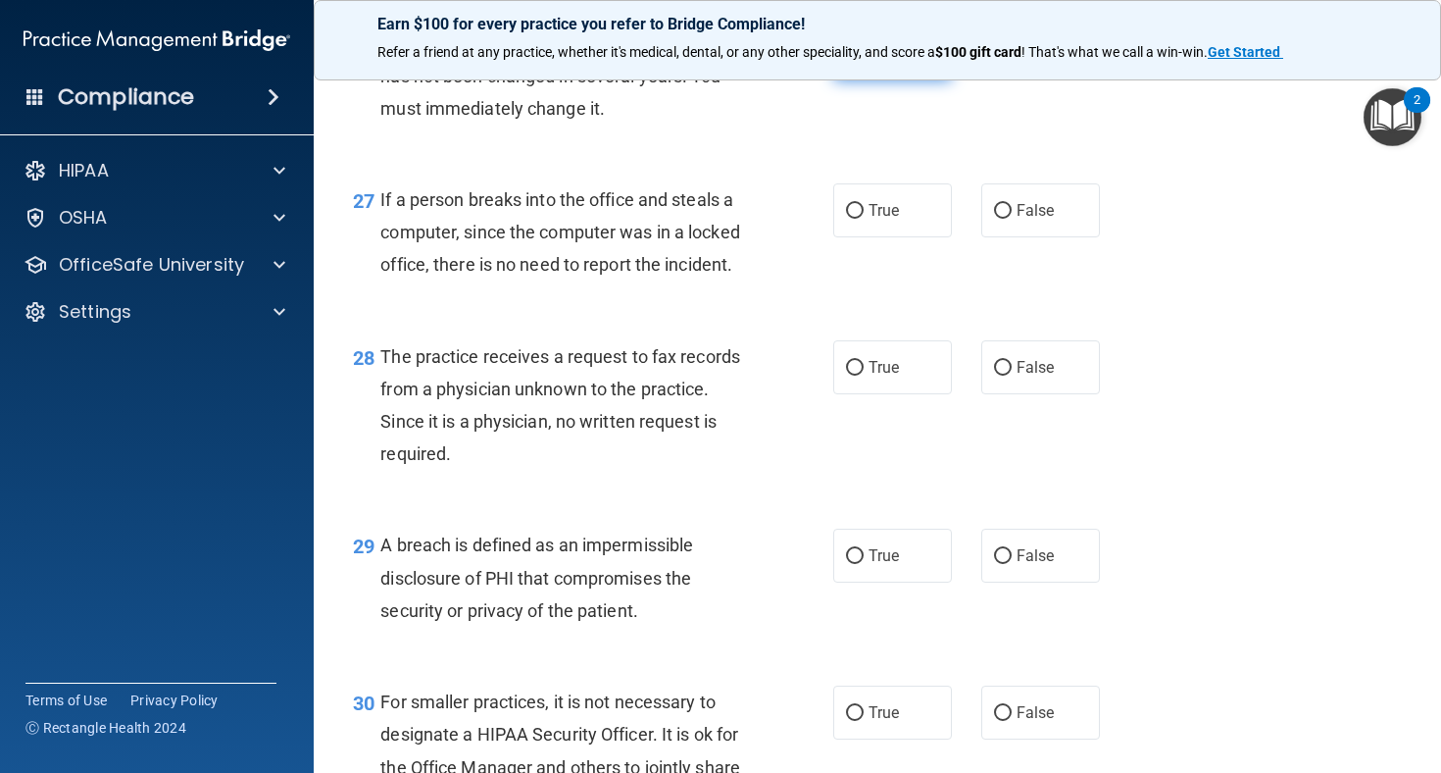
click at [869, 63] on span "True" at bounding box center [884, 53] width 30 height 19
click at [864, 62] on input "True" at bounding box center [855, 54] width 18 height 15
radio input "true"
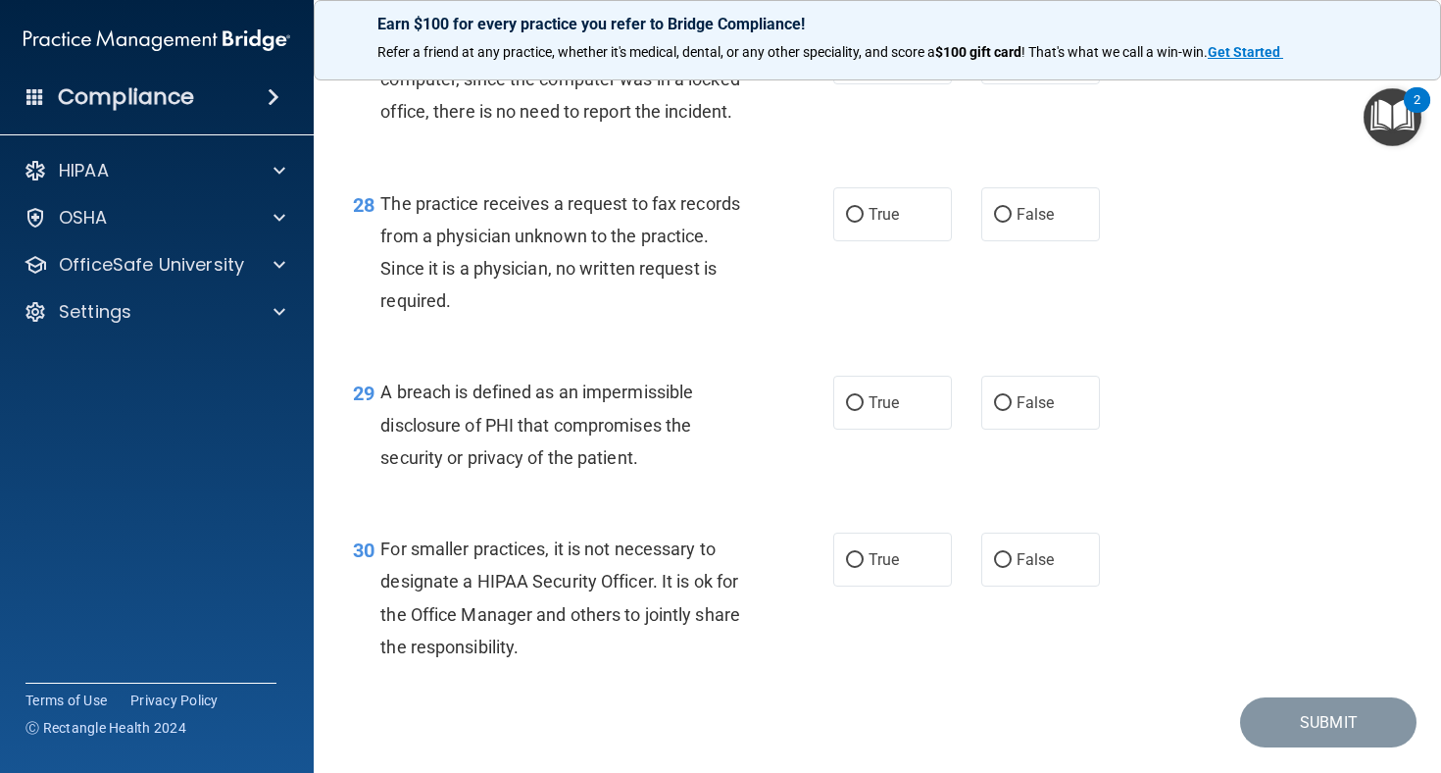
scroll to position [4718, 0]
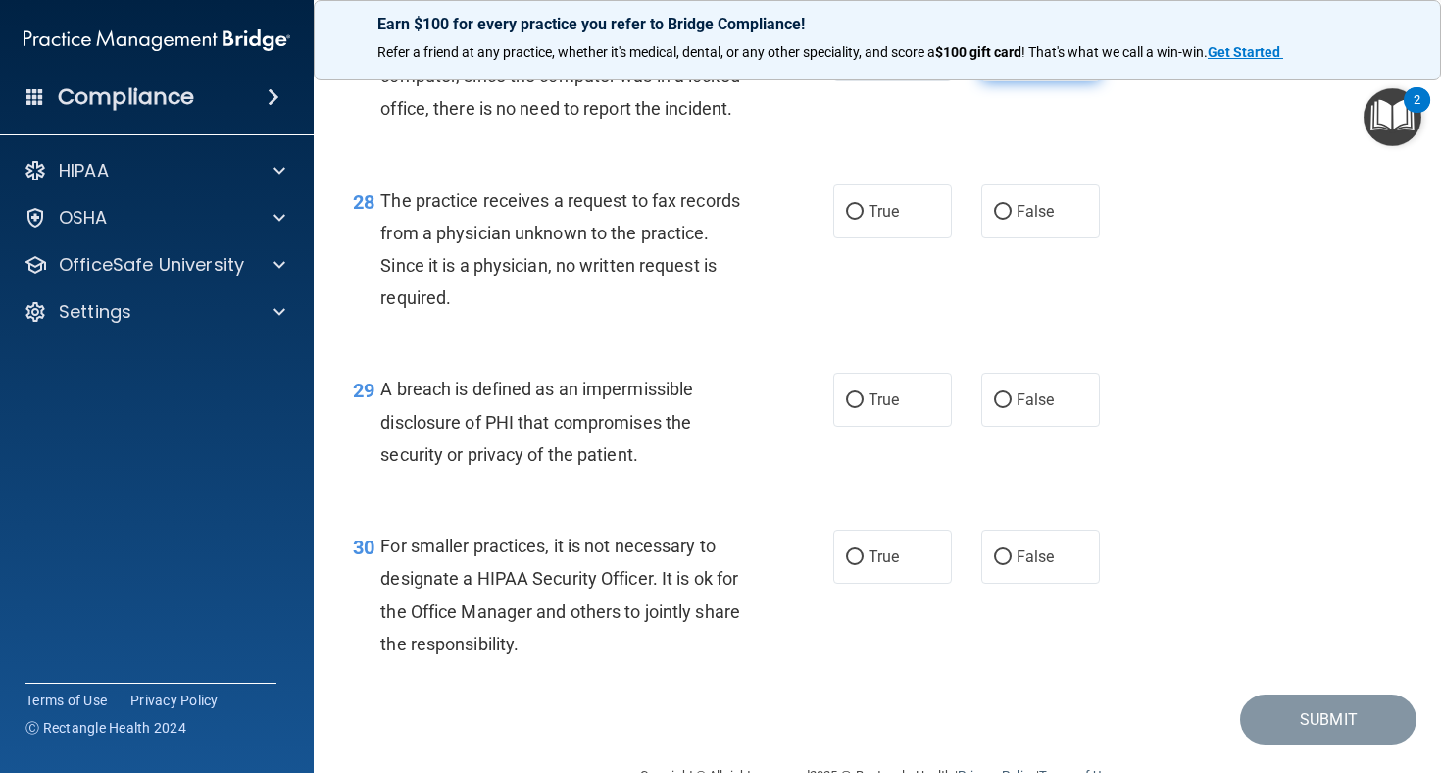
click at [1017, 64] on span "False" at bounding box center [1036, 54] width 38 height 19
click at [1012, 63] on input "False" at bounding box center [1003, 55] width 18 height 15
radio input "true"
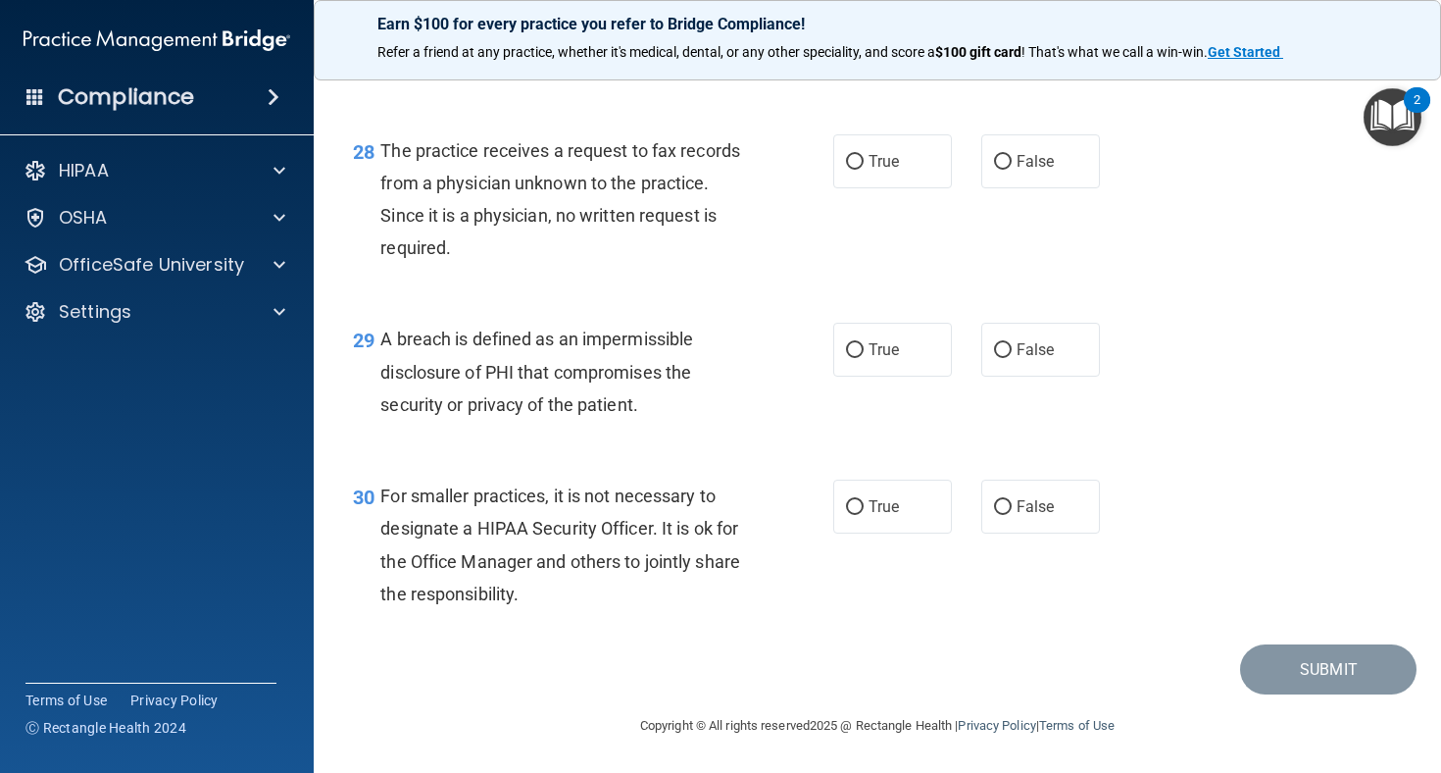
scroll to position [4841, 0]
click at [1013, 162] on label "False" at bounding box center [1040, 161] width 119 height 54
click at [1012, 162] on input "False" at bounding box center [1003, 162] width 18 height 15
radio input "true"
click at [913, 357] on label "True" at bounding box center [892, 350] width 119 height 54
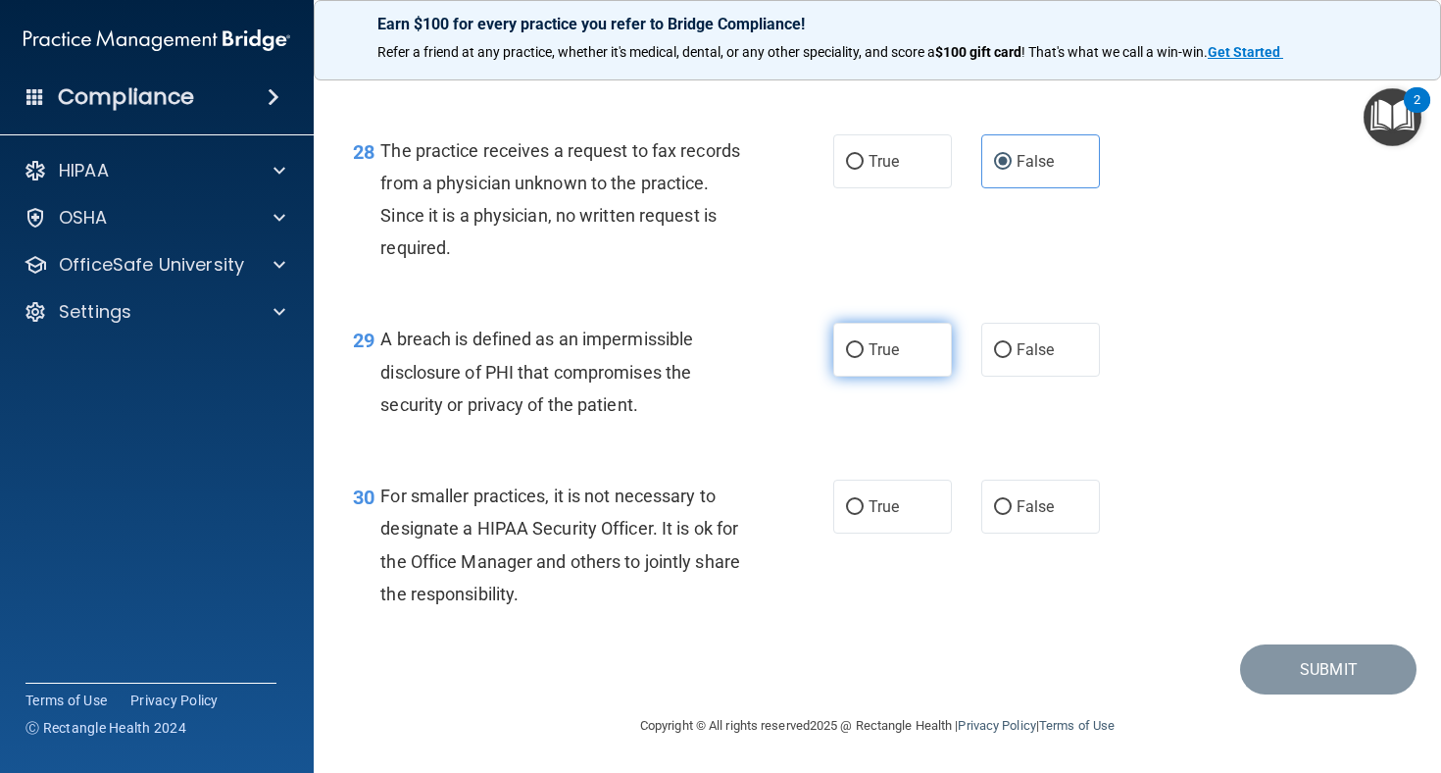
click at [864, 357] on input "True" at bounding box center [855, 350] width 18 height 15
radio input "true"
click at [839, 502] on label "True" at bounding box center [892, 506] width 119 height 54
click at [846, 502] on input "True" at bounding box center [855, 507] width 18 height 15
radio input "true"
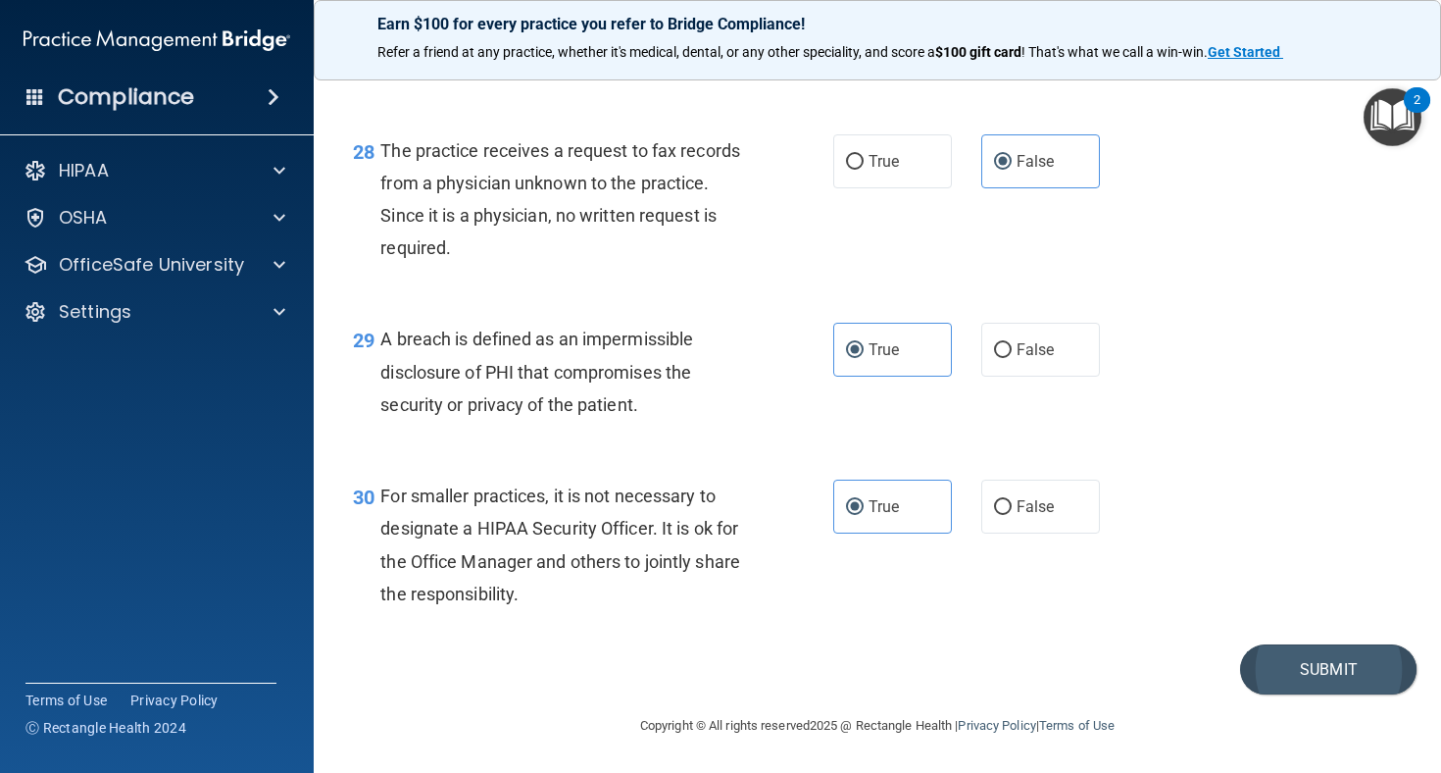
click at [1159, 673] on button "Submit" at bounding box center [1328, 669] width 176 height 50
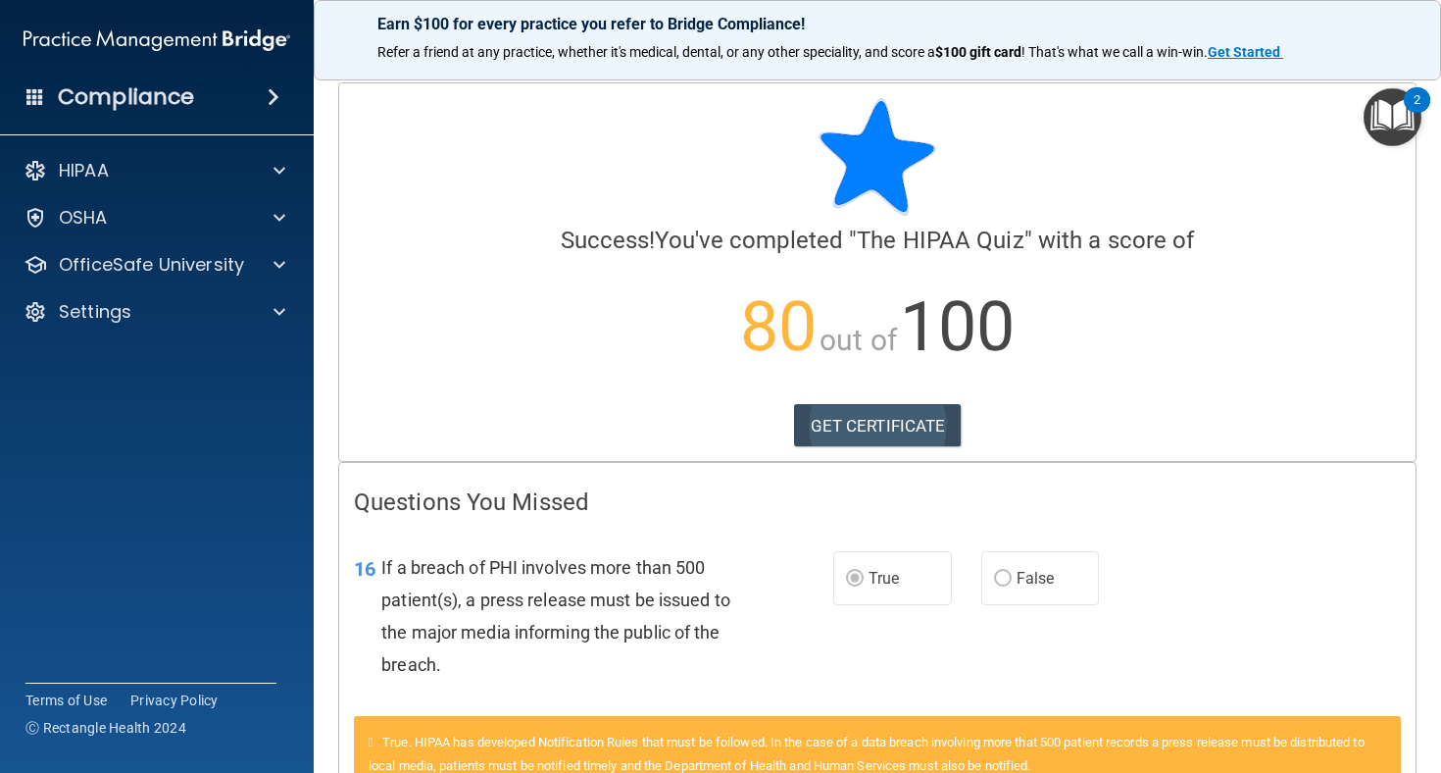
click at [853, 419] on link "GET CERTIFICATE" at bounding box center [878, 425] width 168 height 43
